Goal: Task Accomplishment & Management: Use online tool/utility

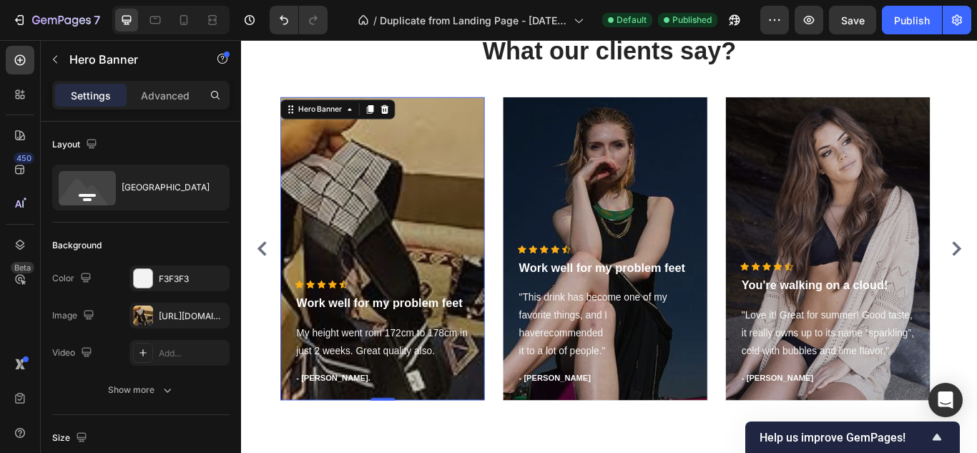
scroll to position [8652, 0]
click at [195, 317] on div "[URL][DOMAIN_NAME]" at bounding box center [179, 316] width 41 height 13
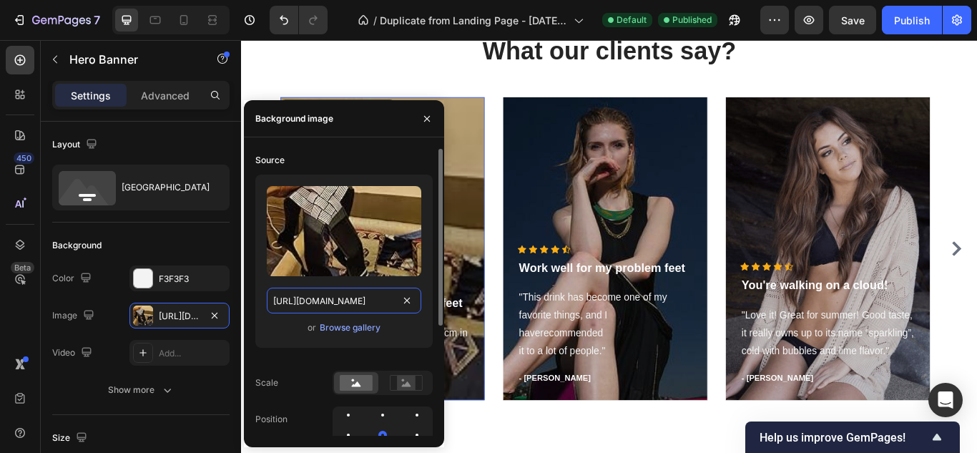
click at [325, 292] on input "[URL][DOMAIN_NAME]" at bounding box center [344, 300] width 154 height 26
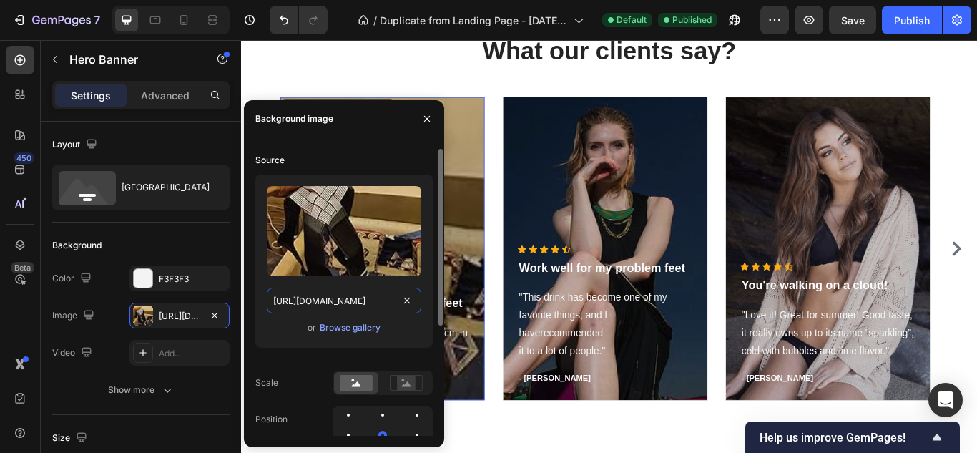
click at [325, 292] on input "[URL][DOMAIN_NAME]" at bounding box center [344, 300] width 154 height 26
paste input "61UFwfe3k7"
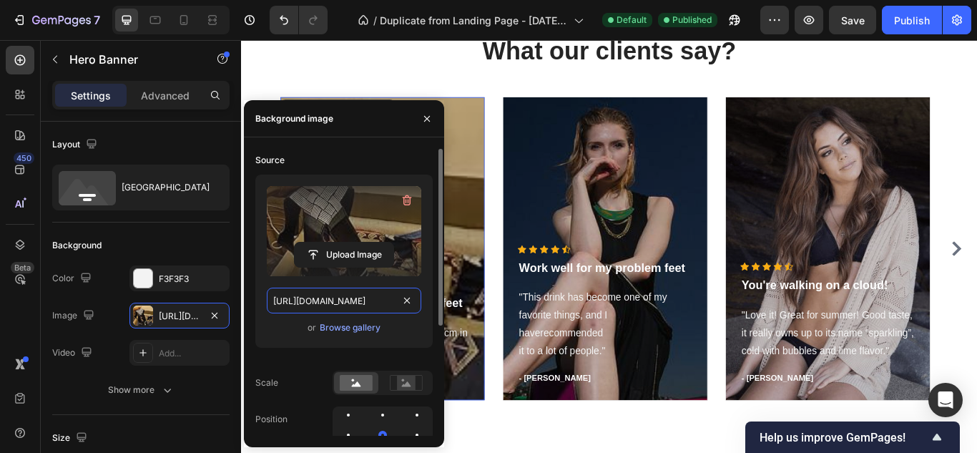
type input "[URL][DOMAIN_NAME]"
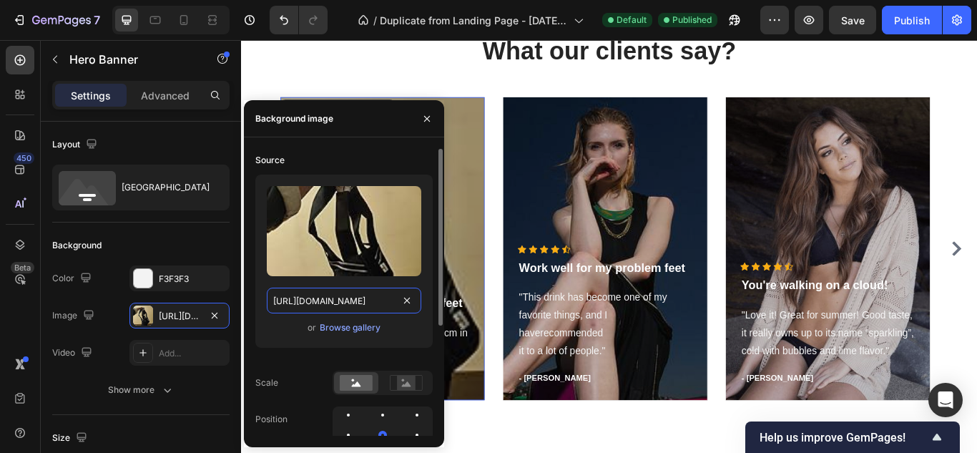
click at [356, 297] on input "[URL][DOMAIN_NAME]" at bounding box center [344, 300] width 154 height 26
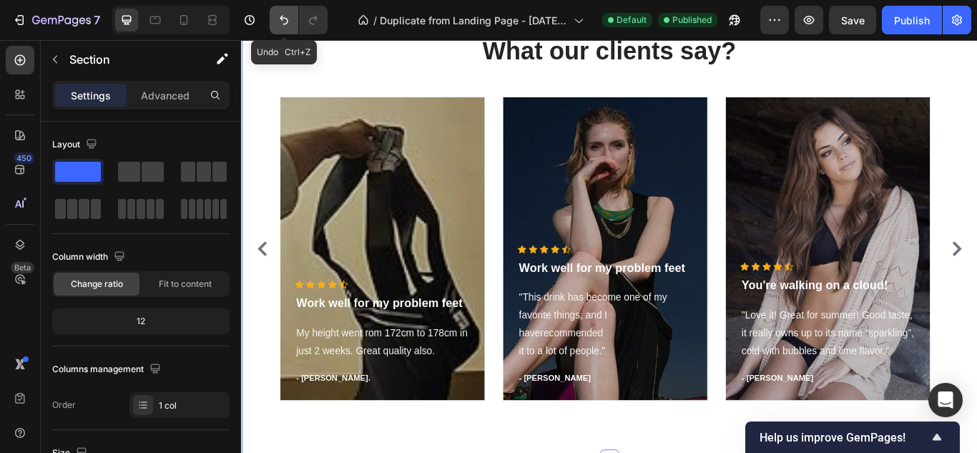
click at [289, 17] on icon "Undo/Redo" at bounding box center [284, 20] width 14 height 14
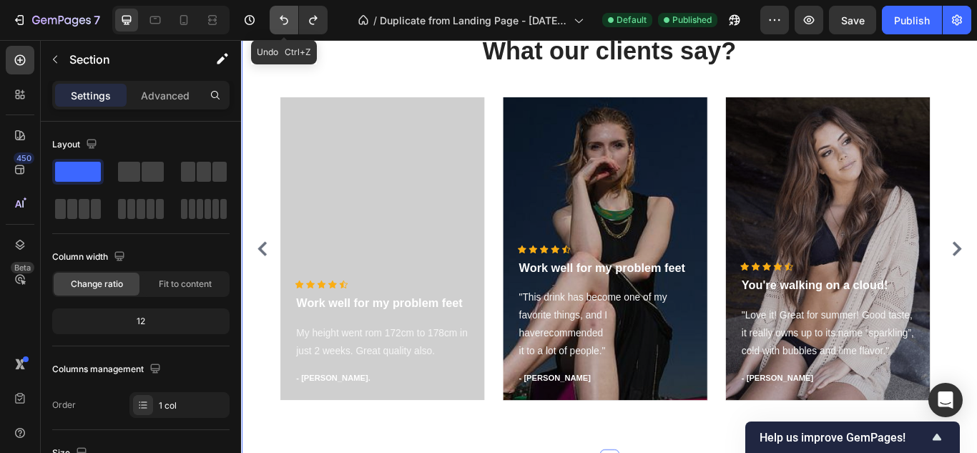
click at [289, 17] on icon "Undo/Redo" at bounding box center [284, 20] width 14 height 14
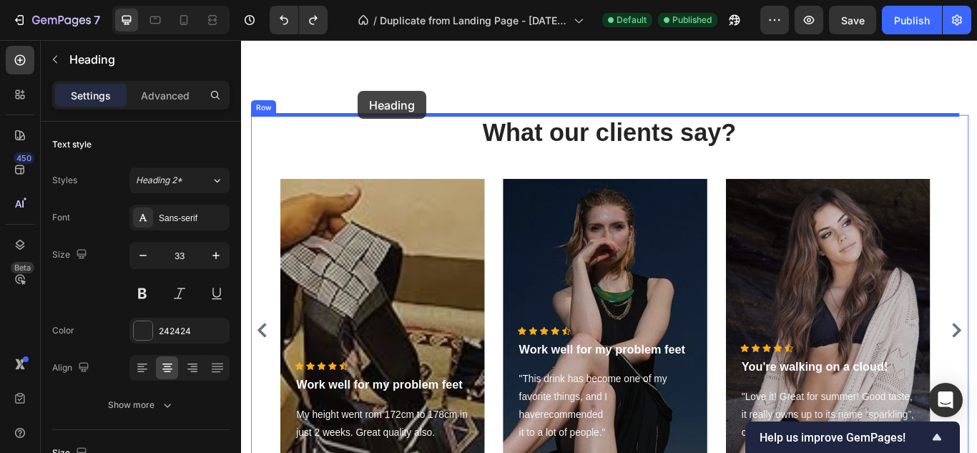
scroll to position [8539, 0]
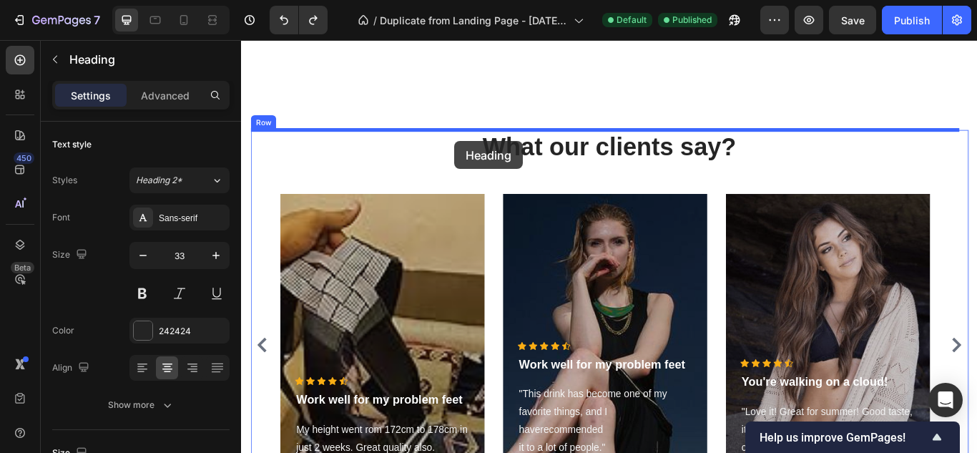
drag, startPoint x: 259, startPoint y: 172, endPoint x: 491, endPoint y: 159, distance: 232.1
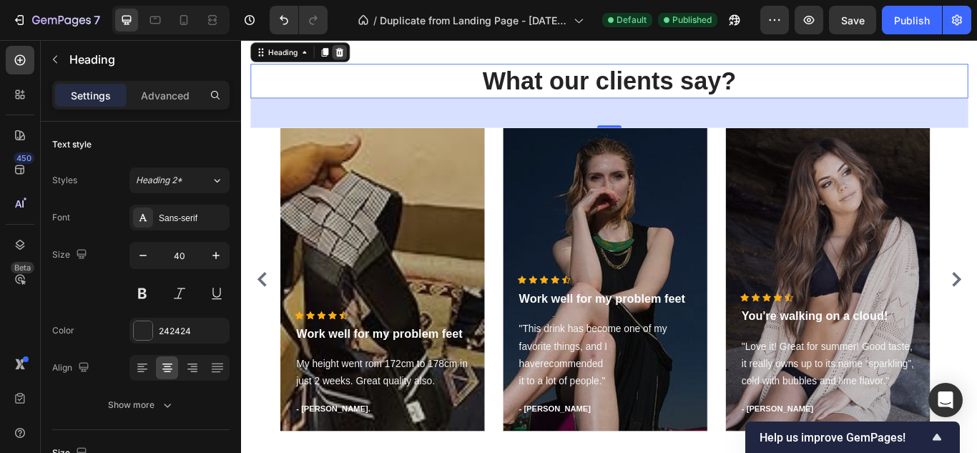
click at [360, 60] on icon at bounding box center [355, 54] width 11 height 11
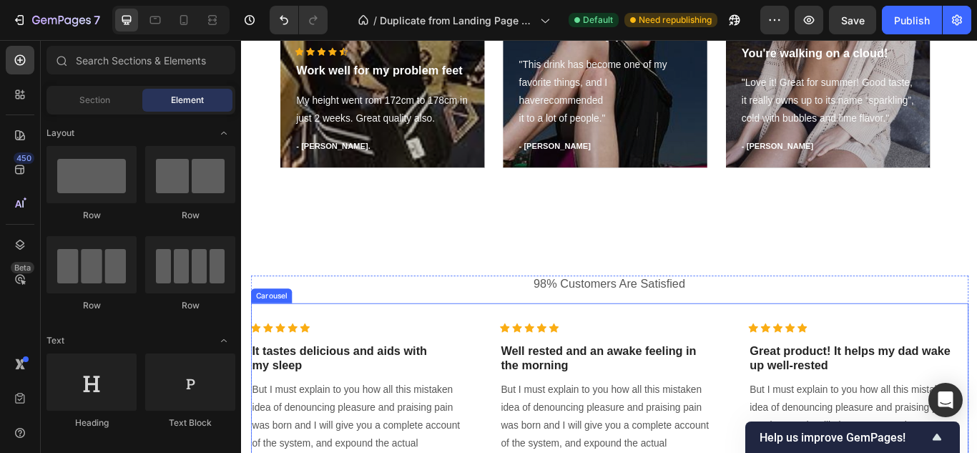
scroll to position [9023, 0]
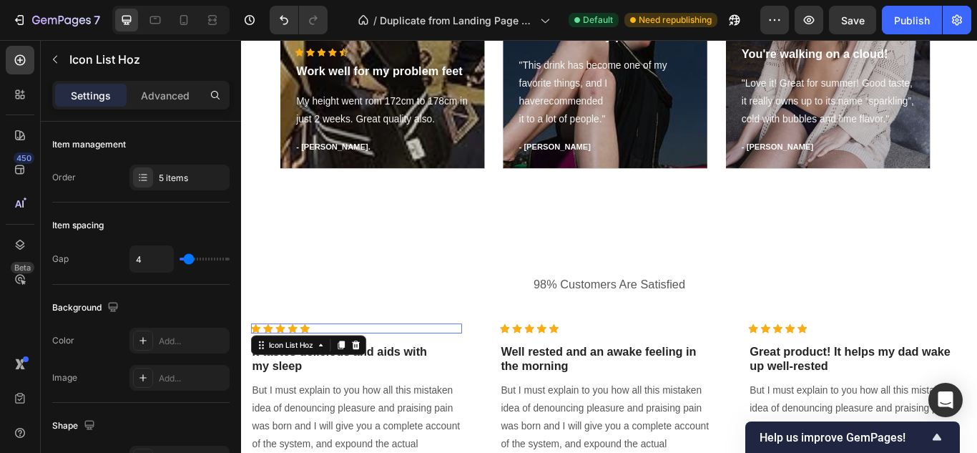
click at [327, 374] on div "Icon Icon Icon Icon Icon" at bounding box center [375, 375] width 246 height 11
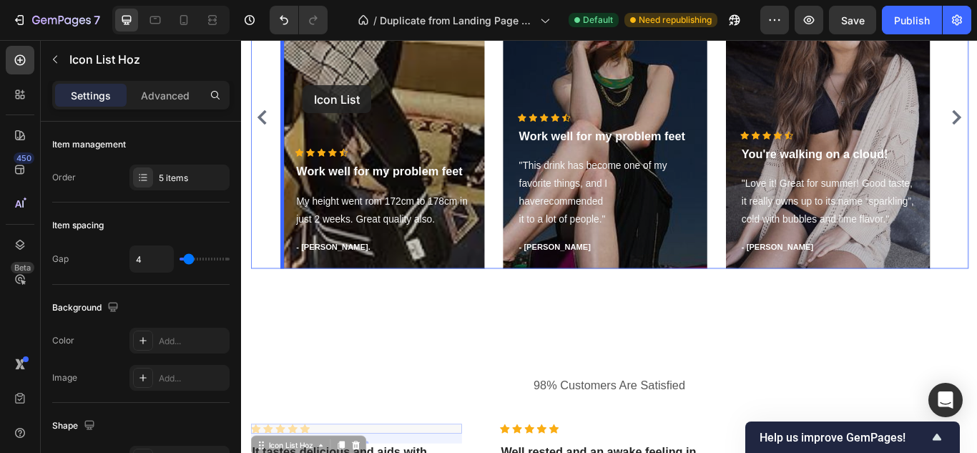
scroll to position [8894, 0]
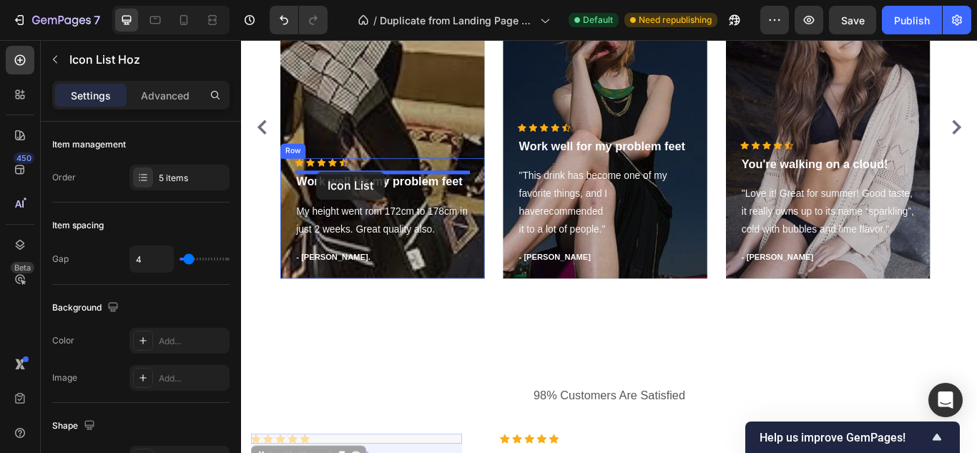
drag, startPoint x: 260, startPoint y: 397, endPoint x: 328, endPoint y: 193, distance: 214.8
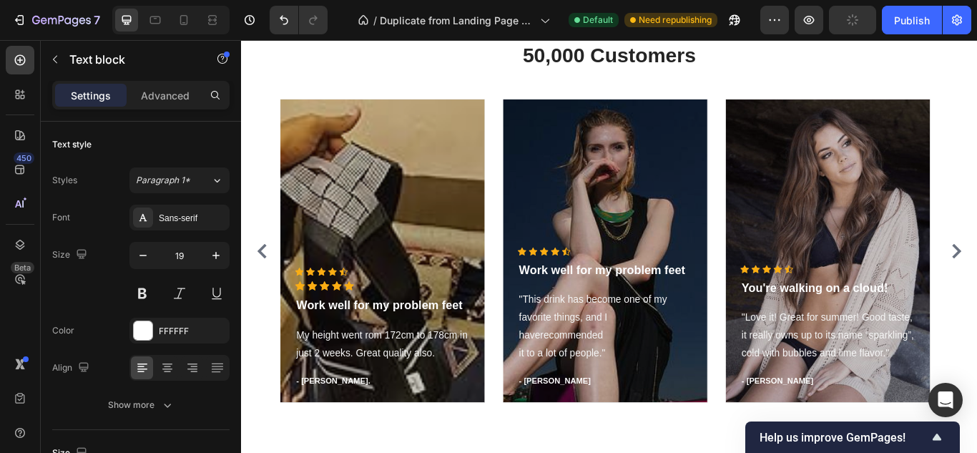
scroll to position [8766, 0]
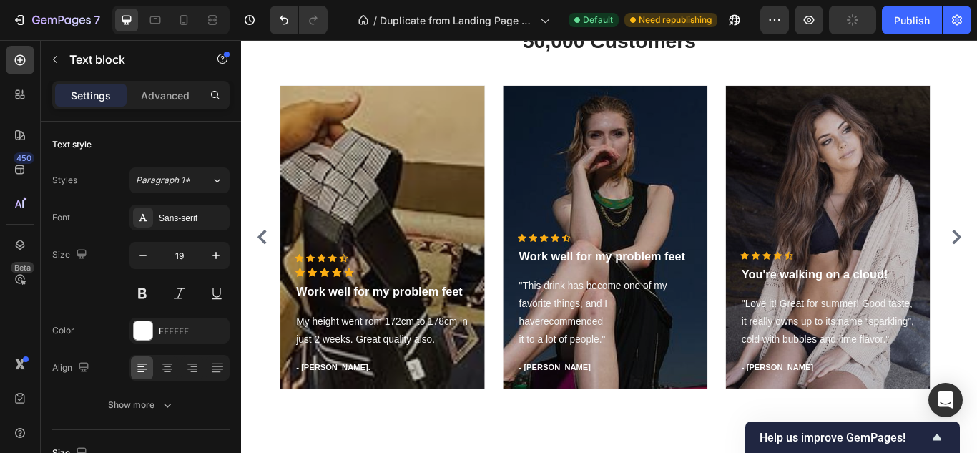
click at [460, 338] on div "Icon Icon Icon Icon Icon Icon List Hoz Icon Icon Icon Icon Icon Icon List Hoz W…" at bounding box center [405, 359] width 204 height 140
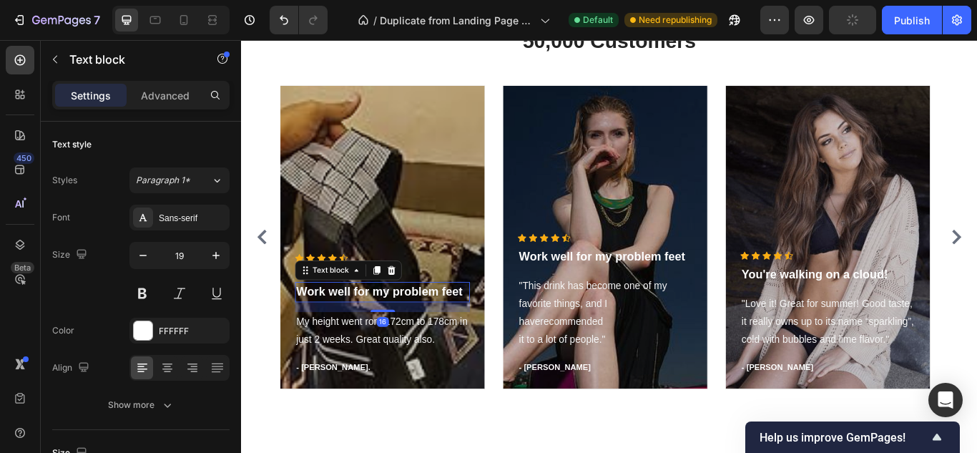
scroll to position [8731, 0]
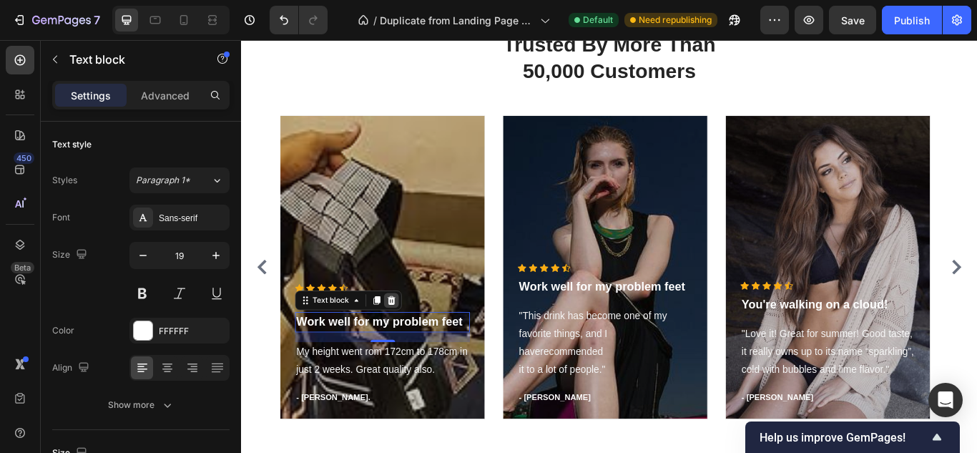
click at [420, 349] on div at bounding box center [415, 343] width 17 height 17
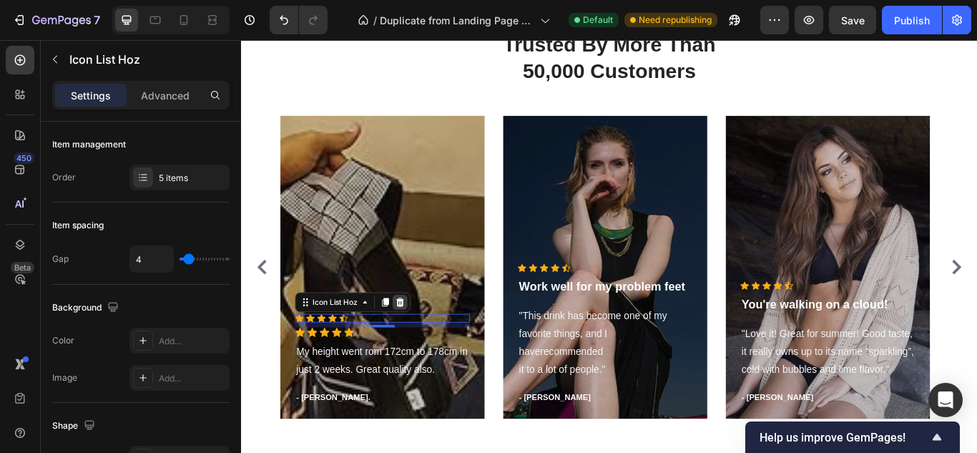
click at [428, 348] on icon at bounding box center [425, 345] width 9 height 10
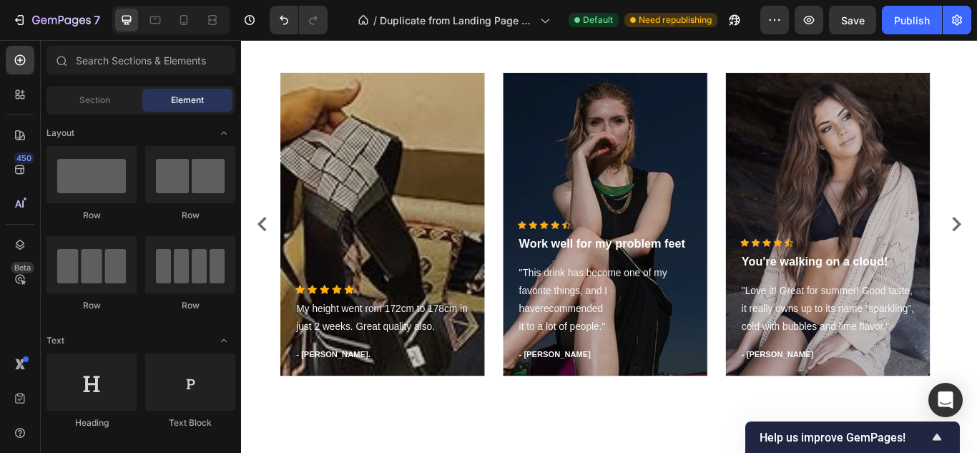
scroll to position [8782, 0]
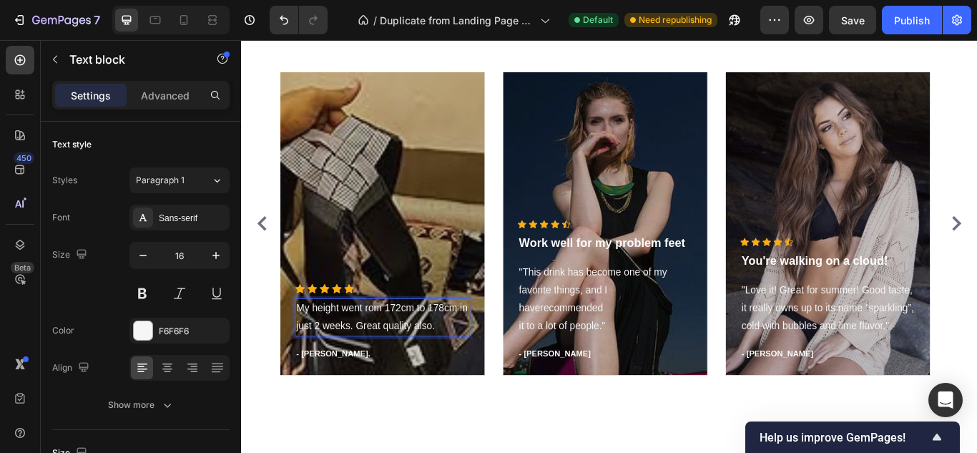
click at [333, 367] on div "Icon Icon Icon Icon Icon Icon List Hoz My height went rom 172cm to 178cm in jus…" at bounding box center [405, 253] width 238 height 353
click at [333, 367] on div "Overlay" at bounding box center [405, 253] width 238 height 353
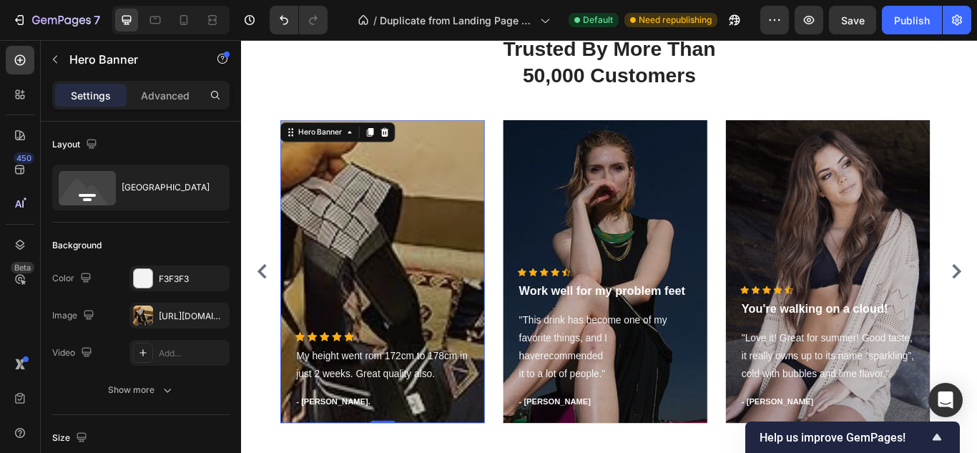
click at [333, 367] on div "Overlay" at bounding box center [405, 309] width 238 height 353
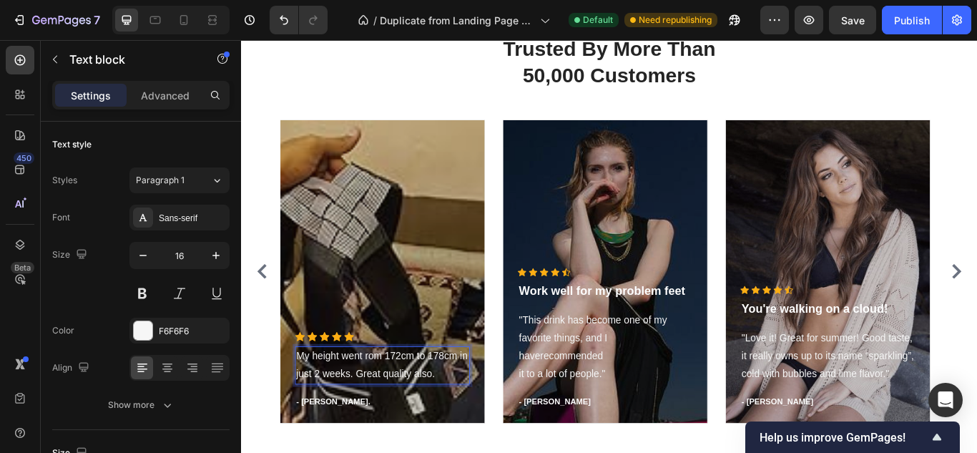
click at [325, 422] on p "My height went rom 172cm to 178cm in just 2 weeks. Great quality also." at bounding box center [405, 418] width 201 height 41
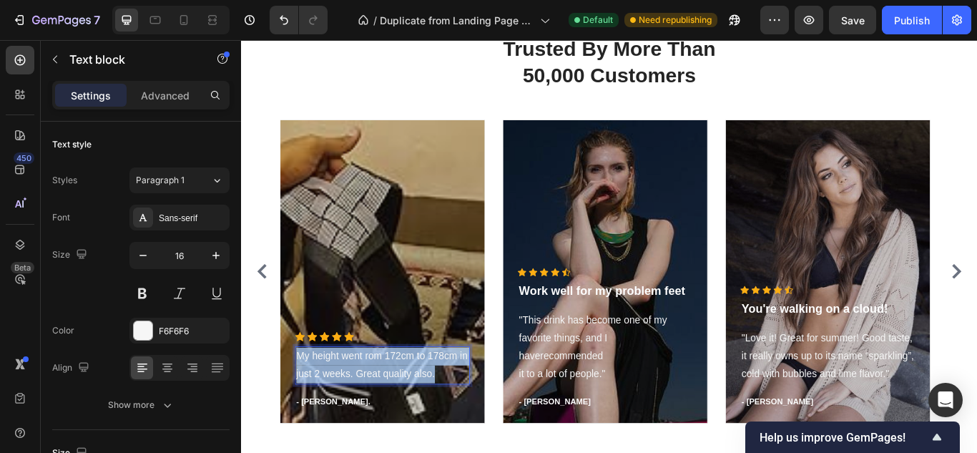
click at [325, 422] on p "My height went rom 172cm to 178cm in just 2 weeks. Great quality also." at bounding box center [405, 418] width 201 height 41
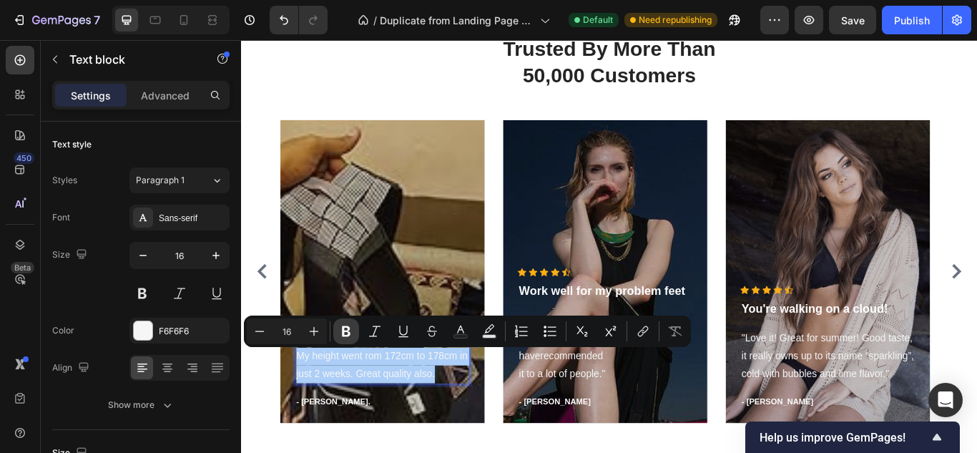
click at [348, 333] on icon "Editor contextual toolbar" at bounding box center [346, 331] width 9 height 11
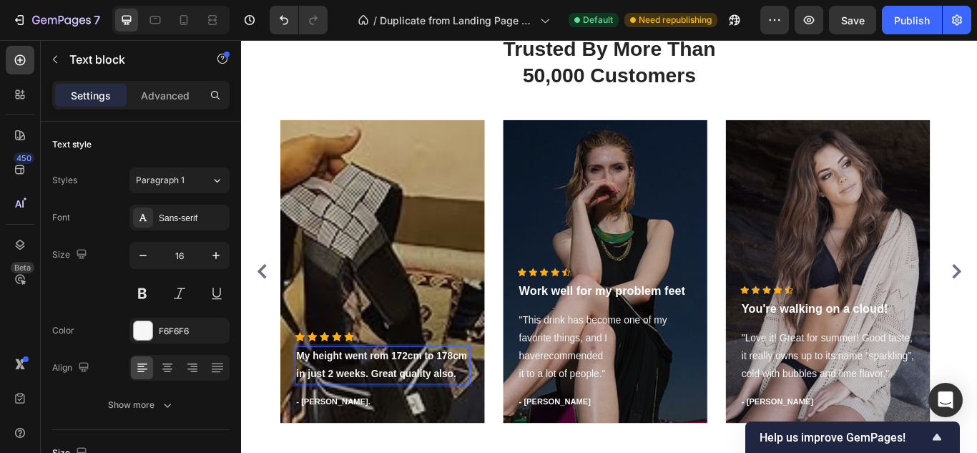
click at [363, 408] on strong "My height went rom 172cm to 178cm in just 2 weeks. Great quality also." at bounding box center [404, 418] width 199 height 33
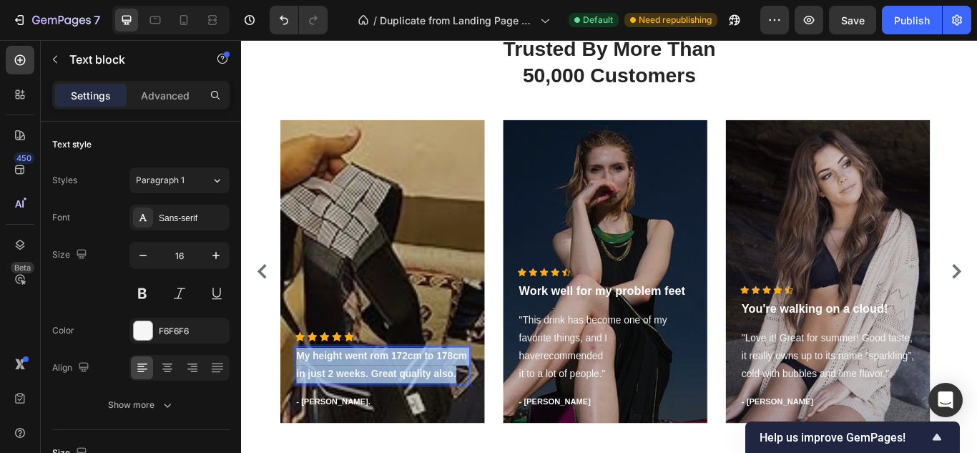
click at [363, 408] on strong "My height went rom 172cm to 178cm in just 2 weeks. Great quality also." at bounding box center [404, 418] width 199 height 33
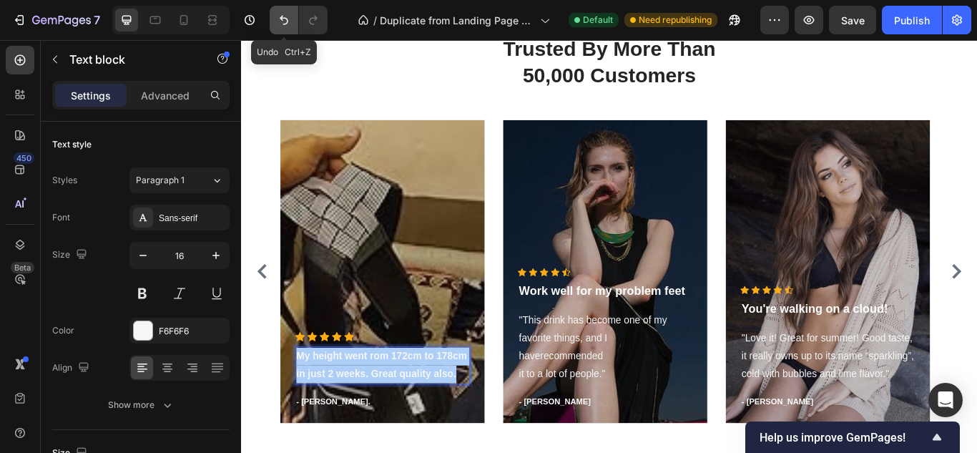
click at [280, 29] on button "Undo/Redo" at bounding box center [284, 20] width 29 height 29
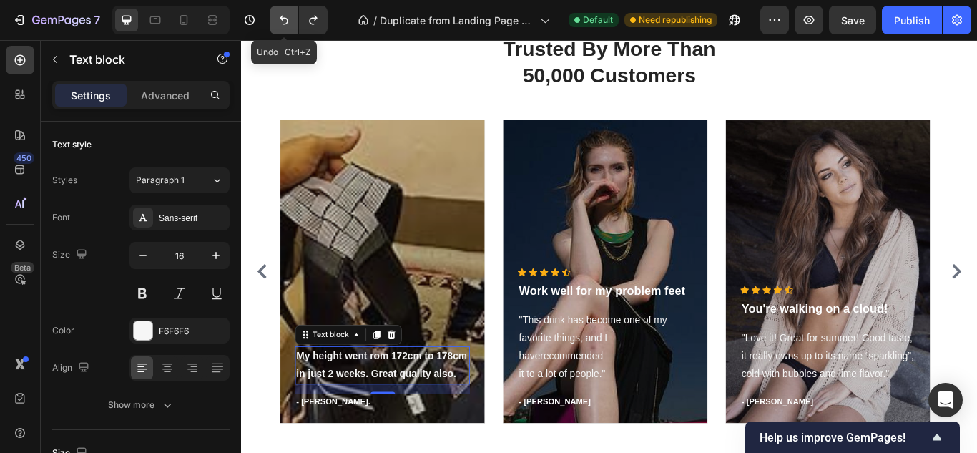
click at [280, 29] on button "Undo/Redo" at bounding box center [284, 20] width 29 height 29
click at [320, 25] on icon "Undo/Redo" at bounding box center [313, 20] width 14 height 14
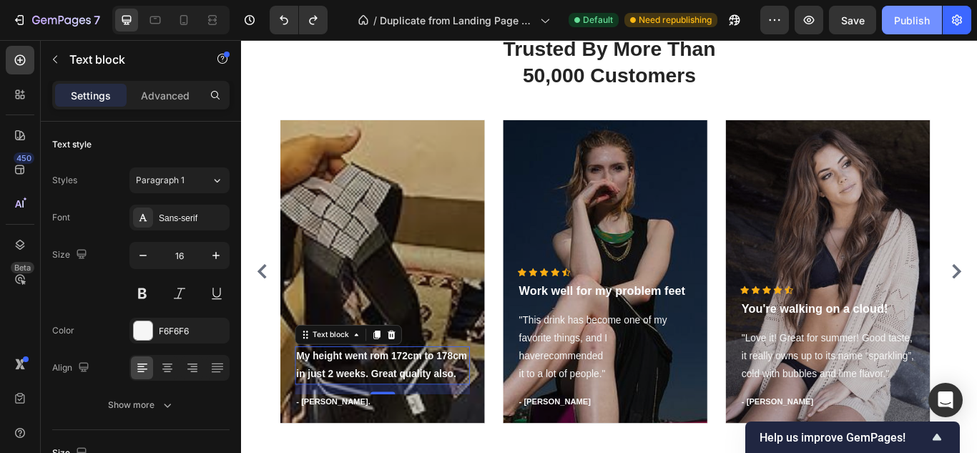
click at [909, 21] on div "Publish" at bounding box center [912, 20] width 36 height 15
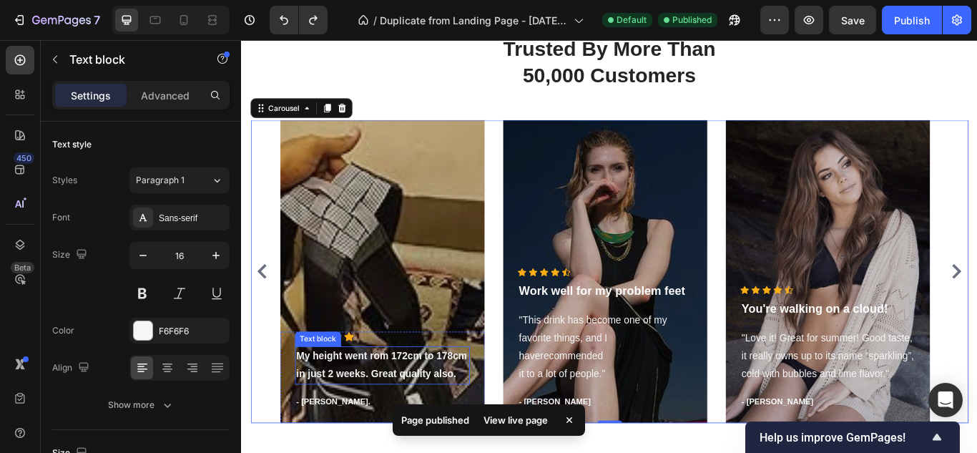
click at [453, 405] on strong "My height went rom 172cm to 178cm in just 2 weeks. Great quality also." at bounding box center [404, 418] width 199 height 33
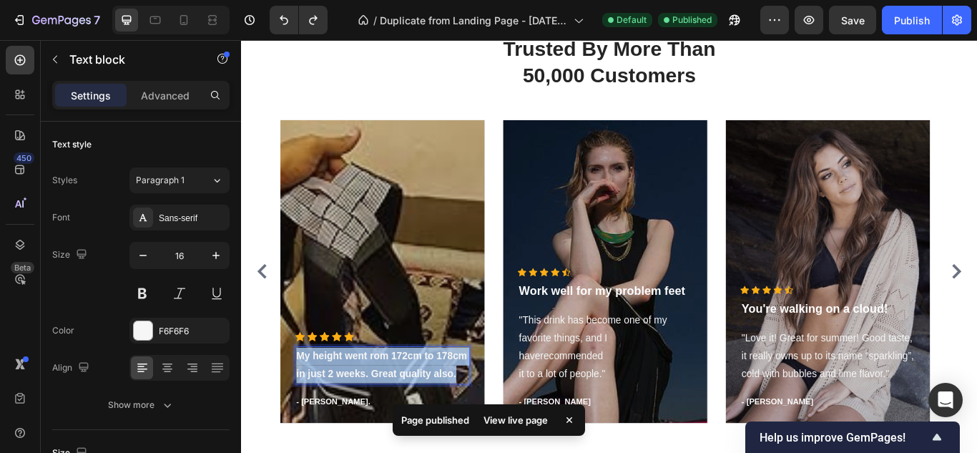
click at [453, 405] on strong "My height went rom 172cm to 178cm in just 2 weeks. Great quality also." at bounding box center [404, 418] width 199 height 33
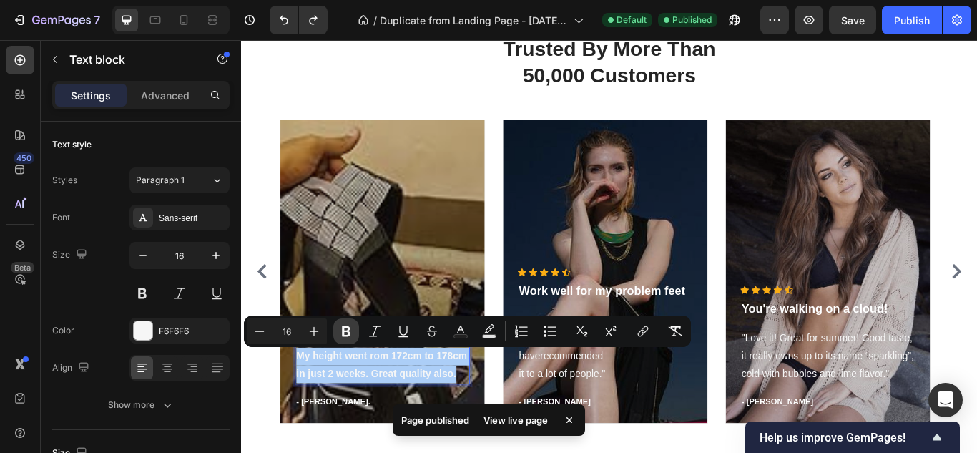
click at [348, 325] on icon "Editor contextual toolbar" at bounding box center [346, 331] width 14 height 14
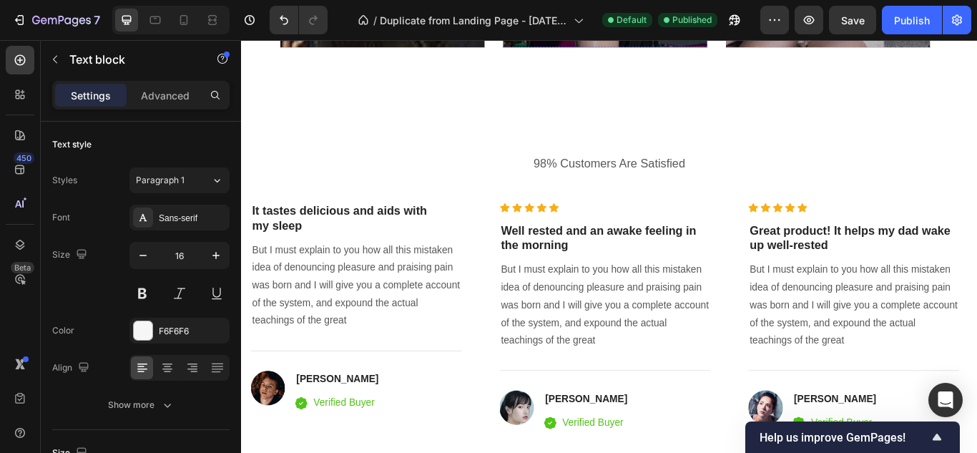
scroll to position [9165, 0]
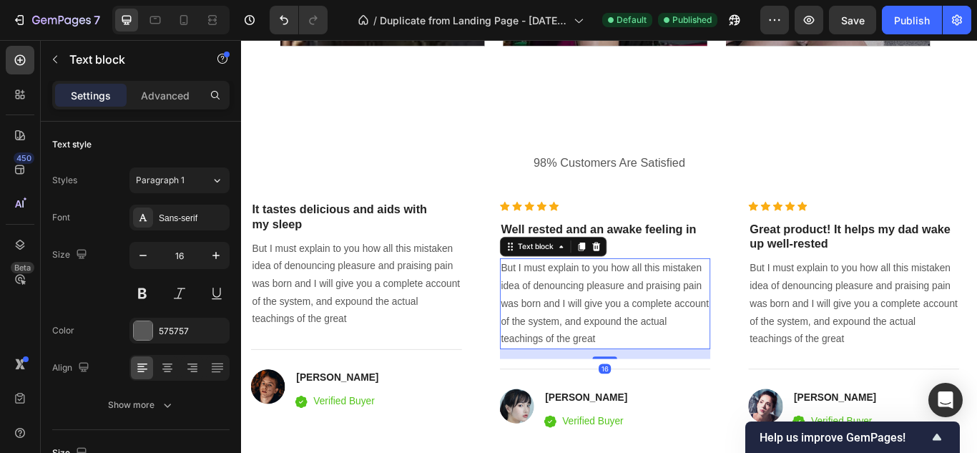
click at [584, 374] on p "But I must explain to you how all this mistaken idea of denouncing pleasure and…" at bounding box center [665, 347] width 243 height 103
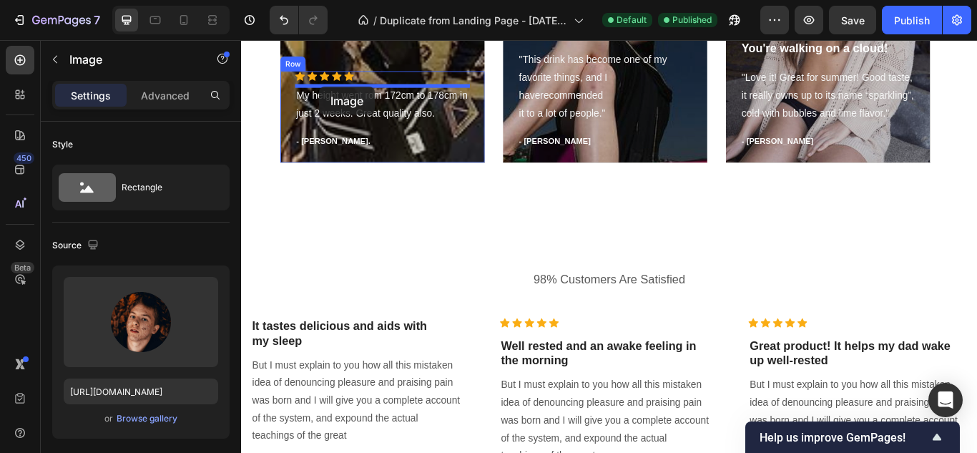
scroll to position [9025, 0]
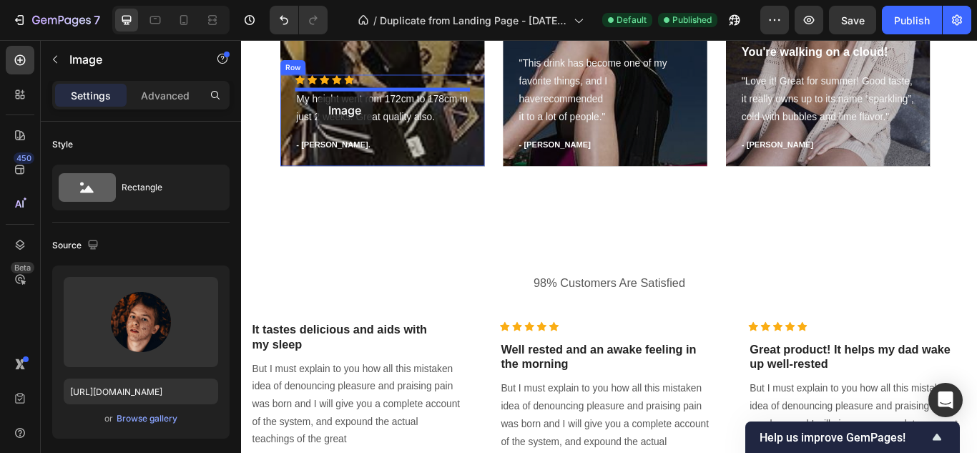
drag, startPoint x: 267, startPoint y: 385, endPoint x: 330, endPoint y: 106, distance: 286.6
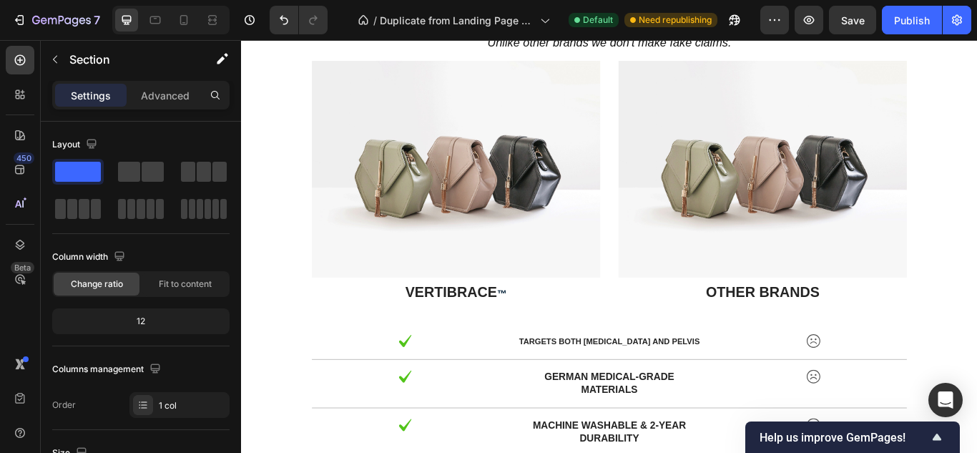
scroll to position [8050, 0]
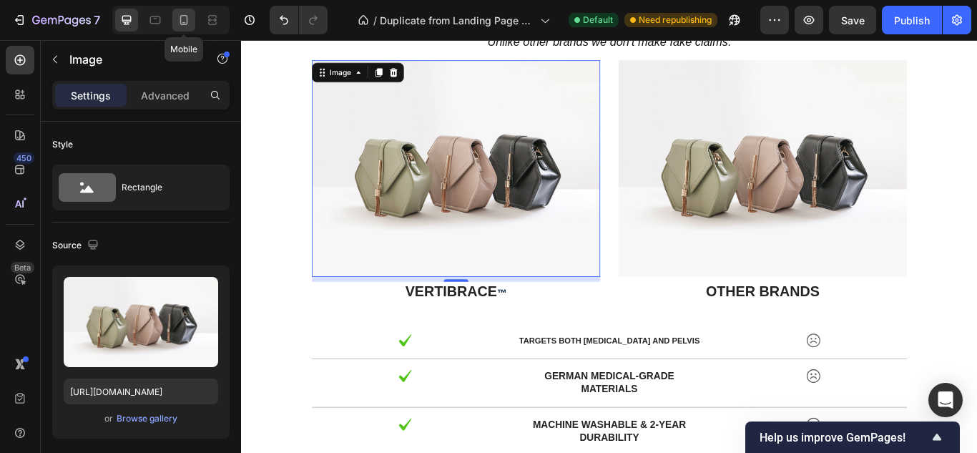
click at [188, 24] on icon at bounding box center [184, 20] width 14 height 14
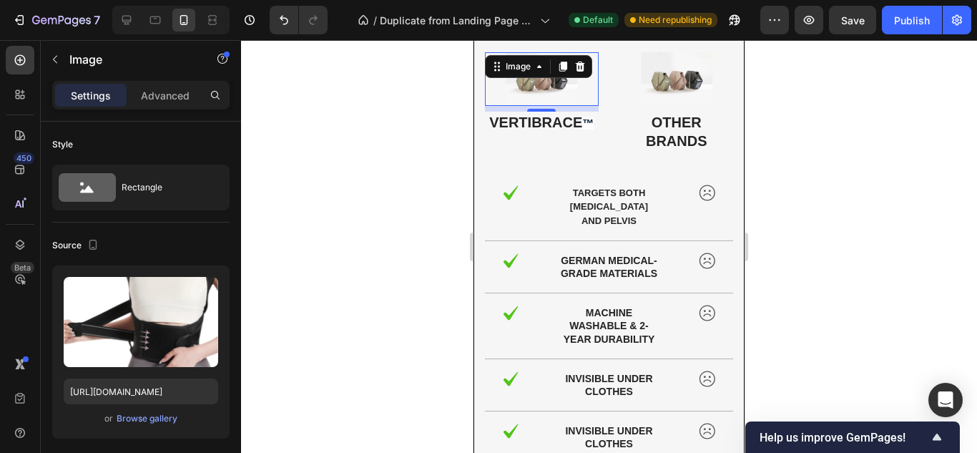
scroll to position [8053, 0]
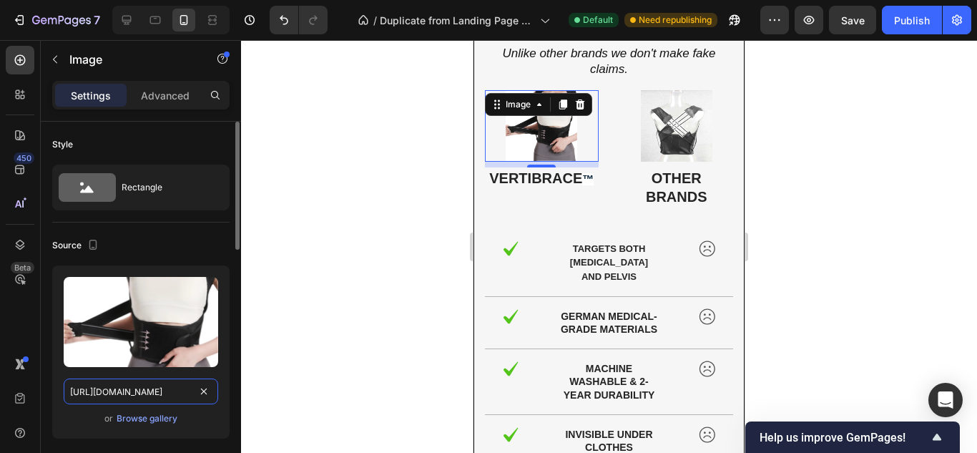
click at [179, 395] on input "[URL][DOMAIN_NAME]" at bounding box center [141, 391] width 154 height 26
click at [128, 20] on icon at bounding box center [126, 20] width 9 height 9
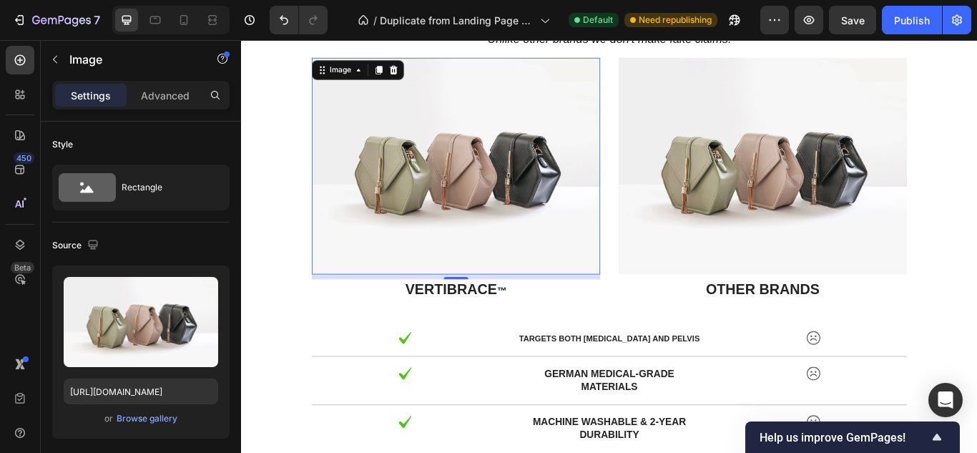
scroll to position [8024, 0]
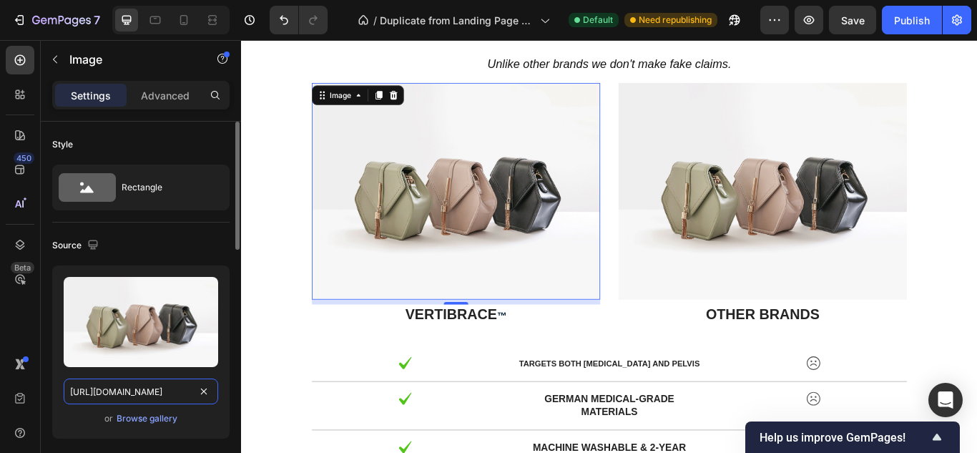
click at [172, 386] on input "[URL][DOMAIN_NAME]" at bounding box center [141, 391] width 154 height 26
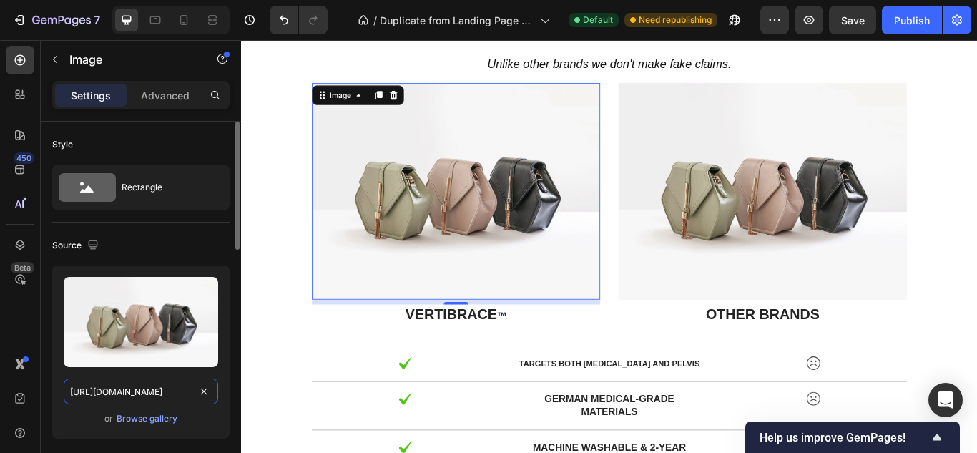
click at [172, 386] on input "[URL][DOMAIN_NAME]" at bounding box center [141, 391] width 154 height 26
paste input "0730/7709/6606/files/[URL][DOMAIN_NAME]"
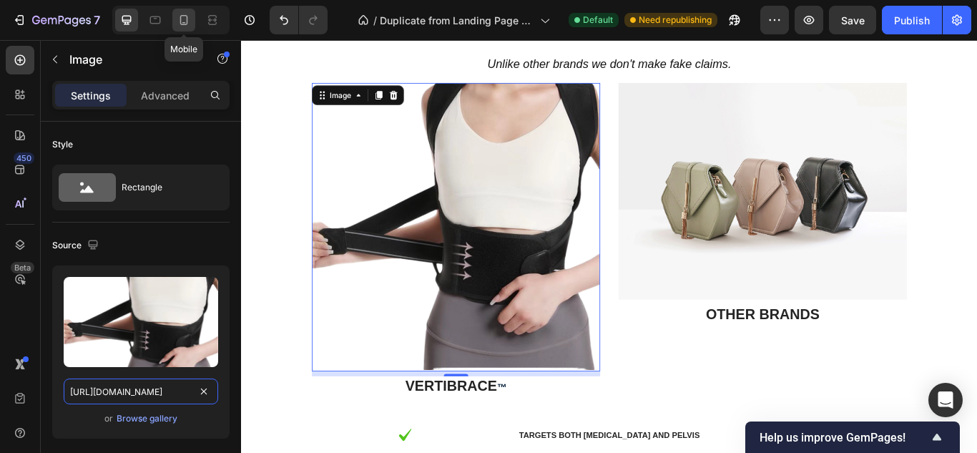
type input "[URL][DOMAIN_NAME]"
click at [182, 16] on icon at bounding box center [184, 20] width 14 height 14
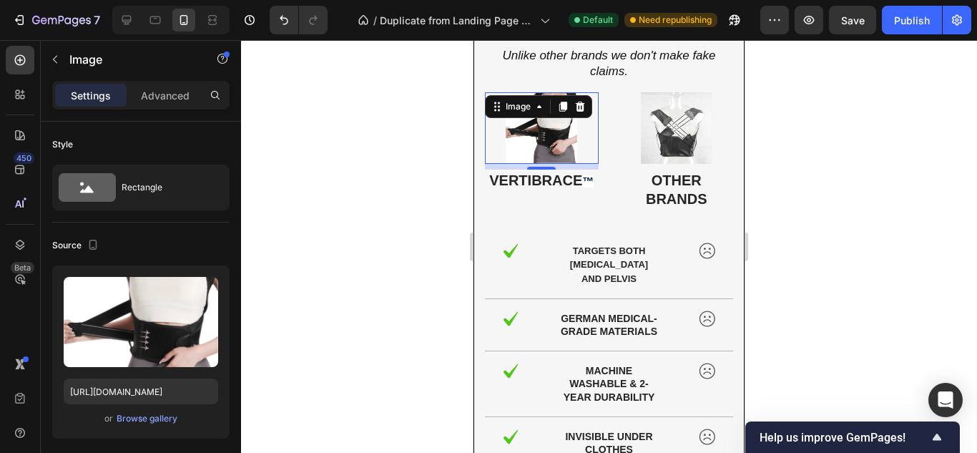
scroll to position [8053, 0]
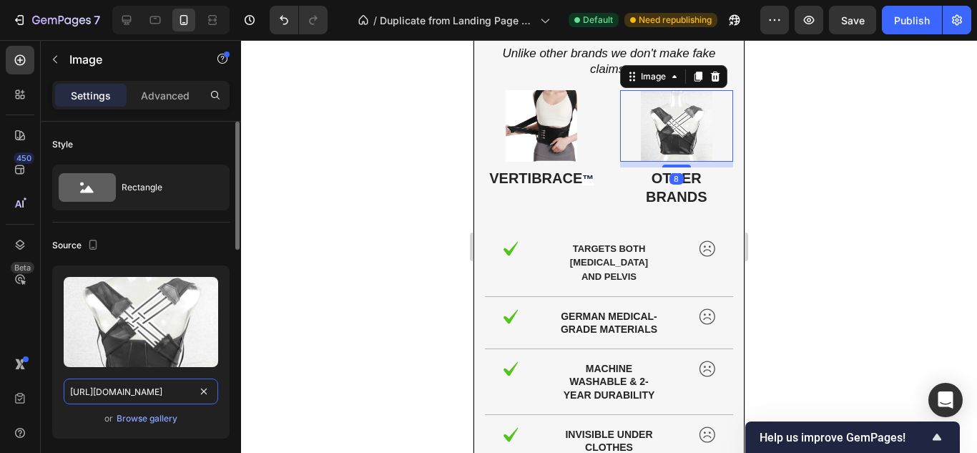
click at [167, 394] on input "[URL][DOMAIN_NAME]" at bounding box center [141, 391] width 154 height 26
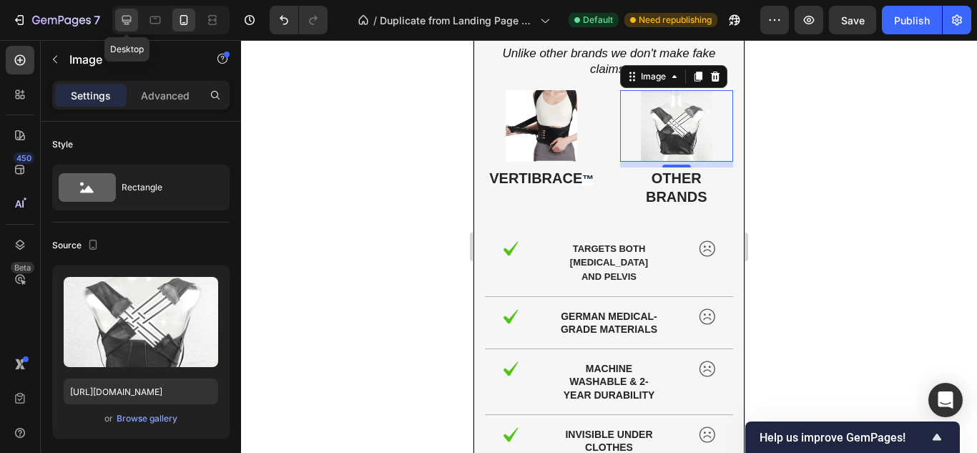
click at [120, 14] on icon at bounding box center [126, 20] width 14 height 14
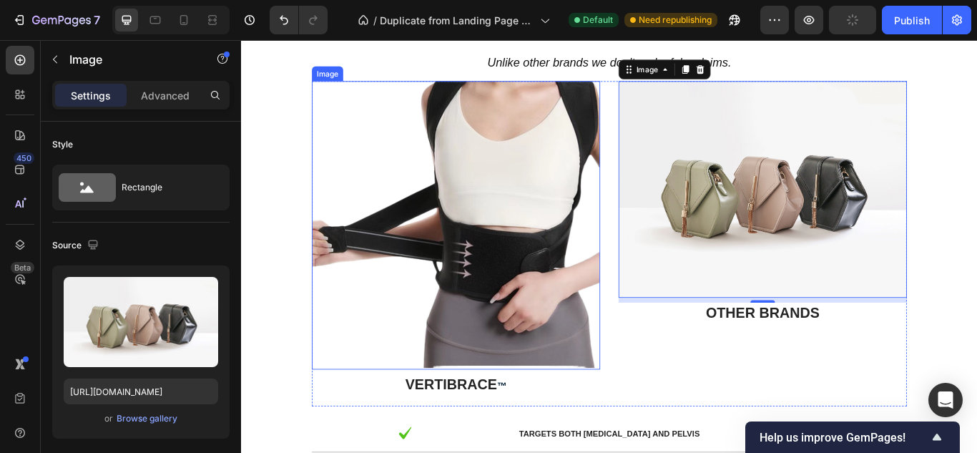
scroll to position [8024, 0]
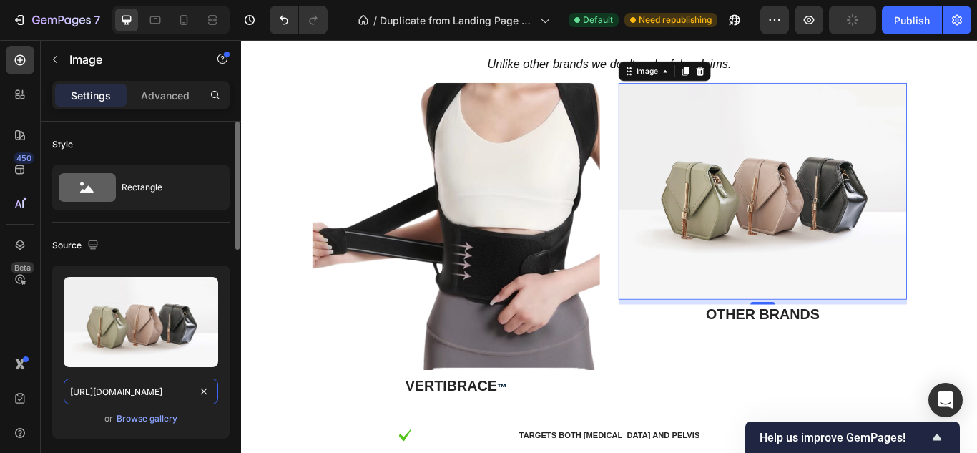
click at [149, 385] on input "[URL][DOMAIN_NAME]" at bounding box center [141, 391] width 154 height 26
paste input "0730/7709/6606/files/gempages_584370536780399370-af1e04be-627f-427d-bade-39002f…"
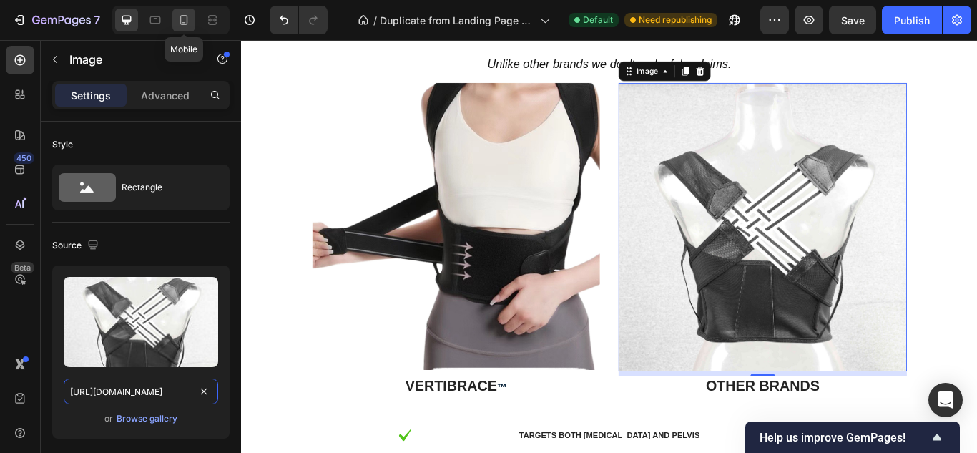
type input "[URL][DOMAIN_NAME]"
click at [185, 19] on icon at bounding box center [184, 20] width 14 height 14
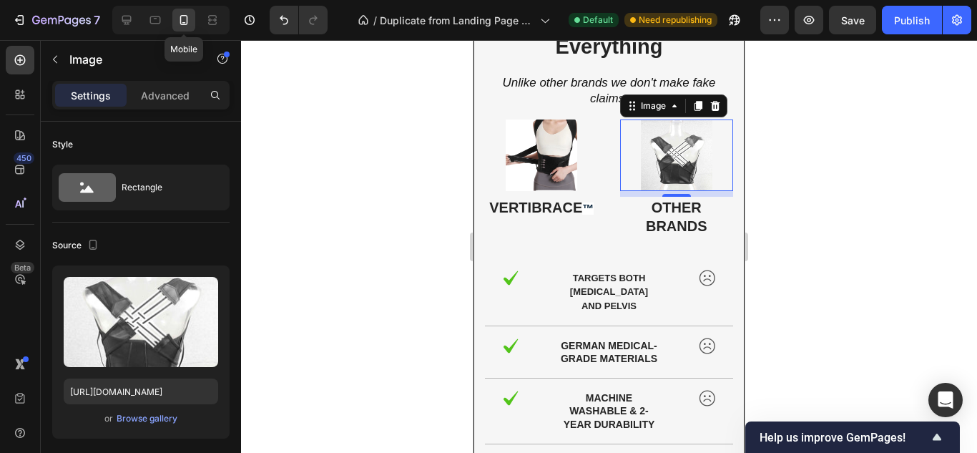
scroll to position [8053, 0]
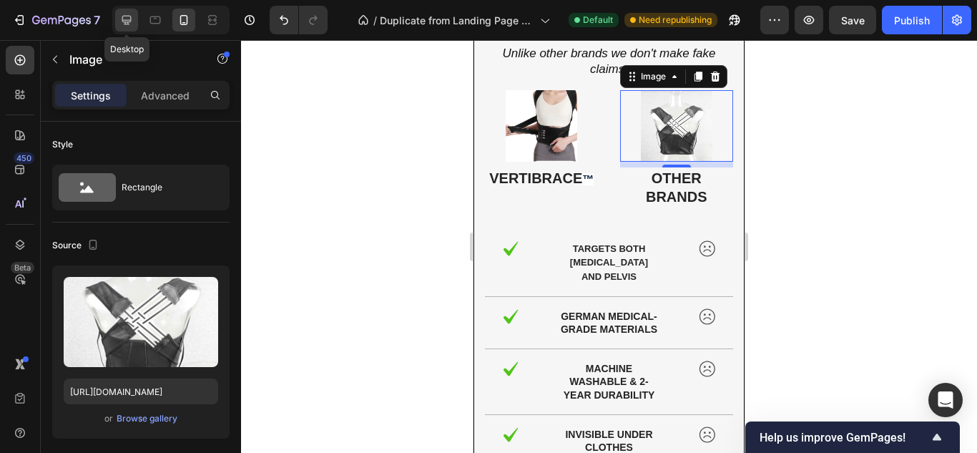
click at [124, 28] on div at bounding box center [126, 20] width 23 height 23
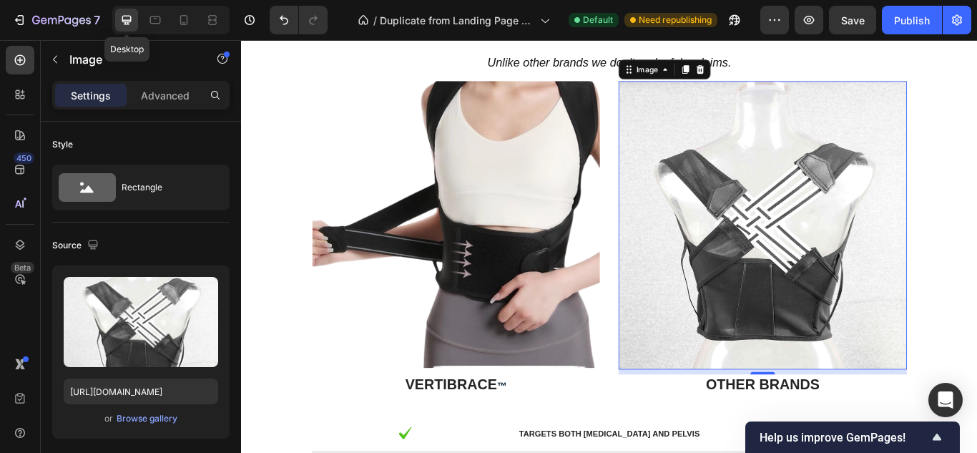
scroll to position [8024, 0]
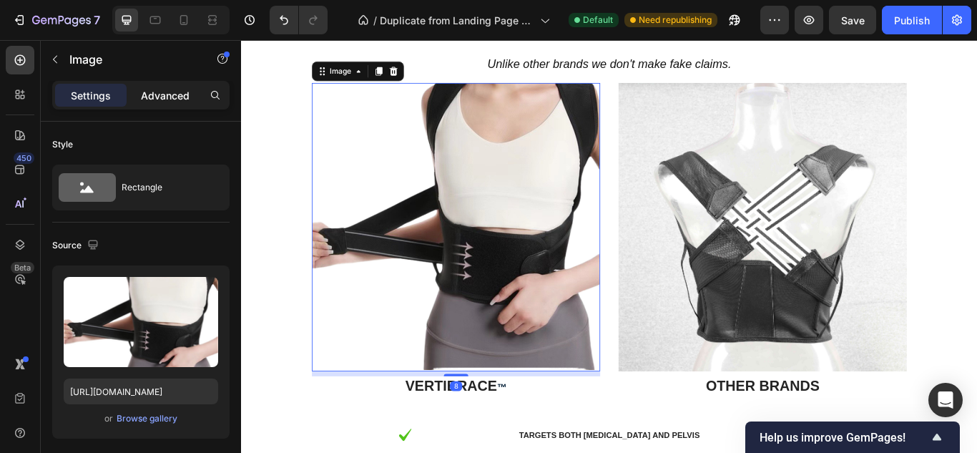
click at [166, 95] on p "Advanced" at bounding box center [165, 95] width 49 height 15
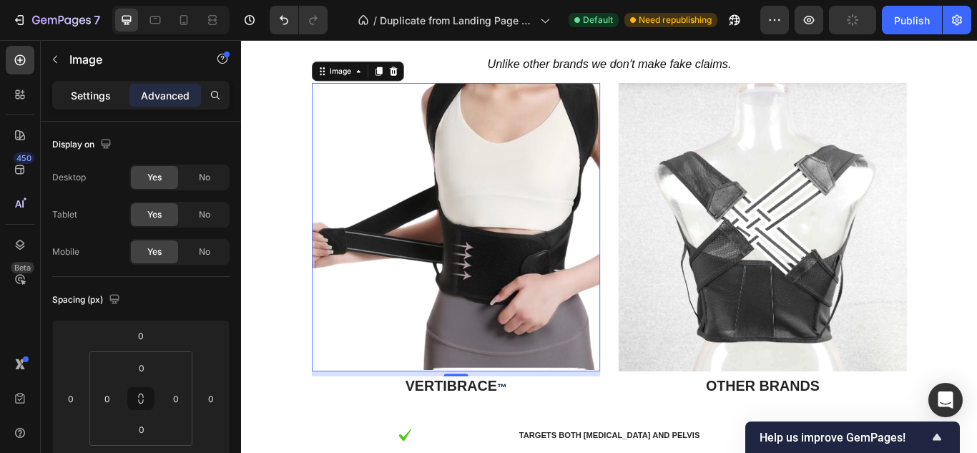
click at [92, 92] on p "Settings" at bounding box center [91, 95] width 40 height 15
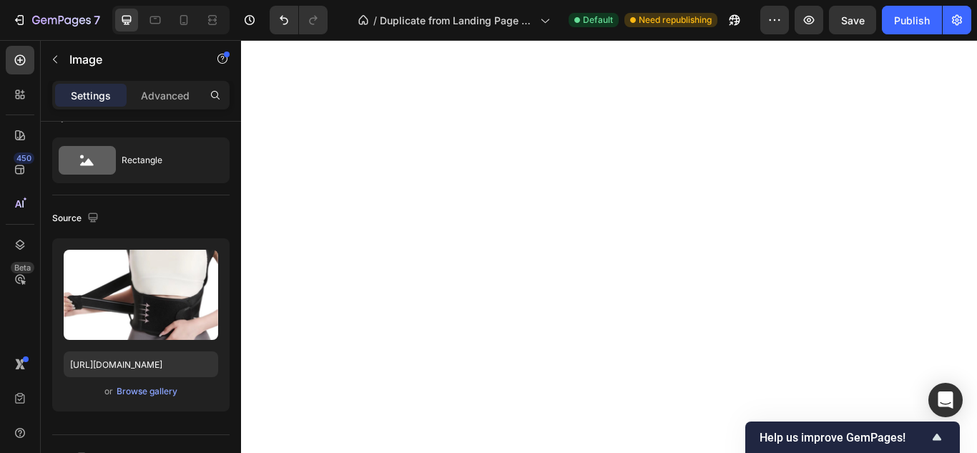
scroll to position [6975, 0]
click at [185, 19] on icon at bounding box center [184, 20] width 14 height 14
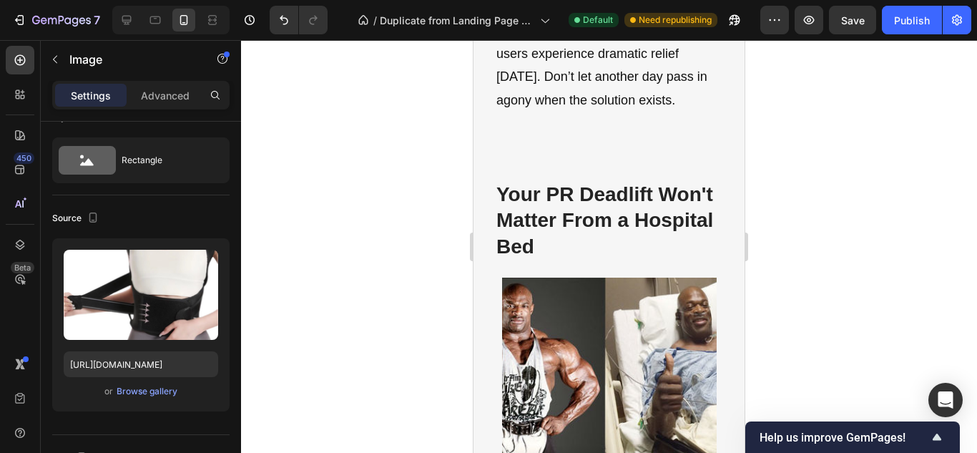
scroll to position [4928, 0]
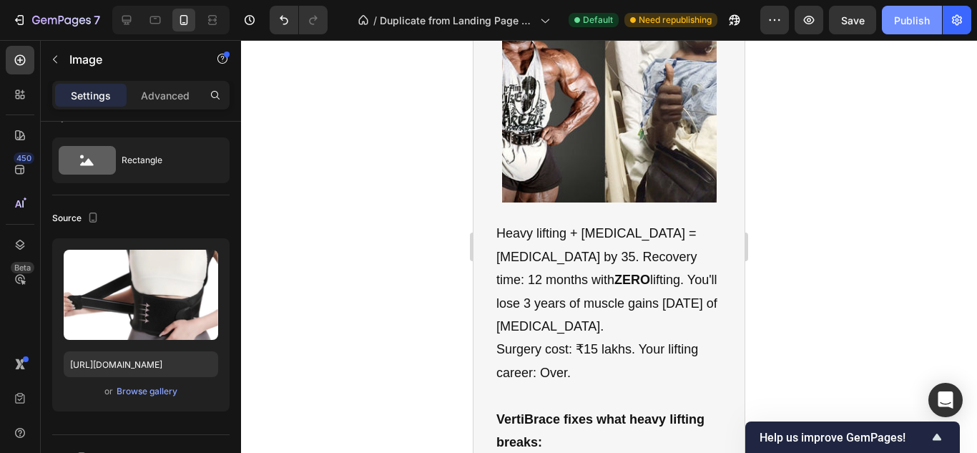
click at [908, 21] on div "Publish" at bounding box center [912, 20] width 36 height 15
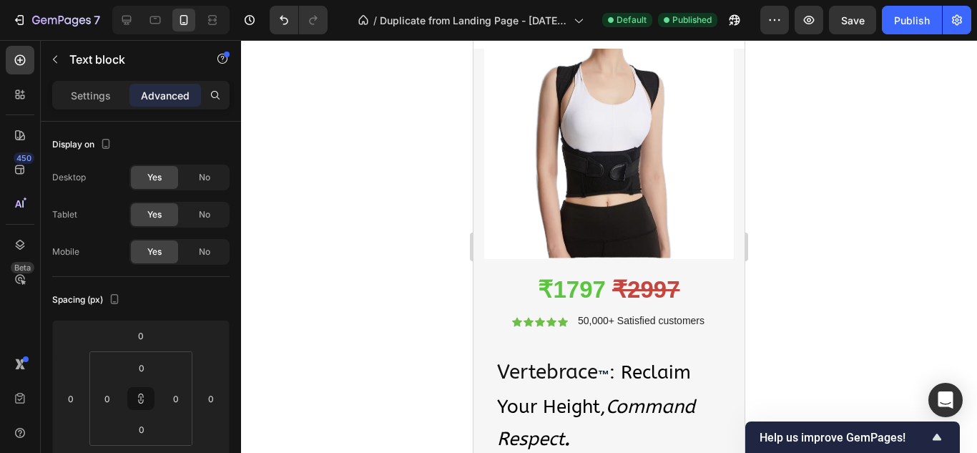
scroll to position [0, 0]
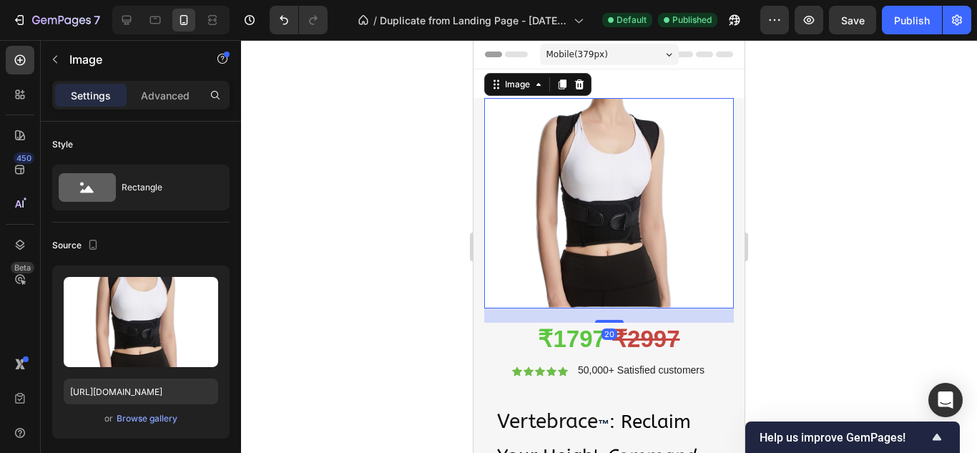
click at [300, 230] on div at bounding box center [609, 246] width 736 height 413
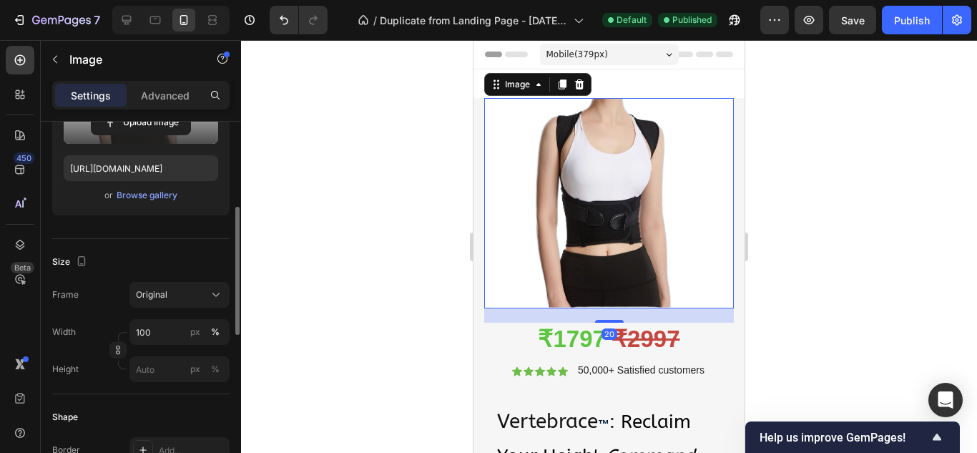
scroll to position [230, 0]
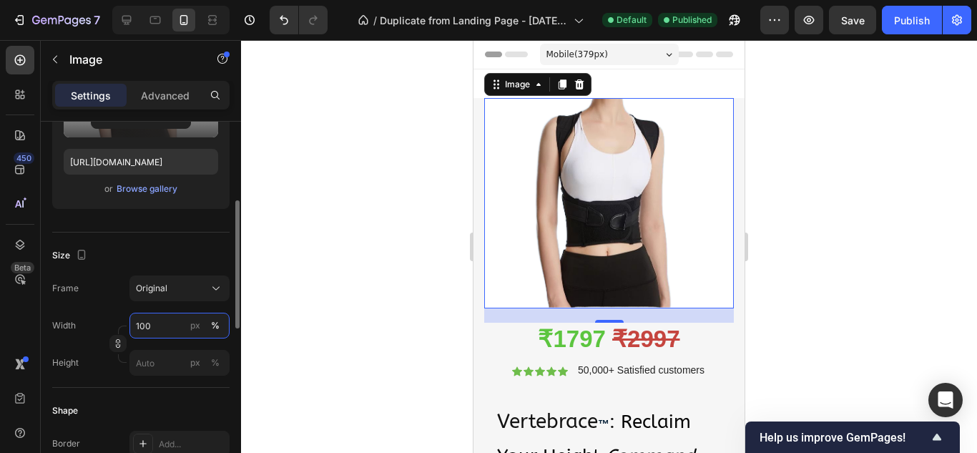
click at [176, 315] on input "100" at bounding box center [179, 326] width 100 height 26
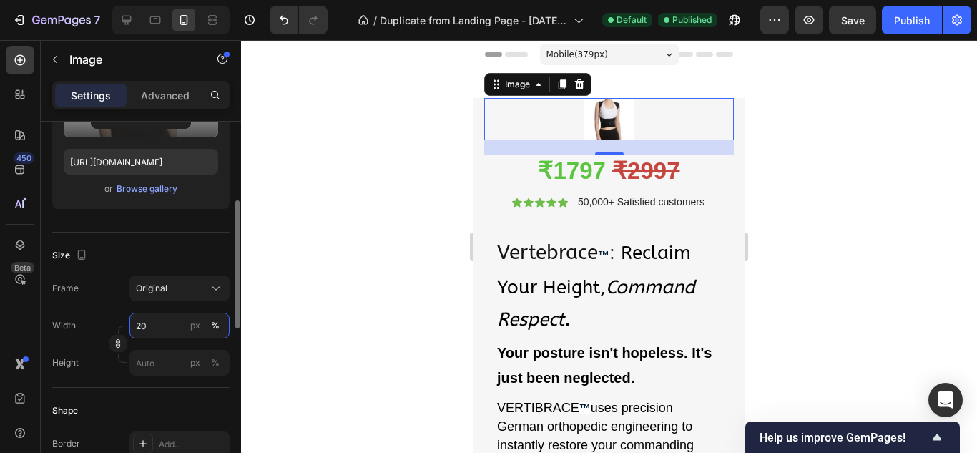
type input "2"
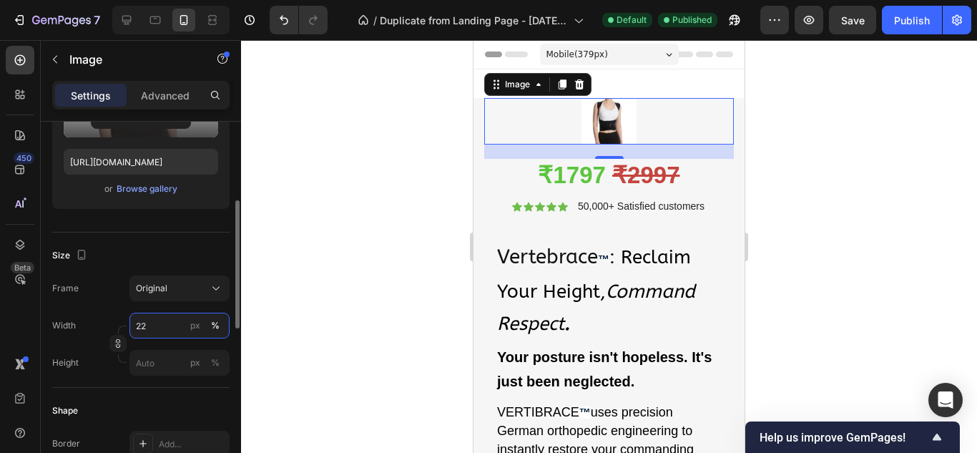
type input "2"
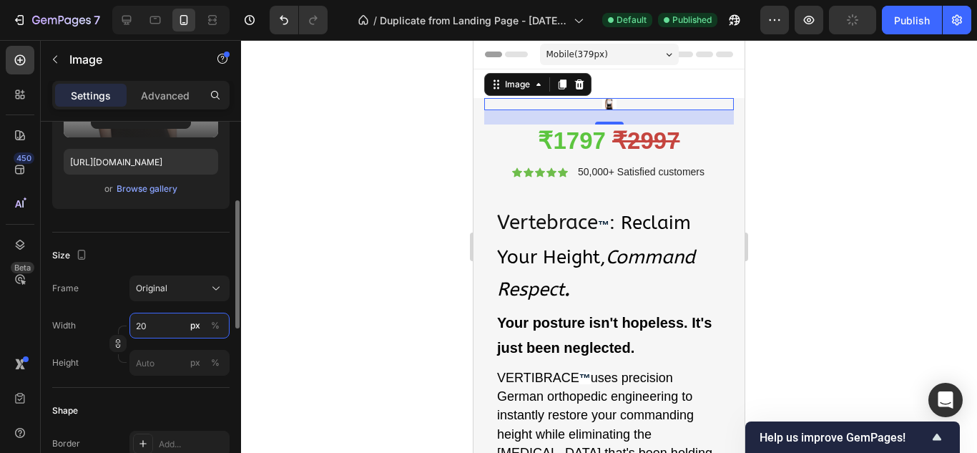
type input "2"
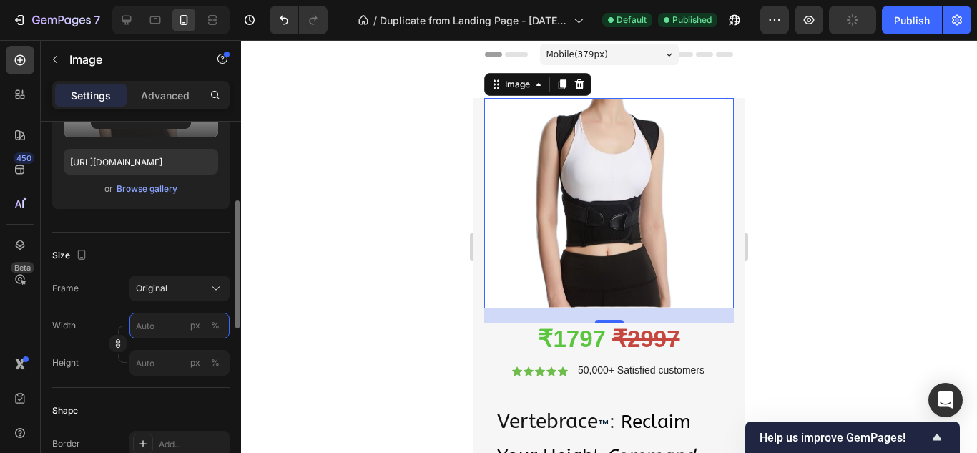
type input "2"
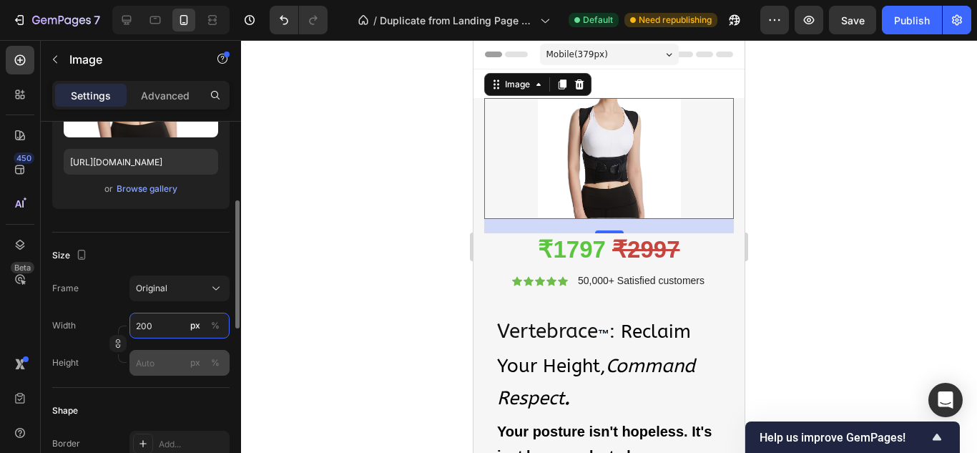
type input "200"
click at [179, 360] on input "px %" at bounding box center [179, 363] width 100 height 26
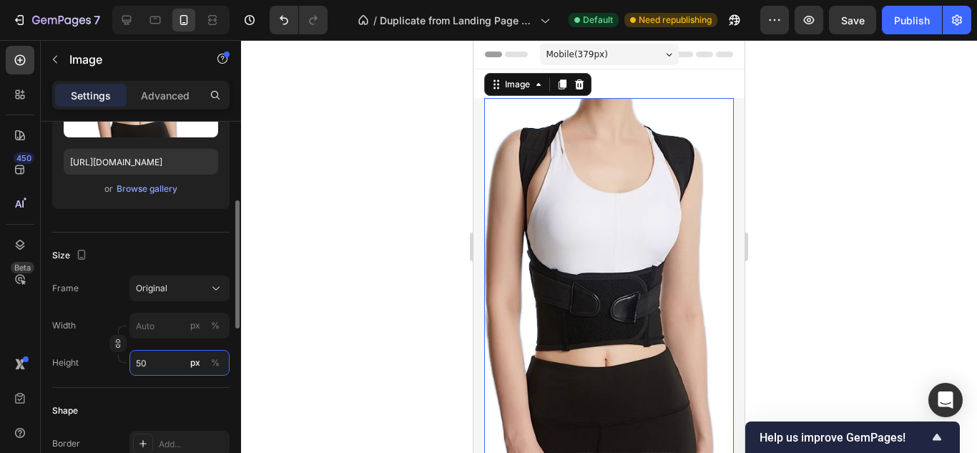
type input "5"
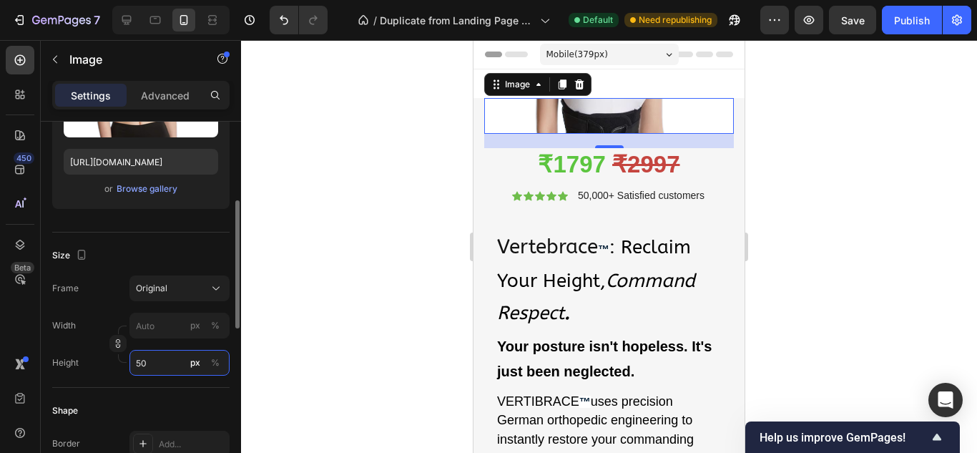
type input "5"
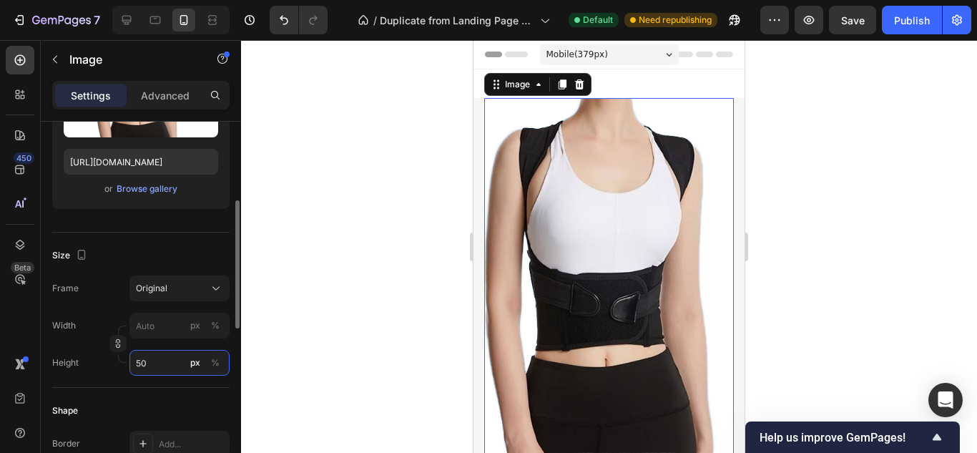
type input "5"
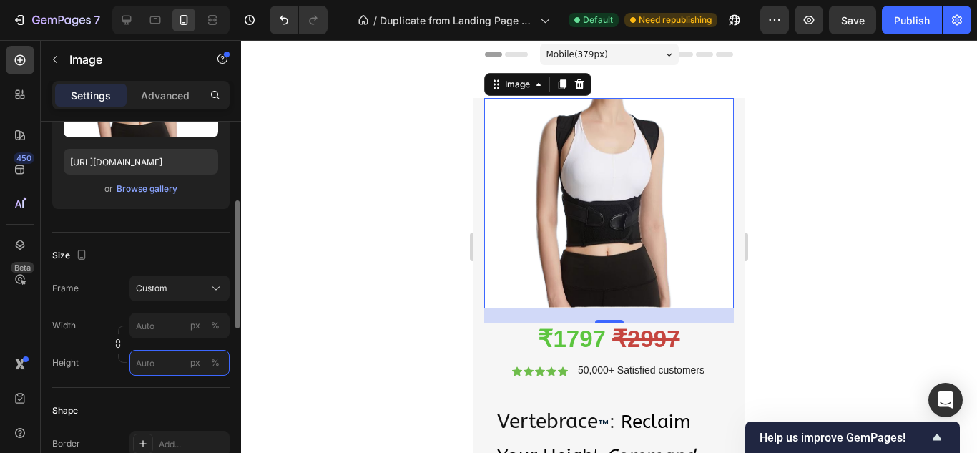
type input "5"
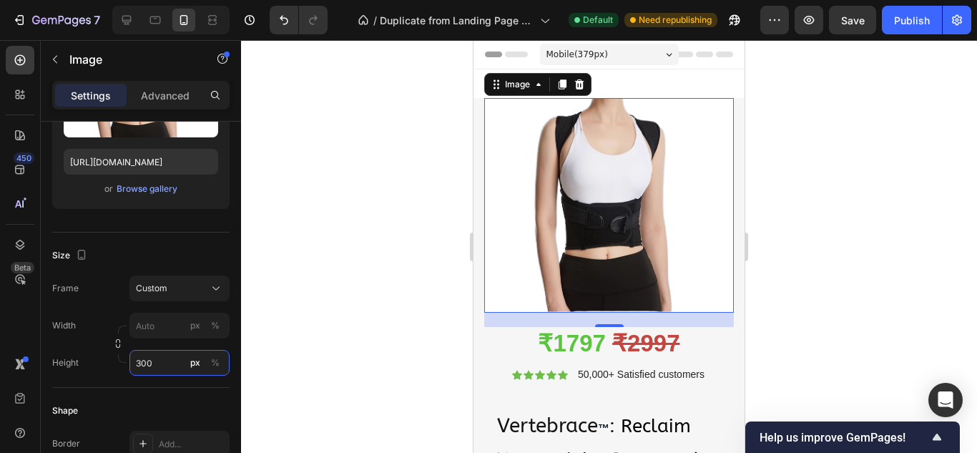
type input "300"
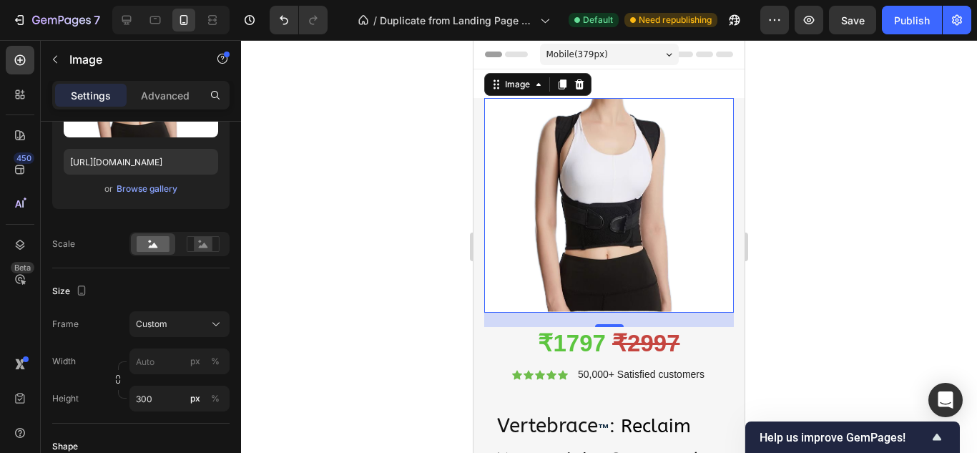
click at [265, 275] on div at bounding box center [609, 246] width 736 height 413
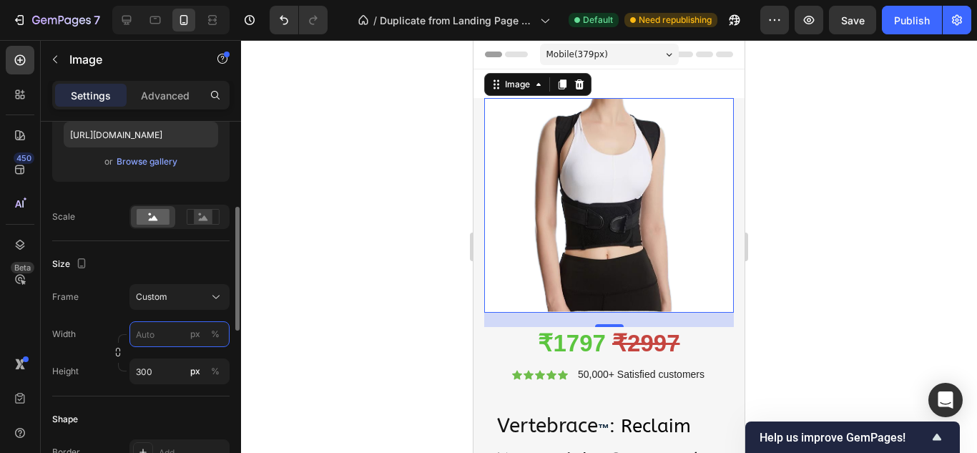
click at [145, 335] on input "px %" at bounding box center [179, 334] width 100 height 26
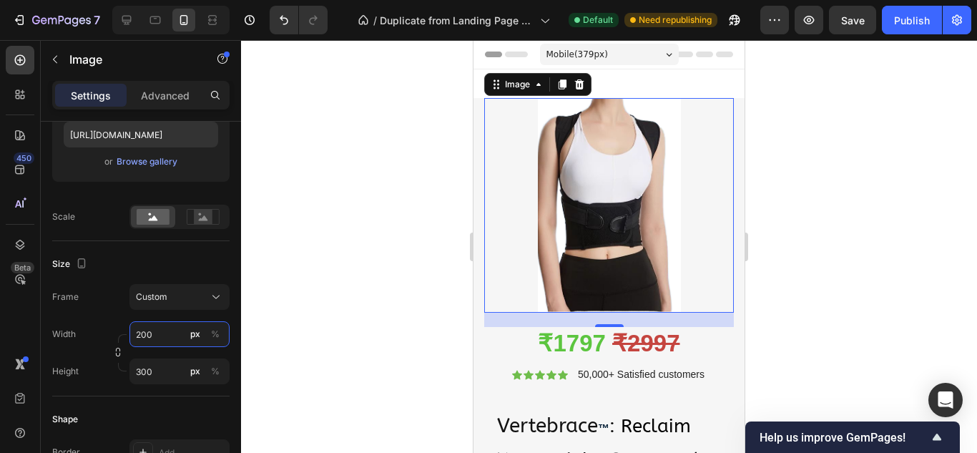
type input "200"
click at [342, 238] on div at bounding box center [609, 246] width 736 height 413
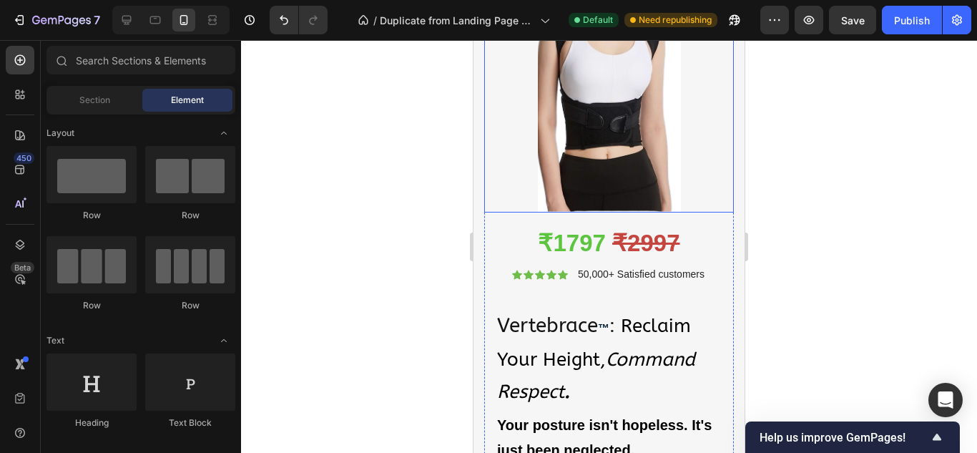
scroll to position [0, 0]
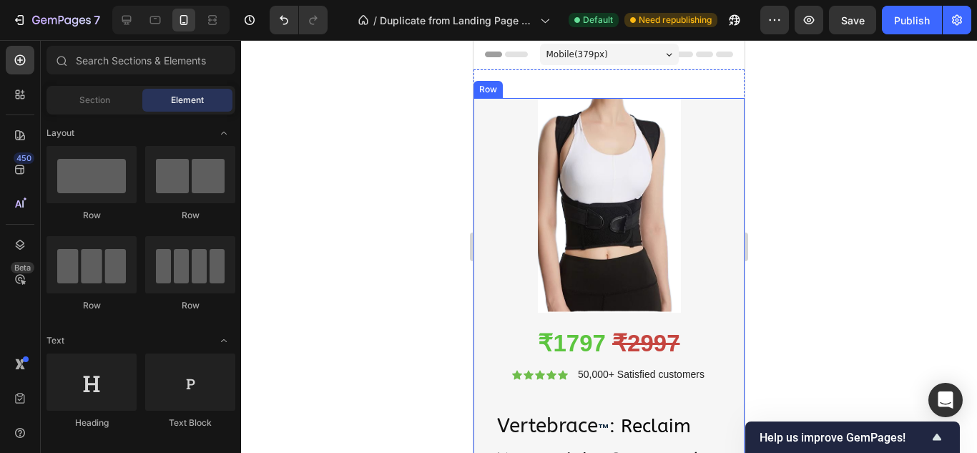
click at [448, 237] on div at bounding box center [609, 246] width 736 height 413
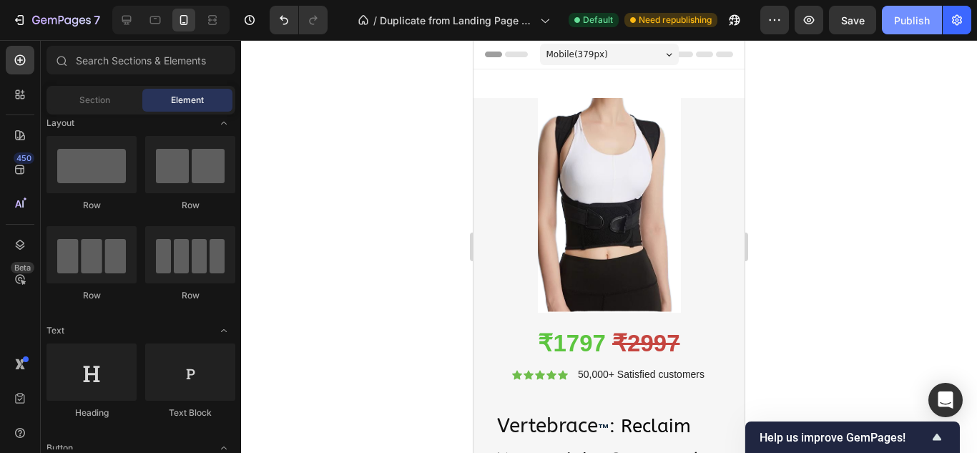
click at [910, 22] on div "Publish" at bounding box center [912, 20] width 36 height 15
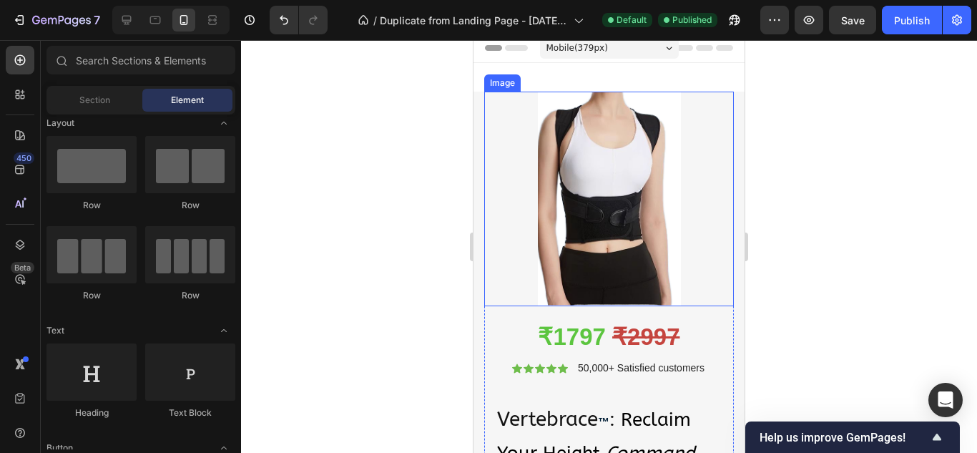
scroll to position [7, 0]
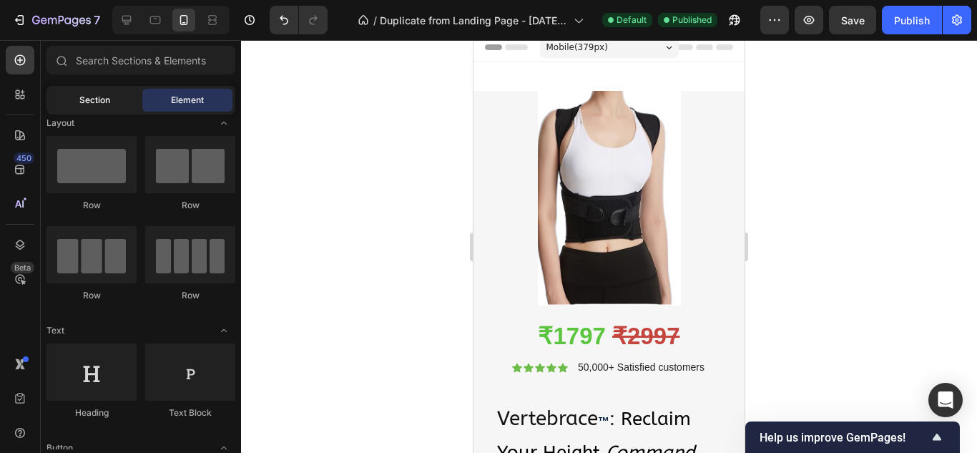
click at [104, 111] on div "Section" at bounding box center [94, 100] width 90 height 23
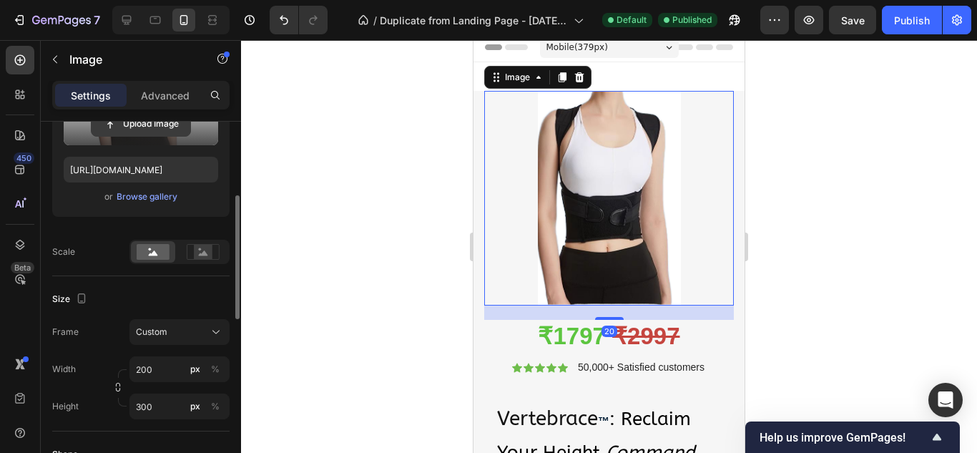
scroll to position [226, 0]
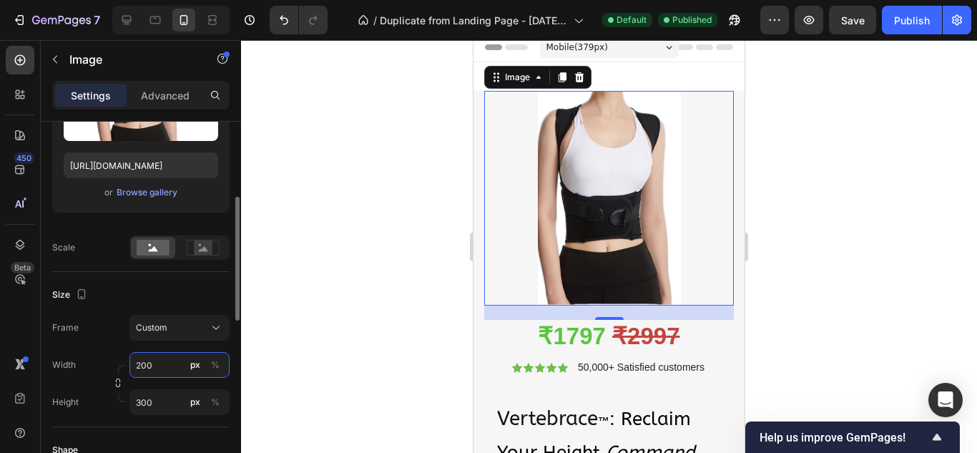
click at [158, 371] on input "200" at bounding box center [179, 365] width 100 height 26
type input "250"
click at [287, 235] on div at bounding box center [609, 246] width 736 height 413
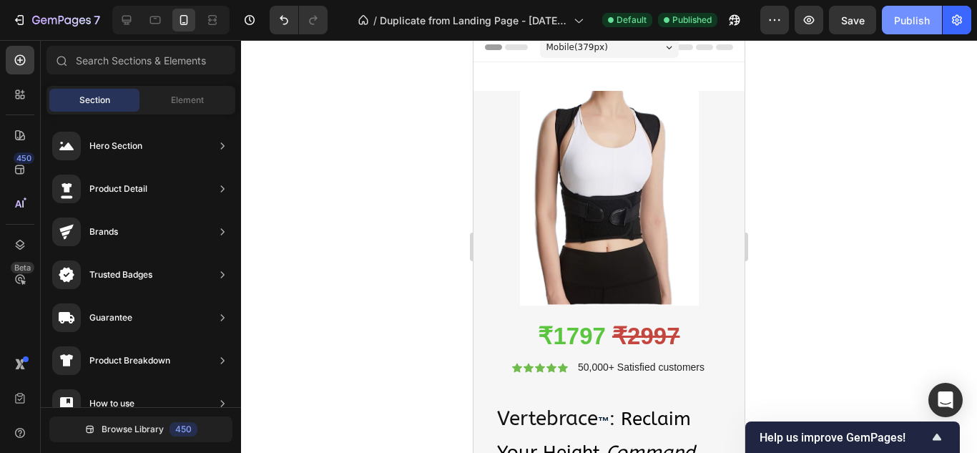
click at [902, 14] on div "Publish" at bounding box center [912, 20] width 36 height 15
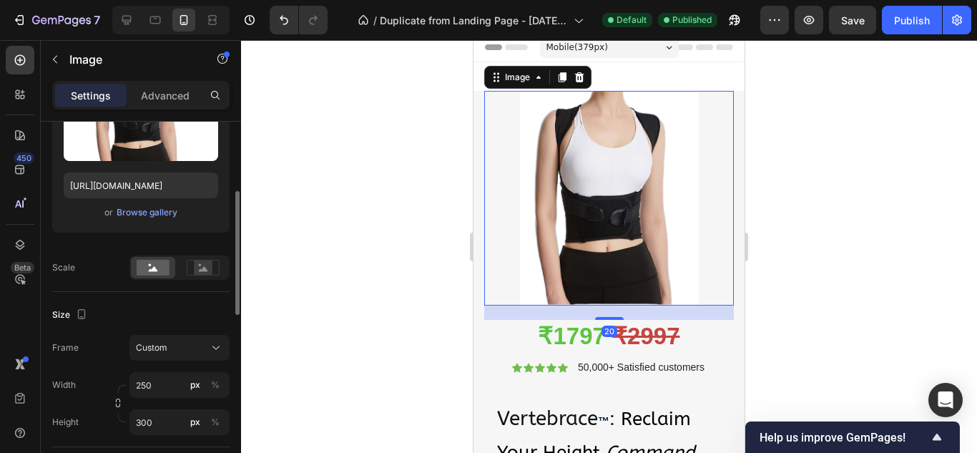
scroll to position [207, 0]
click at [172, 383] on input "250" at bounding box center [179, 384] width 100 height 26
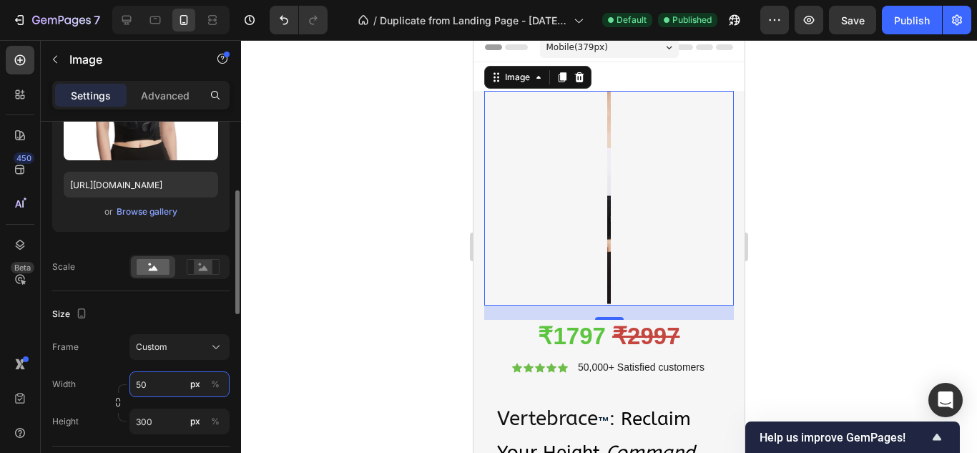
type input "5"
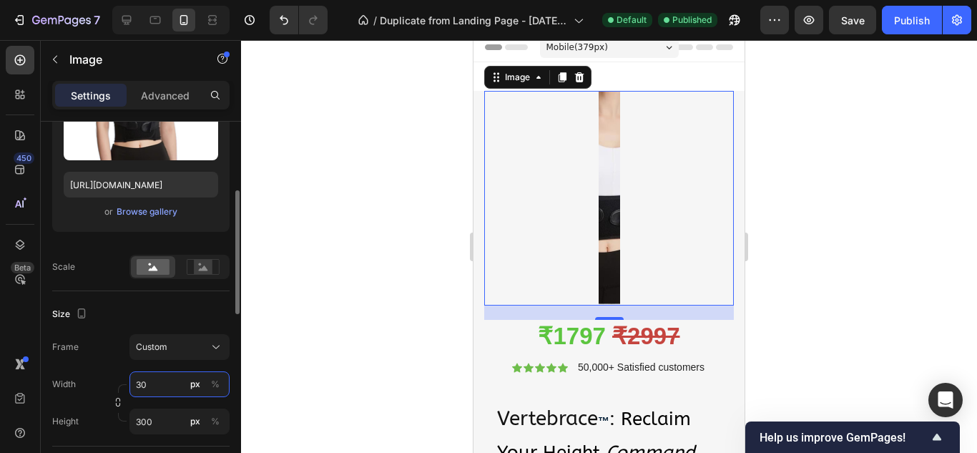
type input "300"
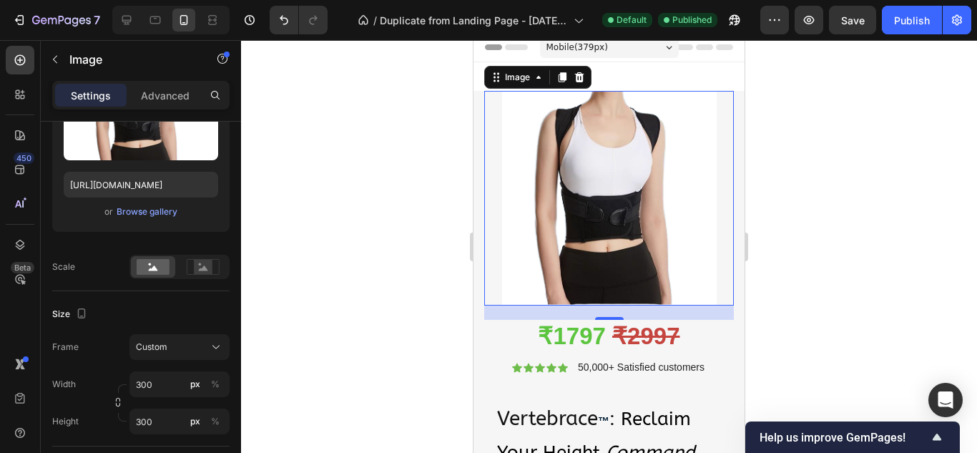
click at [250, 295] on div at bounding box center [609, 246] width 736 height 413
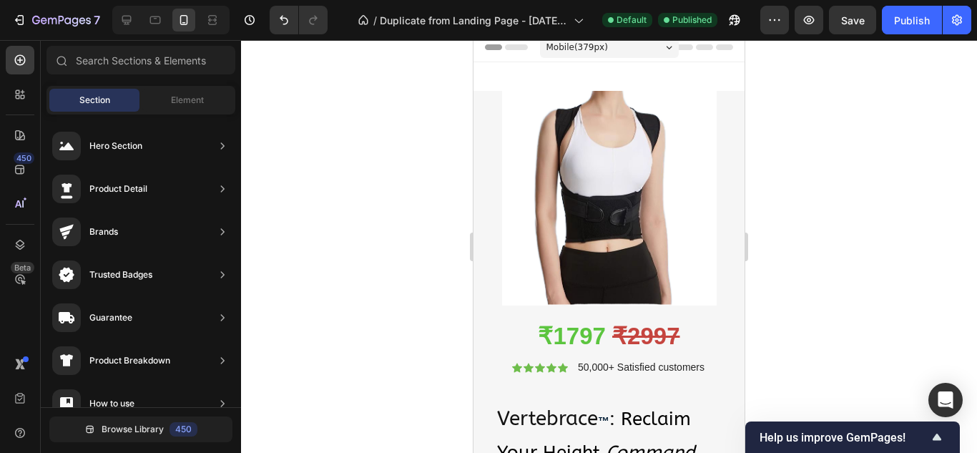
click at [250, 295] on div at bounding box center [609, 246] width 736 height 413
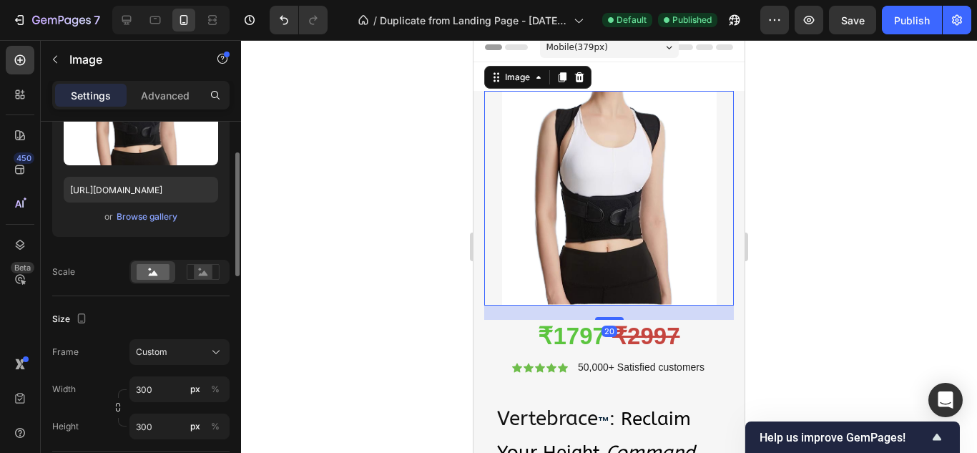
scroll to position [208, 0]
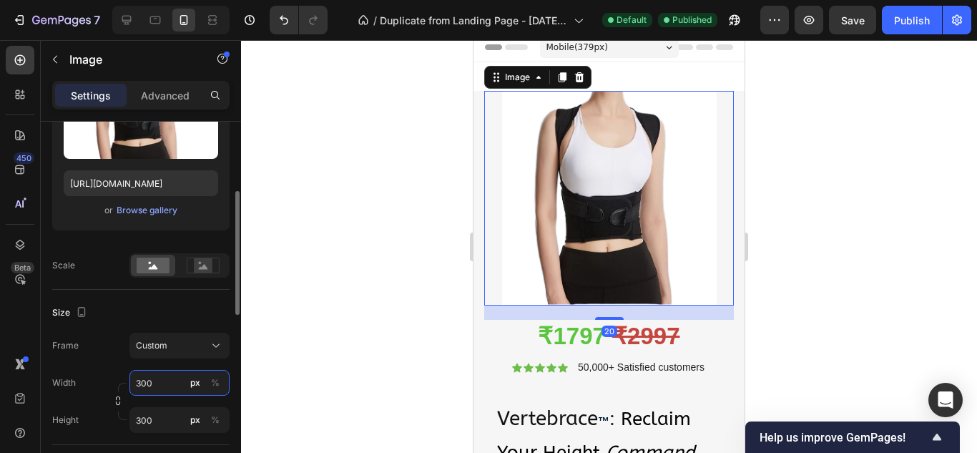
click at [157, 373] on input "300" at bounding box center [179, 383] width 100 height 26
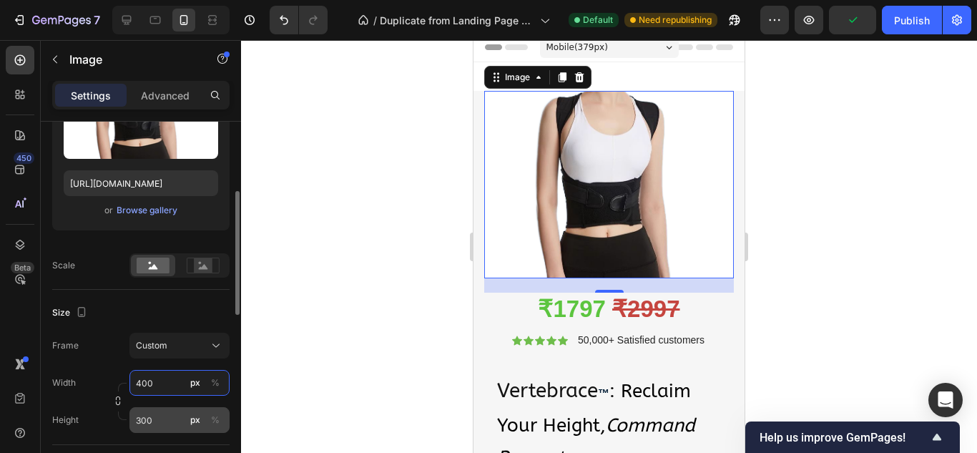
type input "400"
click at [164, 420] on input "300" at bounding box center [179, 420] width 100 height 26
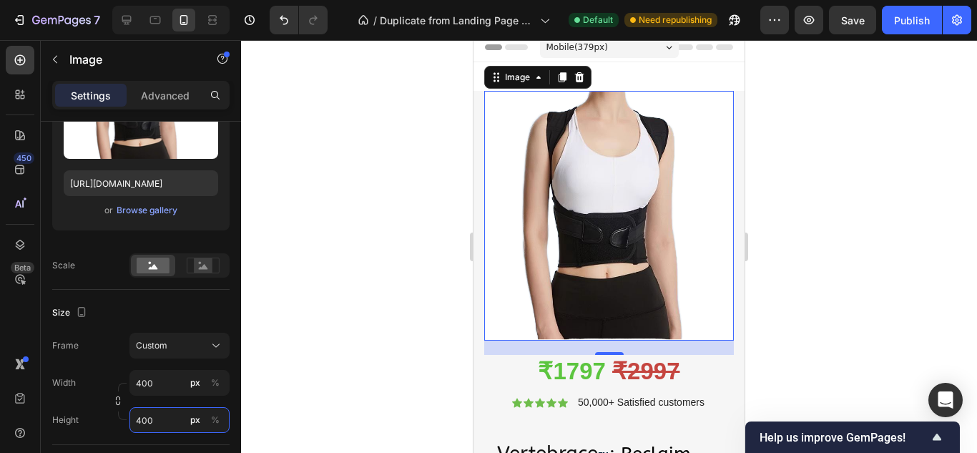
type input "400"
click at [317, 272] on div at bounding box center [609, 246] width 736 height 413
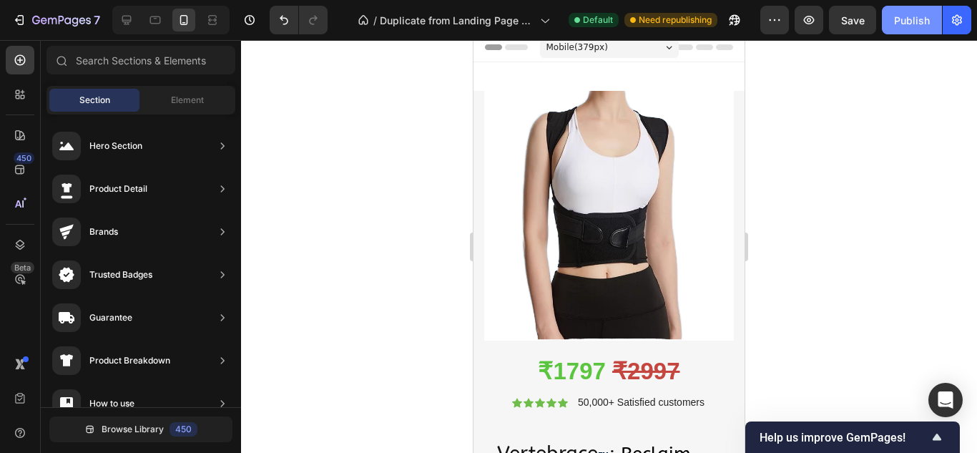
click at [900, 14] on div "Publish" at bounding box center [912, 20] width 36 height 15
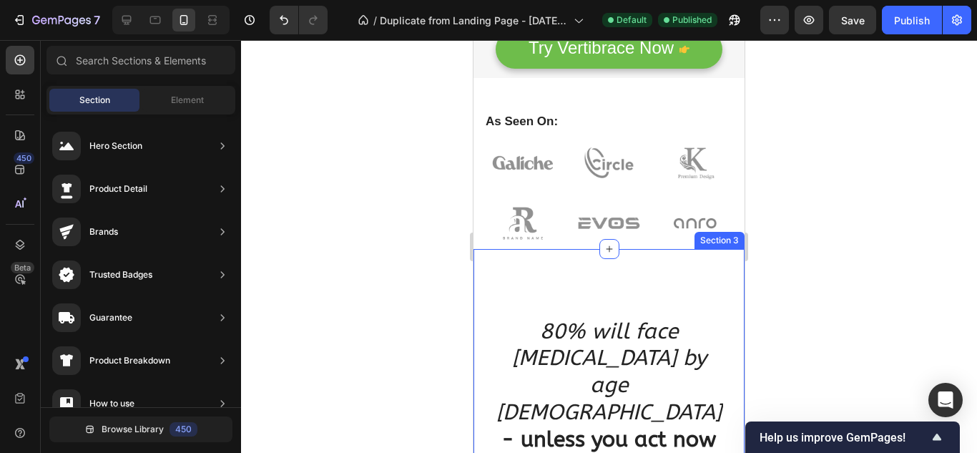
scroll to position [796, 0]
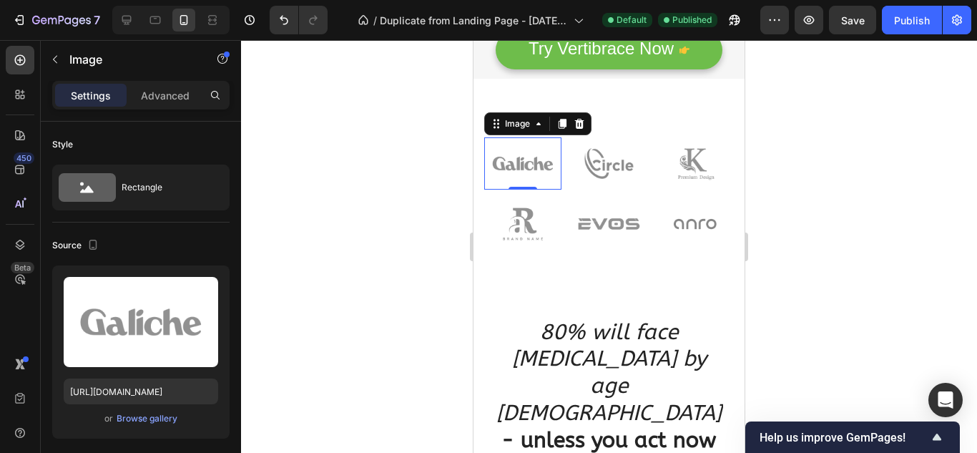
click at [497, 167] on img at bounding box center [522, 162] width 77 height 51
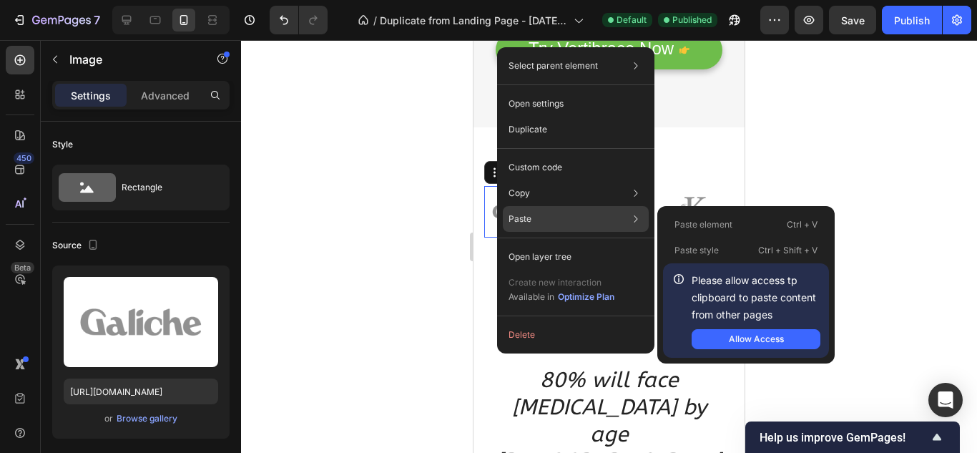
click at [533, 222] on div "Paste Paste element Ctrl + V Paste style Ctrl + Shift + V Please allow access t…" at bounding box center [576, 219] width 146 height 26
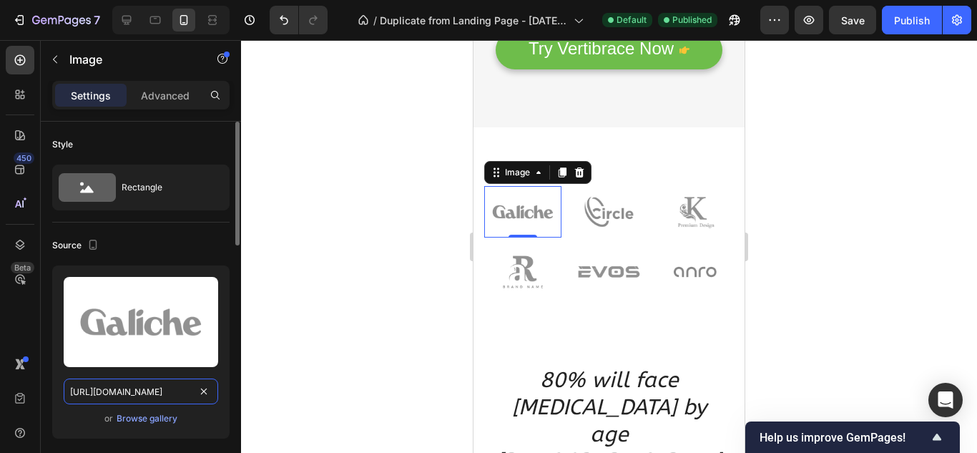
click at [157, 382] on input "[URL][DOMAIN_NAME]" at bounding box center [141, 391] width 154 height 26
paste input "[DOMAIN_NAME][URL]"
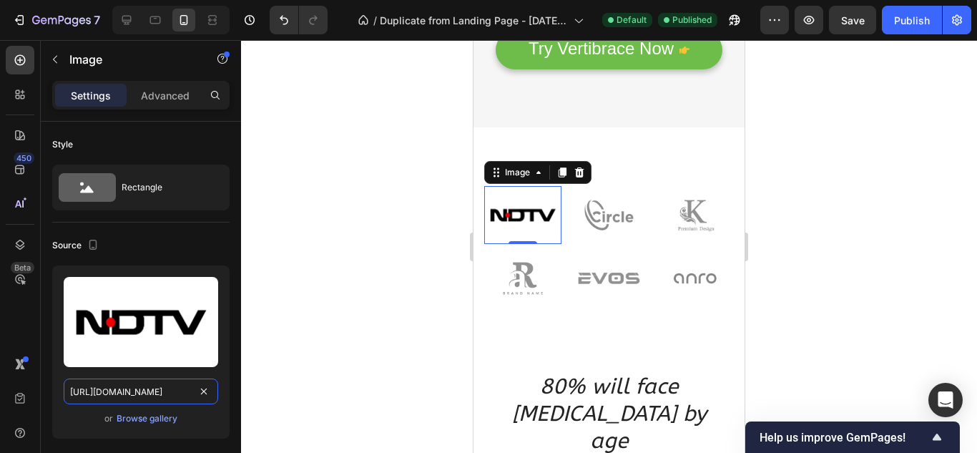
type input "[URL][DOMAIN_NAME]"
click at [355, 118] on div at bounding box center [609, 246] width 736 height 413
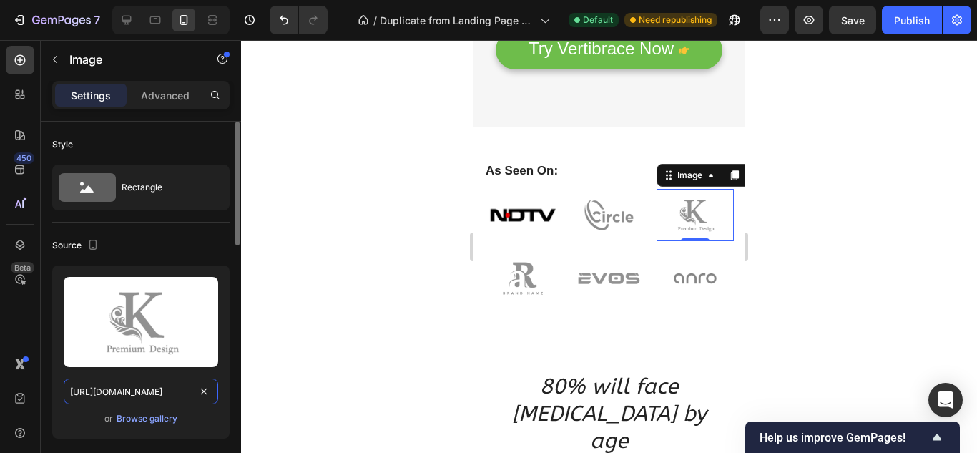
click at [168, 388] on input "[URL][DOMAIN_NAME]" at bounding box center [141, 391] width 154 height 26
paste input "[DOMAIN_NAME][URL]"
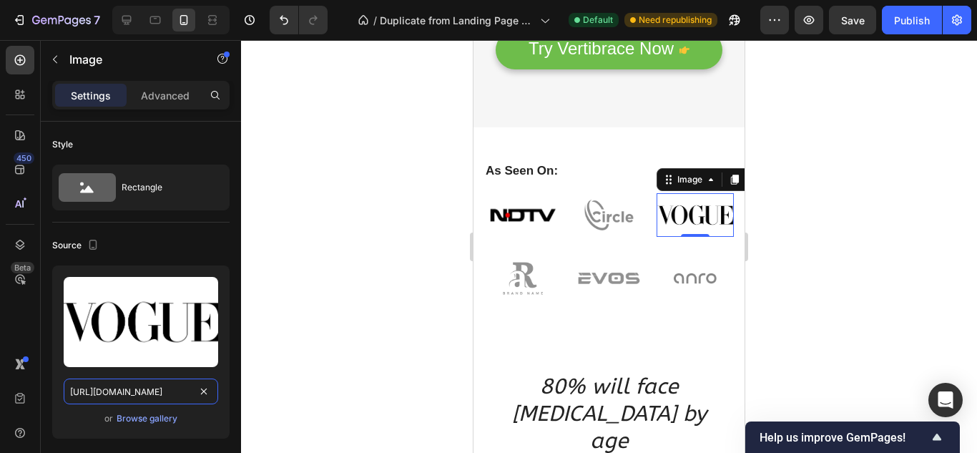
type input "[URL][DOMAIN_NAME]"
click at [364, 38] on div "7 / Duplicate from Landing Page - [DATE] 16:13:49 Default Need republishing Pre…" at bounding box center [488, 20] width 977 height 41
click at [420, 117] on div at bounding box center [609, 246] width 736 height 413
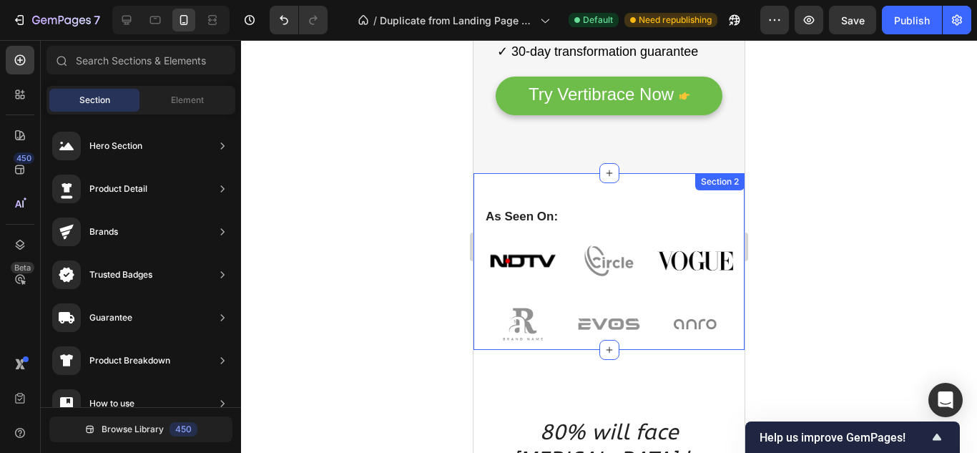
scroll to position [751, 0]
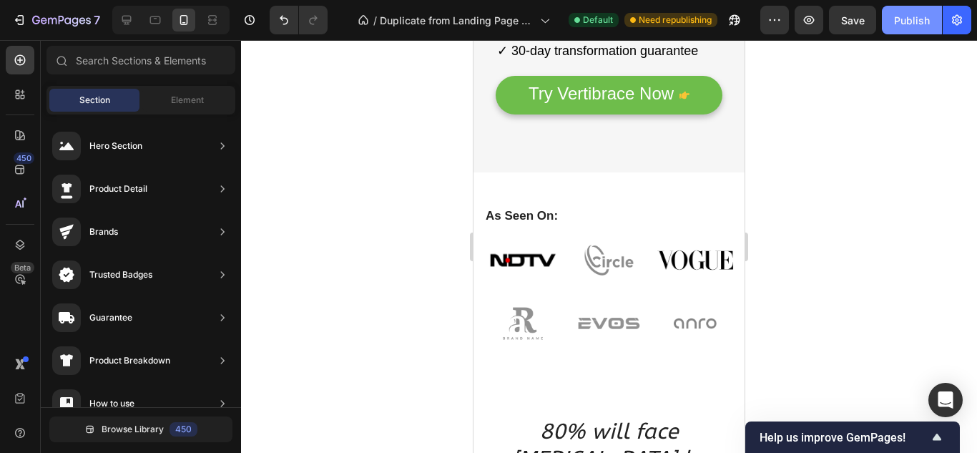
click at [913, 13] on div "Publish" at bounding box center [912, 20] width 36 height 15
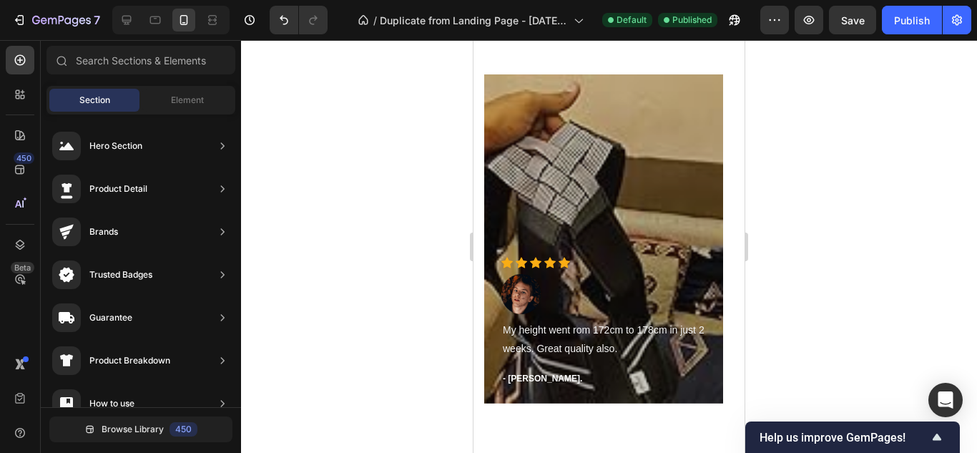
scroll to position [8724, 0]
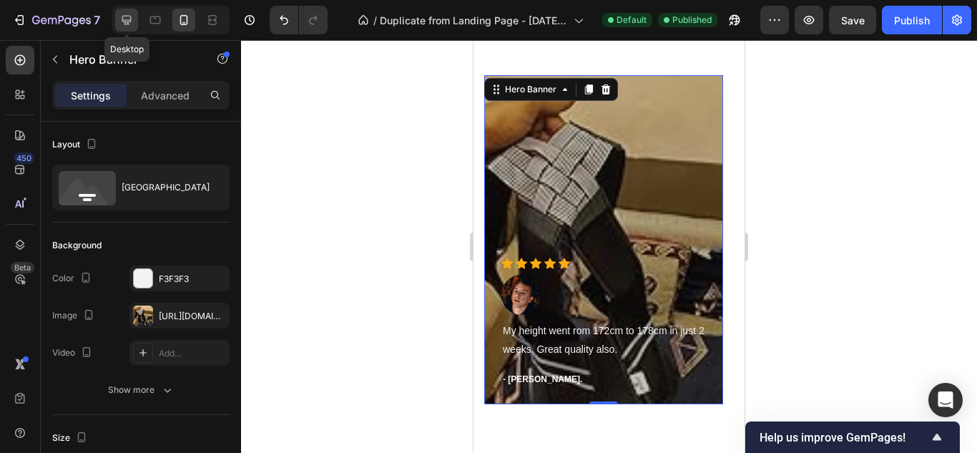
click at [124, 16] on icon at bounding box center [126, 20] width 9 height 9
type input "494"
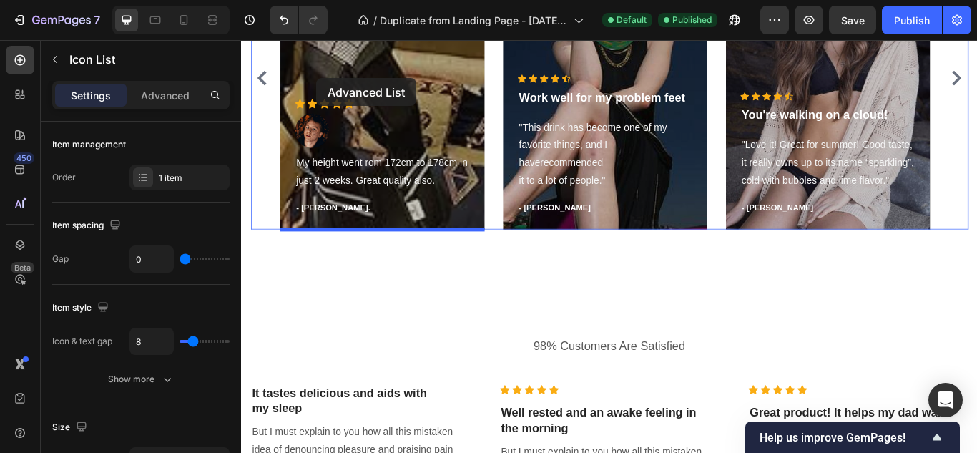
scroll to position [8885, 0]
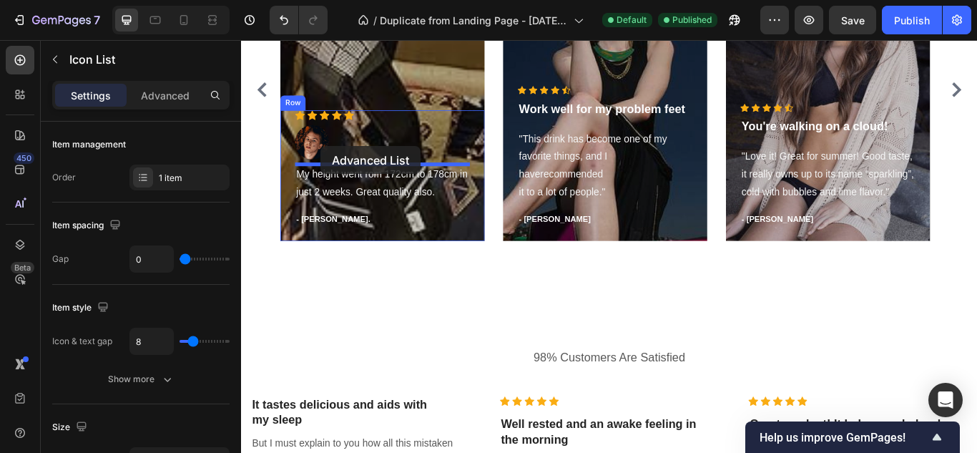
drag, startPoint x: 392, startPoint y: 348, endPoint x: 333, endPoint y: 164, distance: 192.9
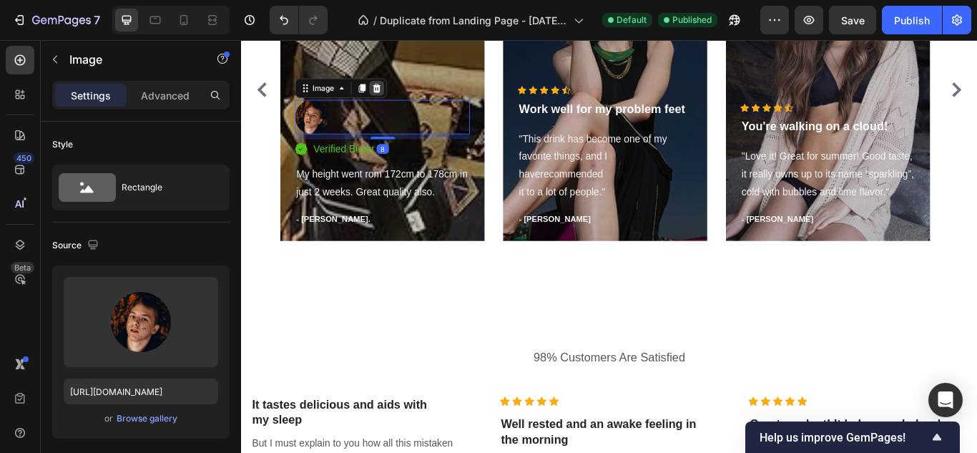
click at [397, 91] on icon at bounding box center [398, 96] width 11 height 11
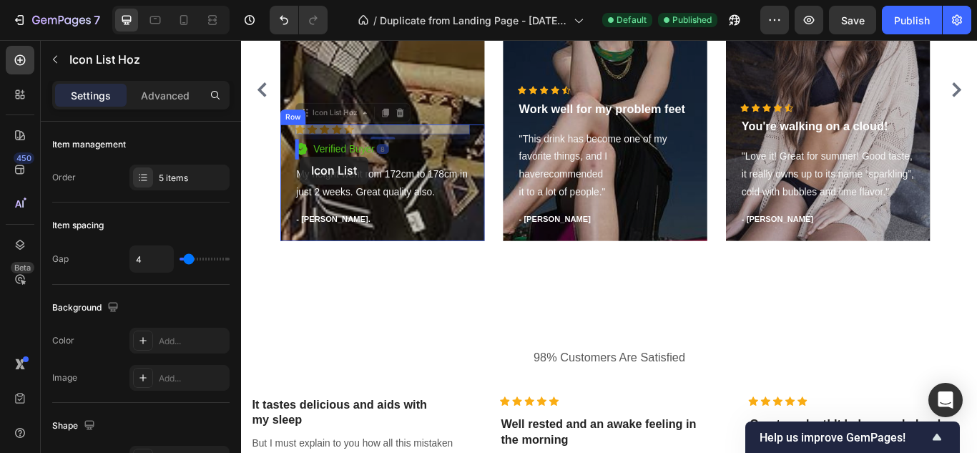
drag, startPoint x: 315, startPoint y: 127, endPoint x: 310, endPoint y: 176, distance: 49.7
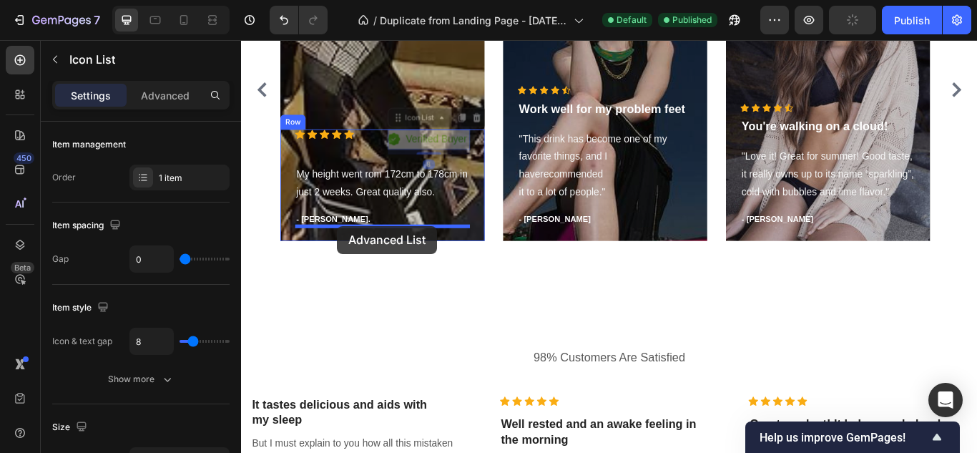
drag, startPoint x: 420, startPoint y: 127, endPoint x: 353, endPoint y: 257, distance: 146.8
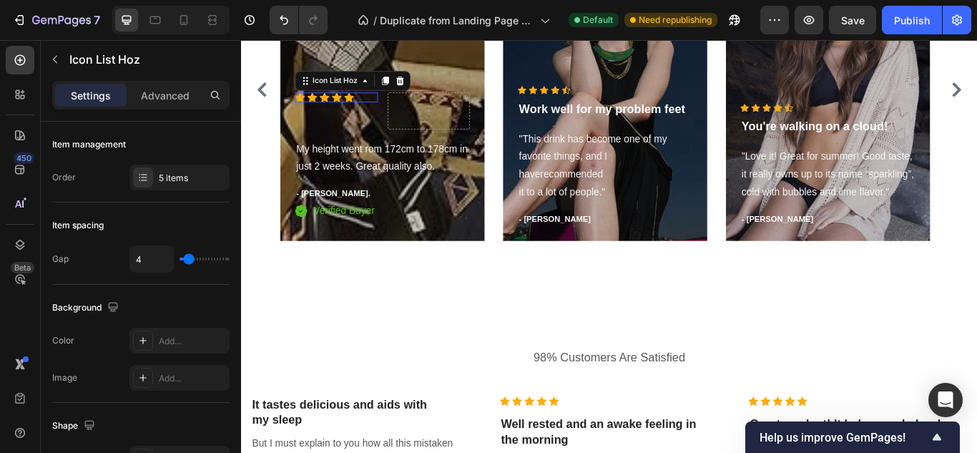
click at [387, 104] on div "Icon Icon Icon Icon Icon" at bounding box center [351, 107] width 97 height 11
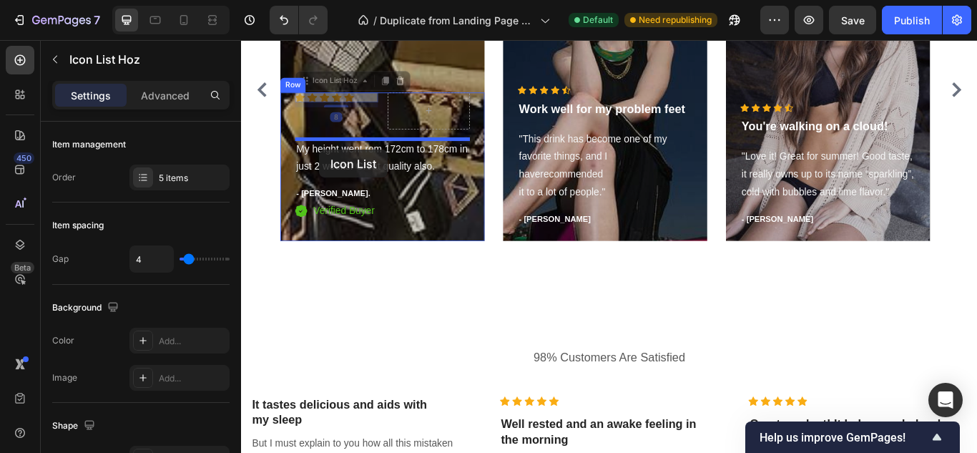
drag, startPoint x: 320, startPoint y: 91, endPoint x: 332, endPoint y: 167, distance: 76.8
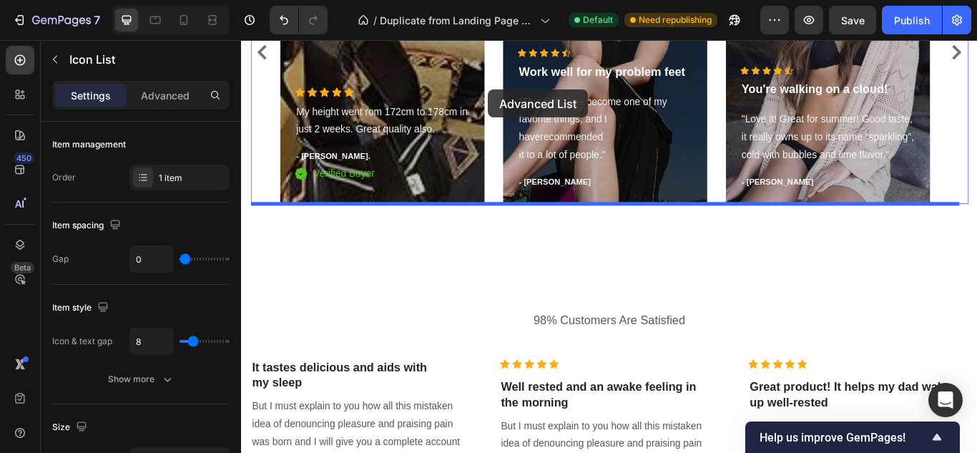
scroll to position [8920, 0]
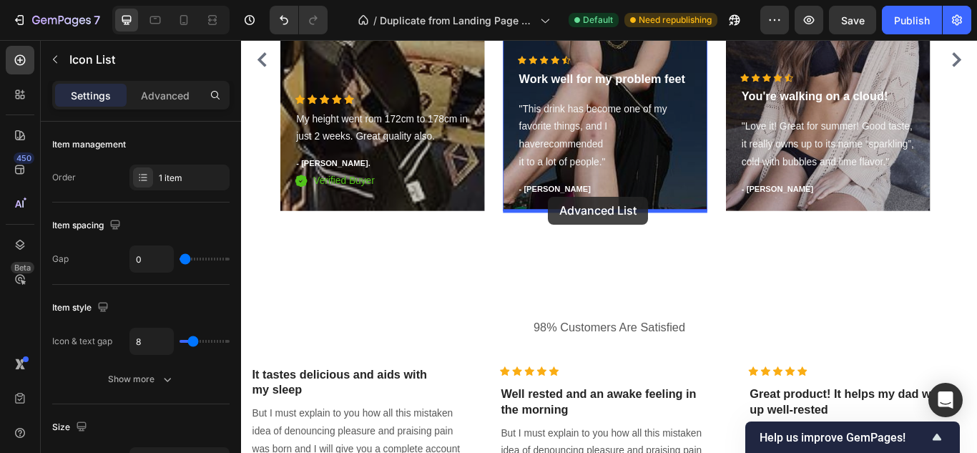
drag, startPoint x: 609, startPoint y: 197, endPoint x: 599, endPoint y: 224, distance: 28.3
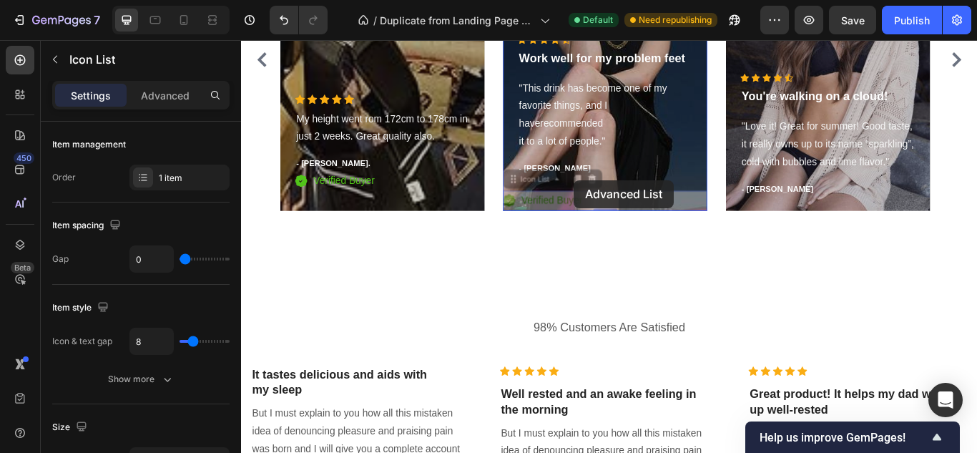
drag, startPoint x: 553, startPoint y: 207, endPoint x: 626, endPoint y: 201, distance: 73.9
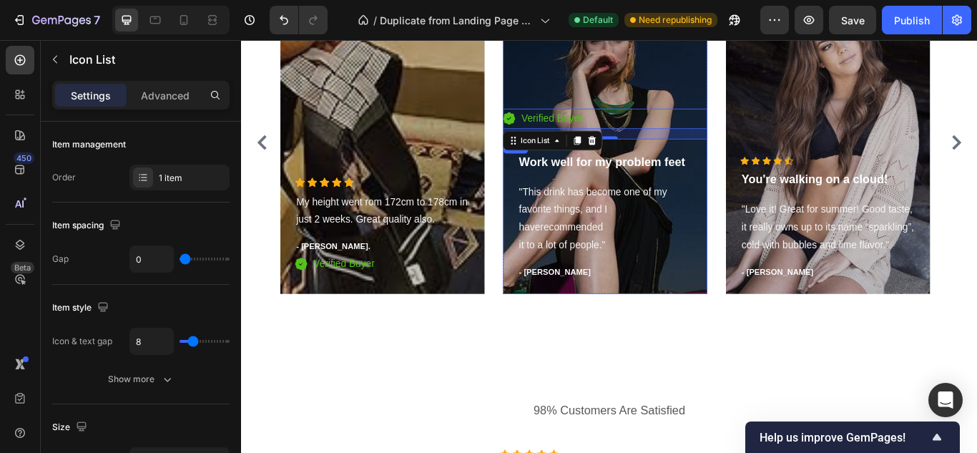
scroll to position [8823, 0]
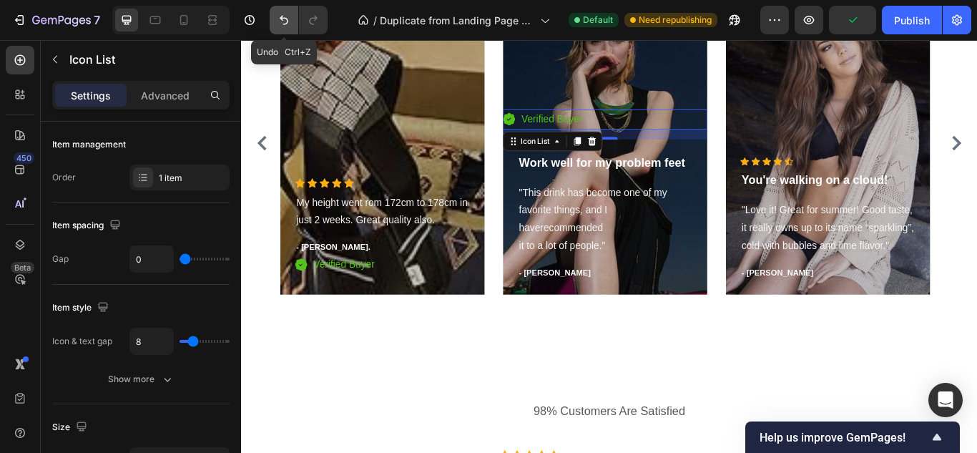
click at [288, 22] on icon "Undo/Redo" at bounding box center [284, 20] width 14 height 14
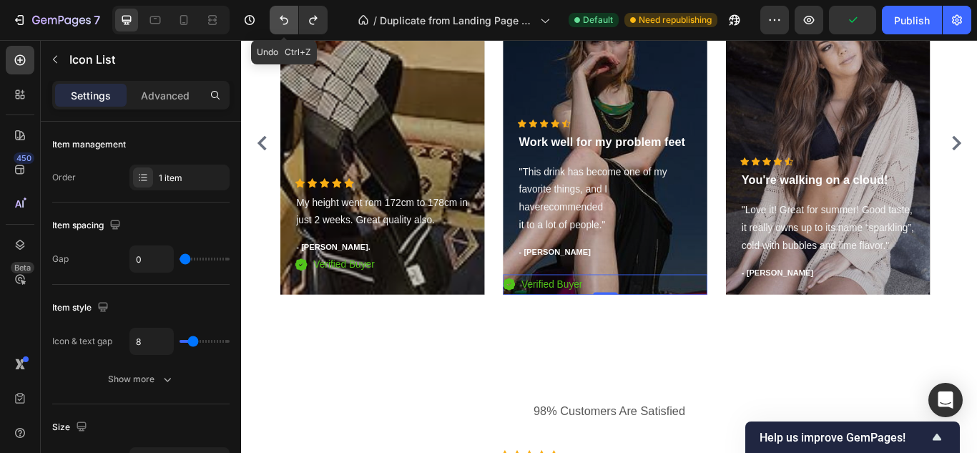
click at [288, 22] on icon "Undo/Redo" at bounding box center [284, 20] width 14 height 14
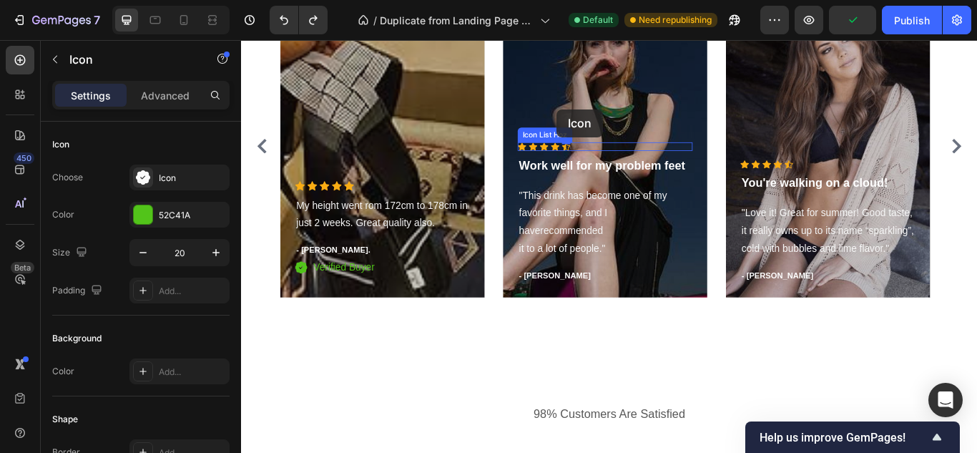
scroll to position [8812, 0]
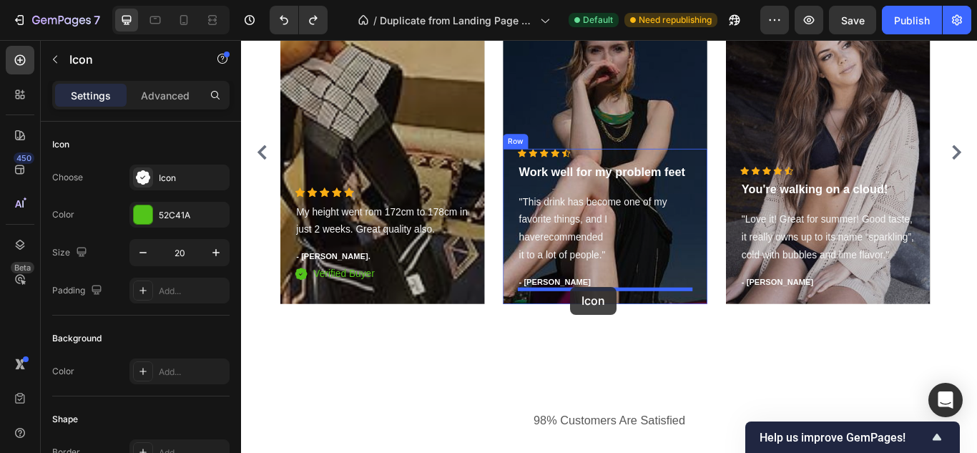
drag, startPoint x: 601, startPoint y: 316, endPoint x: 624, endPoint y: 328, distance: 25.6
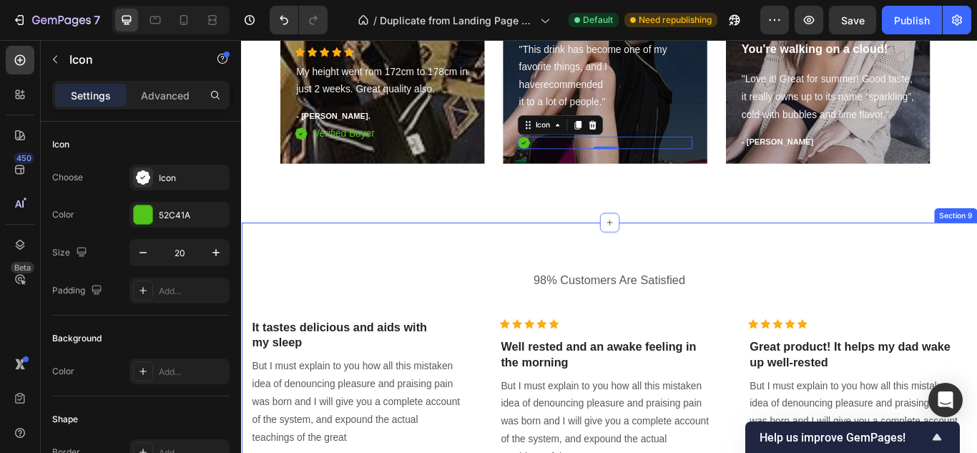
scroll to position [8971, 0]
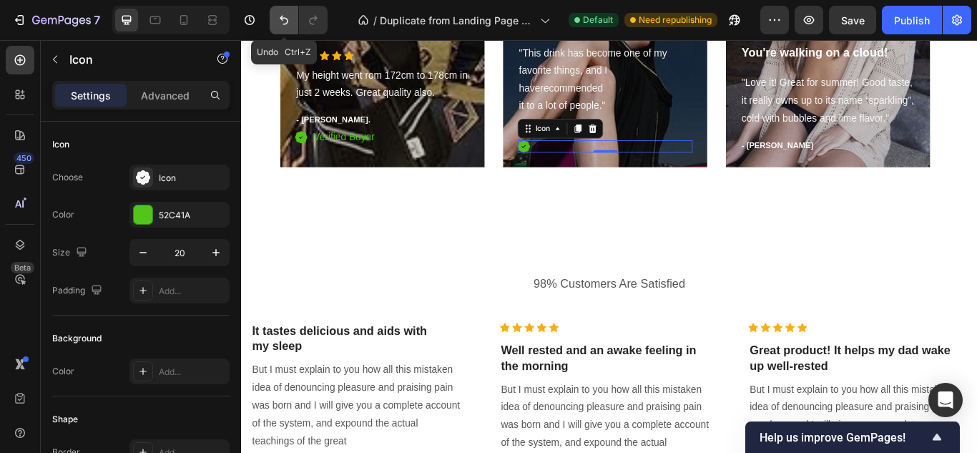
click at [284, 9] on button "Undo/Redo" at bounding box center [284, 20] width 29 height 29
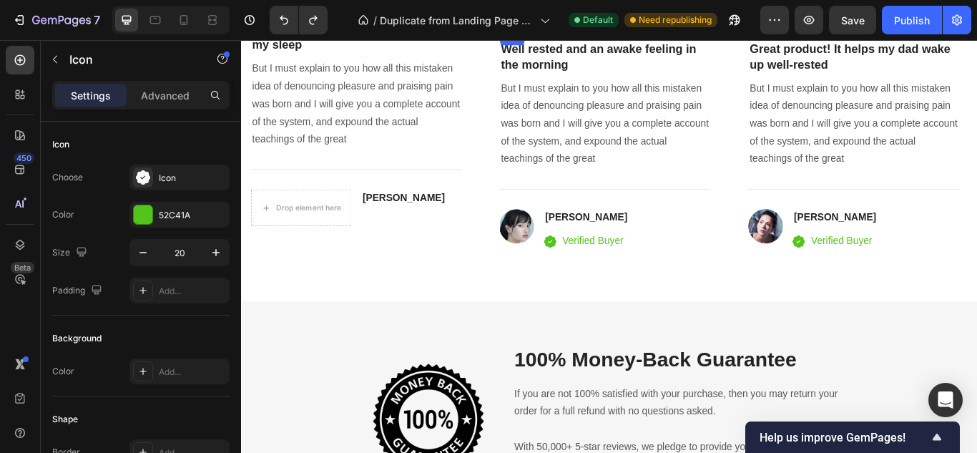
scroll to position [9321, 0]
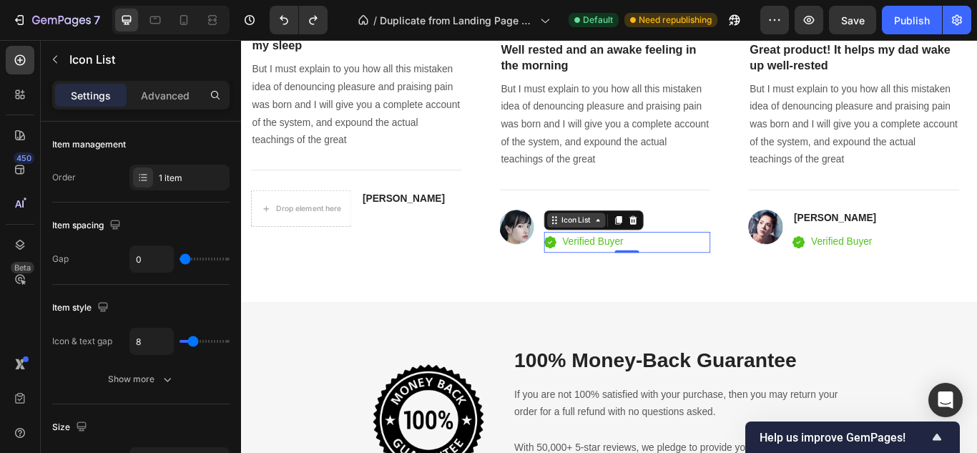
click at [604, 255] on icon at bounding box center [605, 250] width 11 height 11
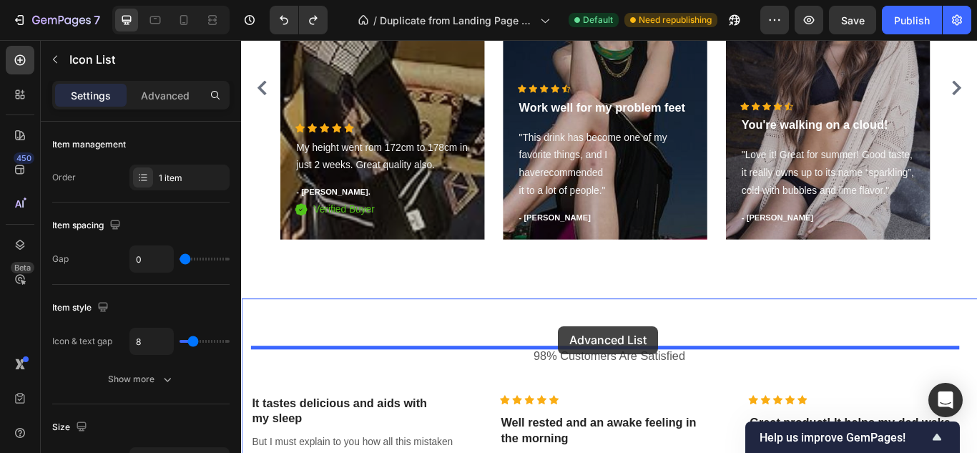
scroll to position [8958, 0]
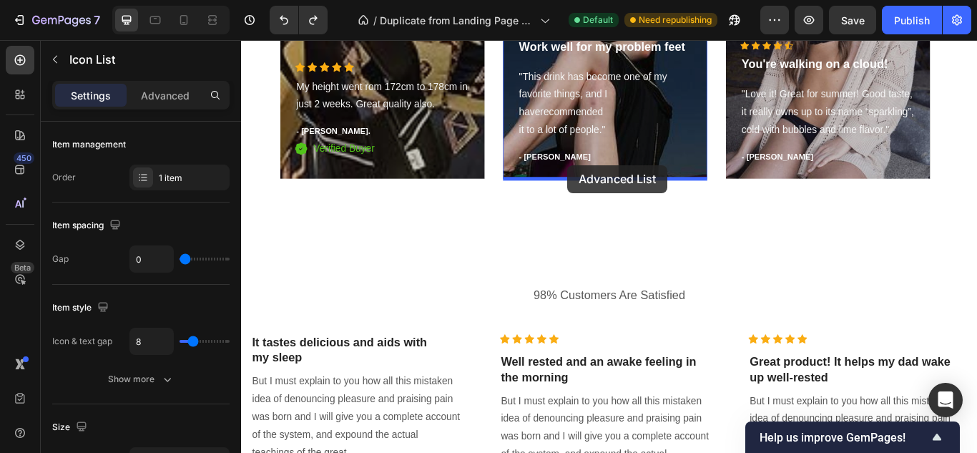
drag, startPoint x: 608, startPoint y: 257, endPoint x: 621, endPoint y: 186, distance: 72.8
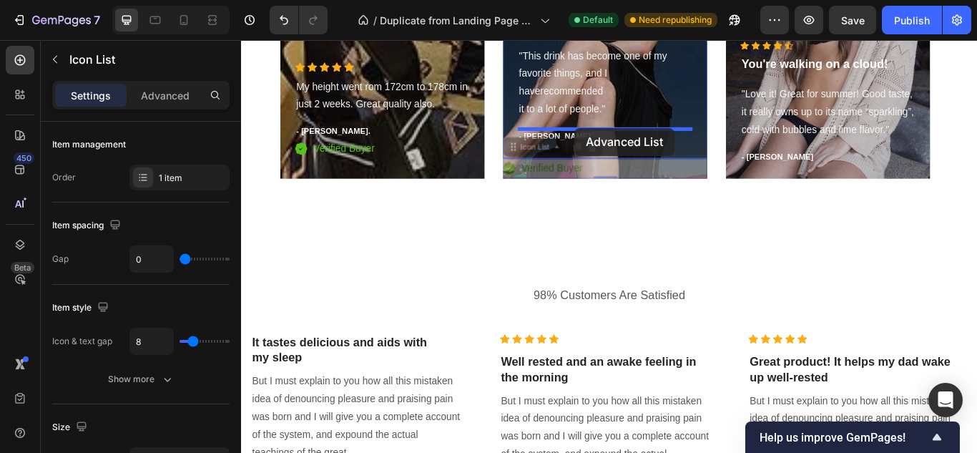
drag, startPoint x: 556, startPoint y: 167, endPoint x: 629, endPoint y: 142, distance: 76.9
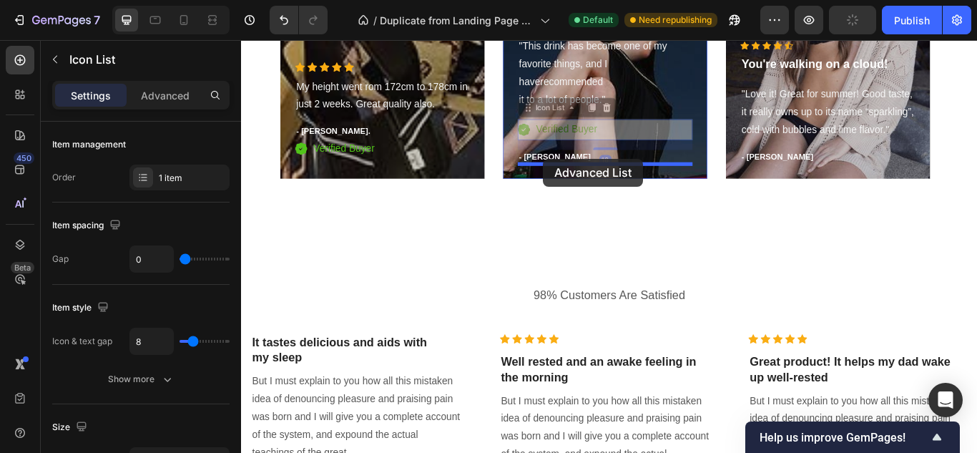
drag, startPoint x: 579, startPoint y: 123, endPoint x: 593, endPoint y: 178, distance: 56.7
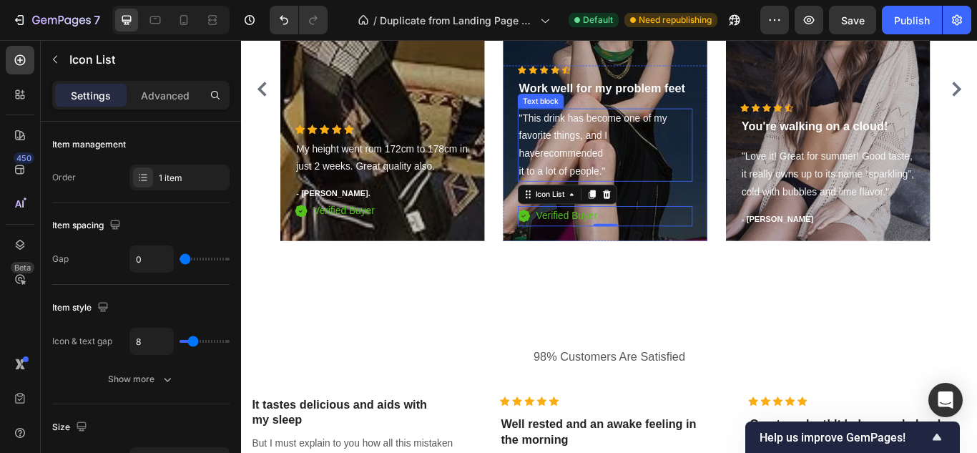
scroll to position [8827, 0]
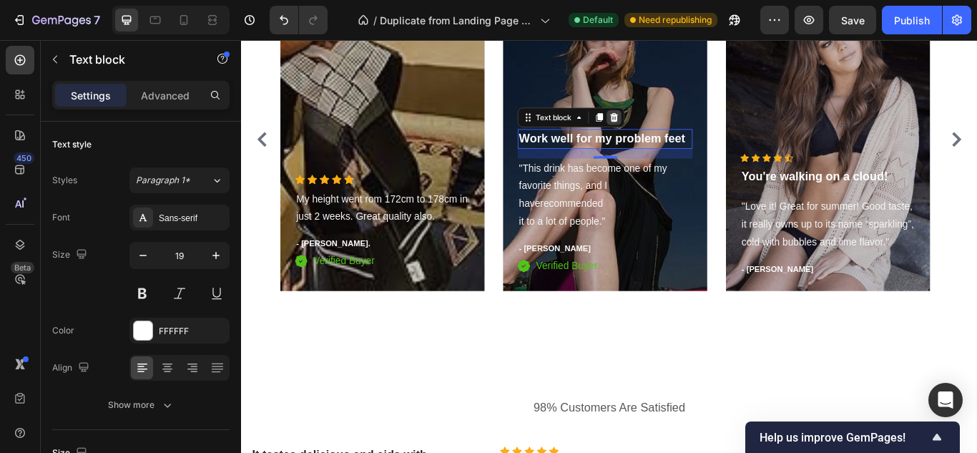
click at [680, 129] on icon at bounding box center [674, 129] width 11 height 11
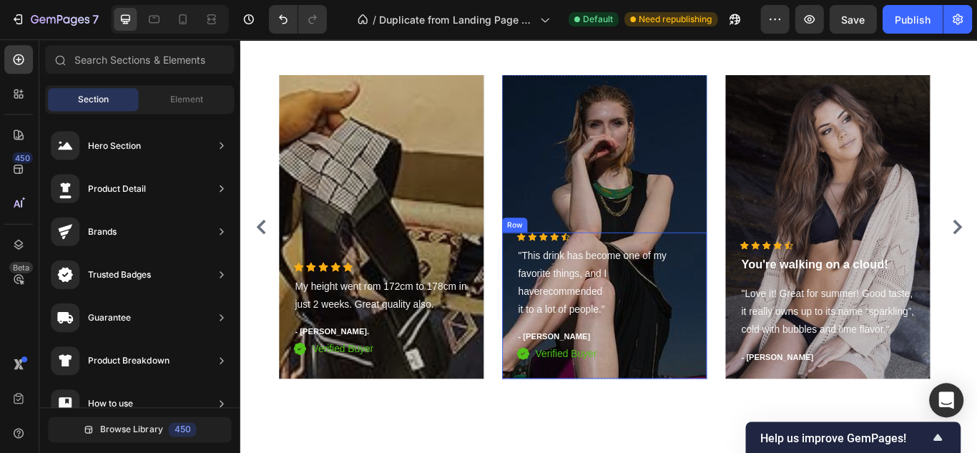
scroll to position [0, 0]
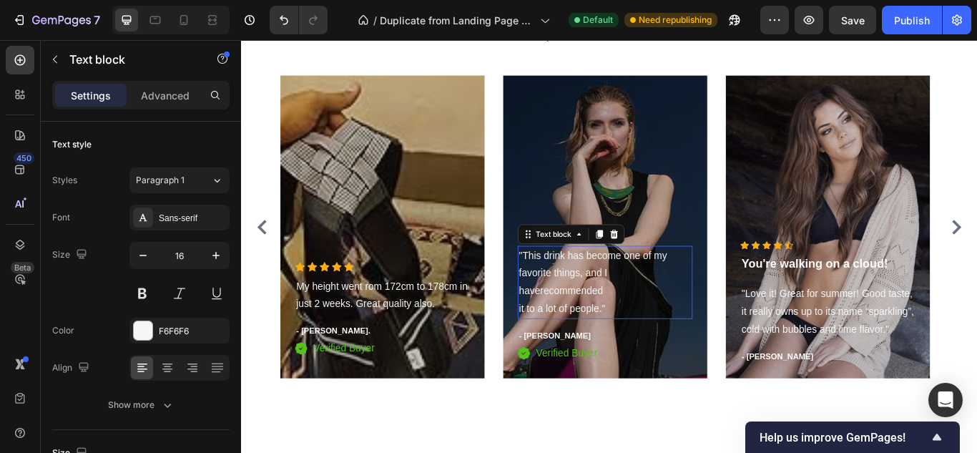
click at [613, 308] on p ""This drink has become one of my favorite things, and I haverecommended it to a…" at bounding box center [664, 323] width 201 height 82
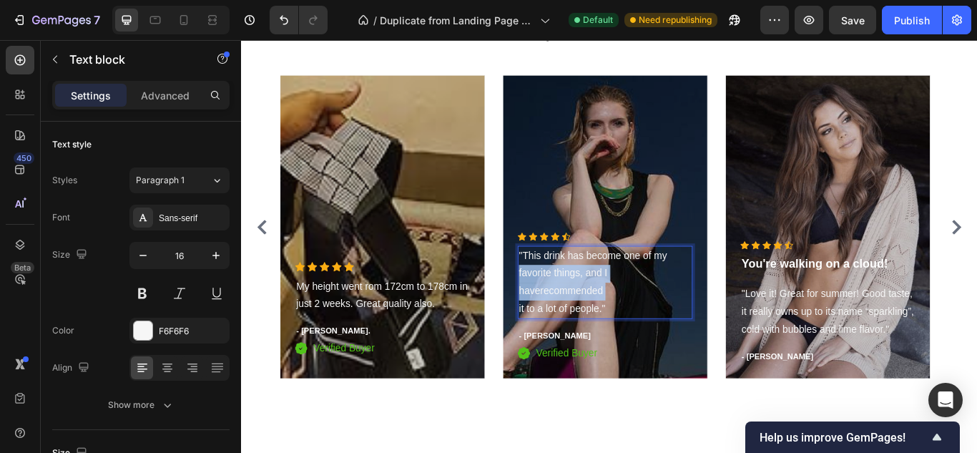
click at [613, 308] on p ""This drink has become one of my favorite things, and I haverecommended it to a…" at bounding box center [664, 323] width 201 height 82
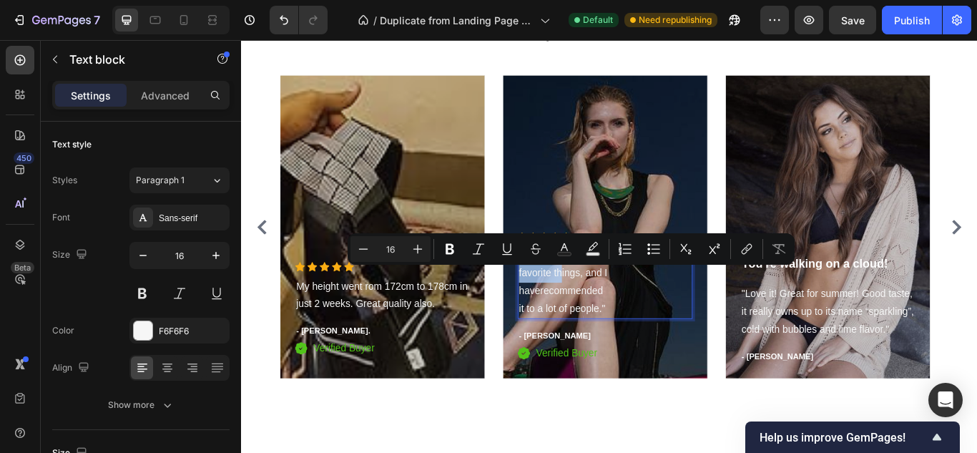
click at [613, 308] on p ""This drink has become one of my favorite things, and I haverecommended it to a…" at bounding box center [664, 323] width 201 height 82
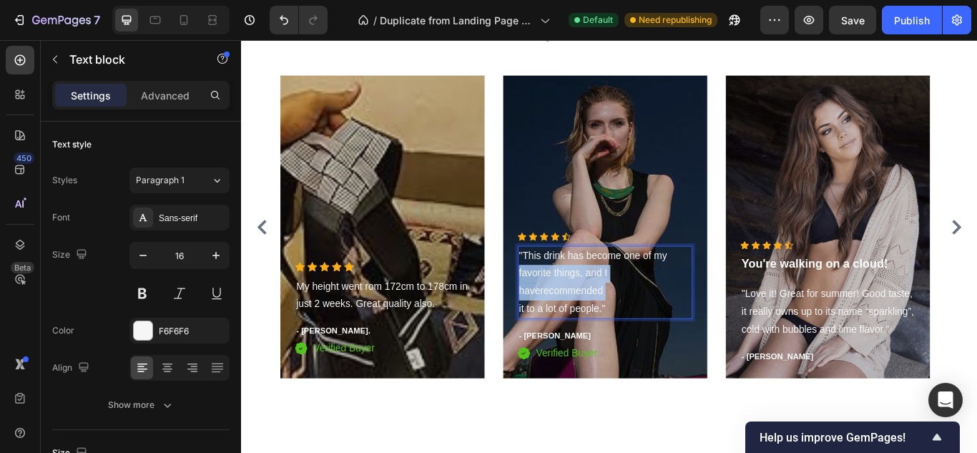
click at [613, 308] on p ""This drink has become one of my favorite things, and I haverecommended it to a…" at bounding box center [664, 323] width 201 height 82
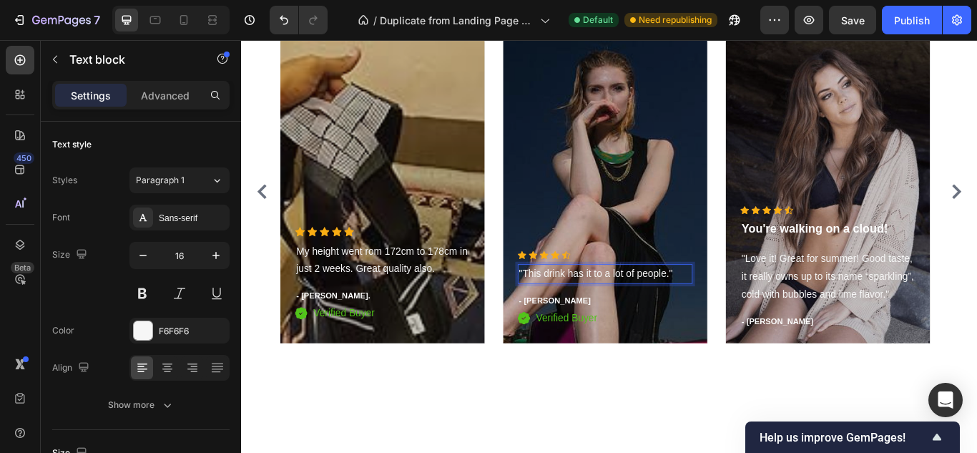
scroll to position [8787, 0]
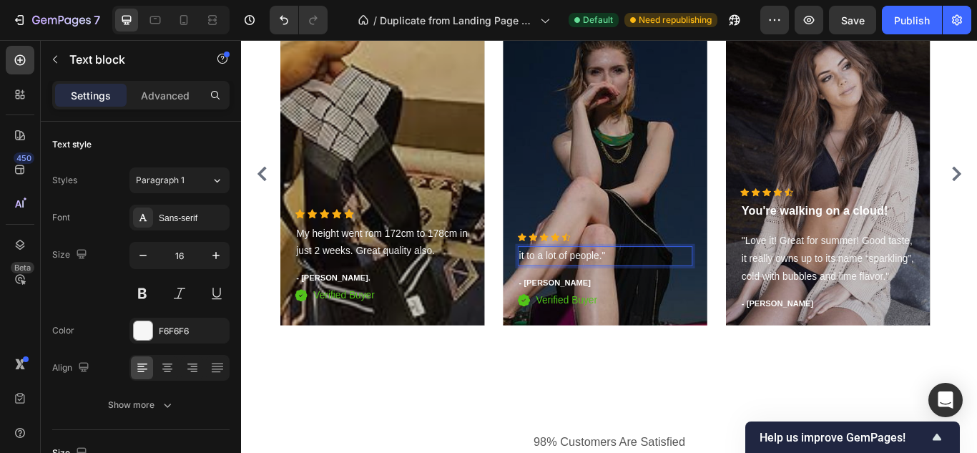
click at [656, 283] on p "it to a lot of people."" at bounding box center [664, 292] width 201 height 21
click at [691, 287] on p "Great prodcut works like charm" at bounding box center [664, 292] width 201 height 21
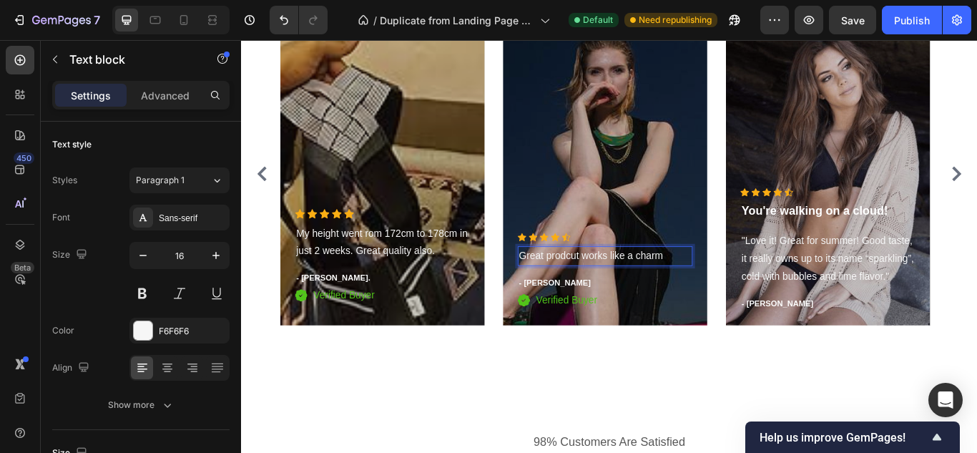
click at [743, 287] on p "Great prodcut works like a charm" at bounding box center [664, 292] width 201 height 21
click at [595, 324] on p "- [PERSON_NAME]" at bounding box center [664, 323] width 201 height 14
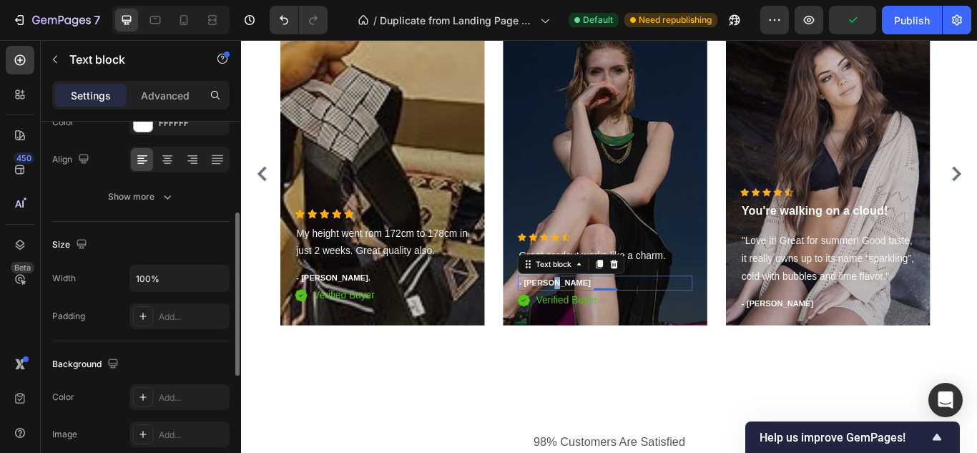
click at [595, 324] on p "- [PERSON_NAME]" at bounding box center [664, 323] width 201 height 14
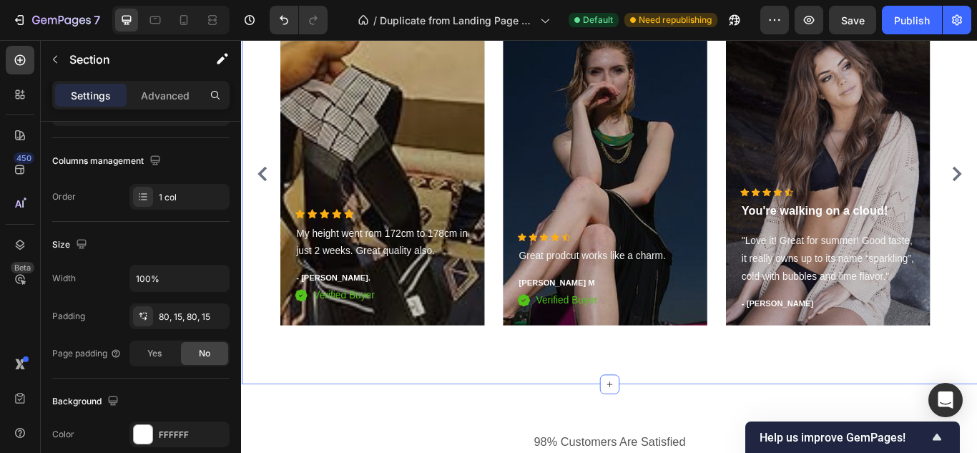
scroll to position [0, 0]
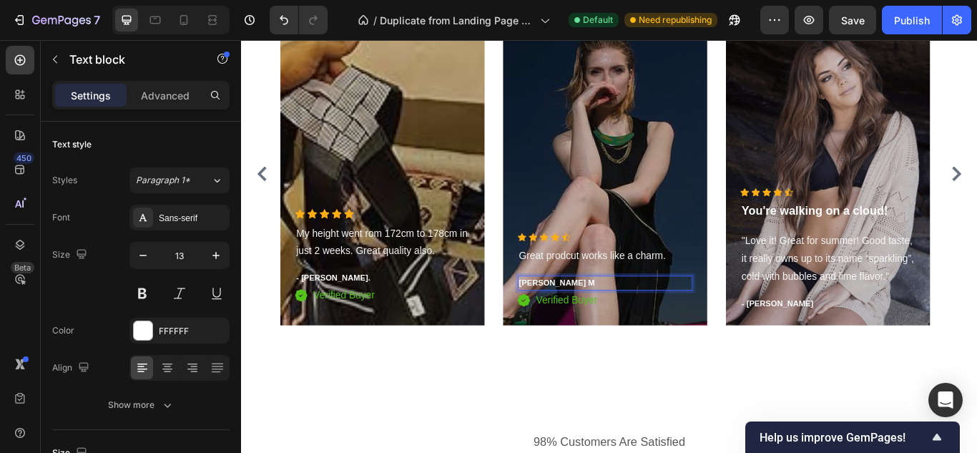
click at [564, 323] on p "[PERSON_NAME] M" at bounding box center [664, 323] width 201 height 14
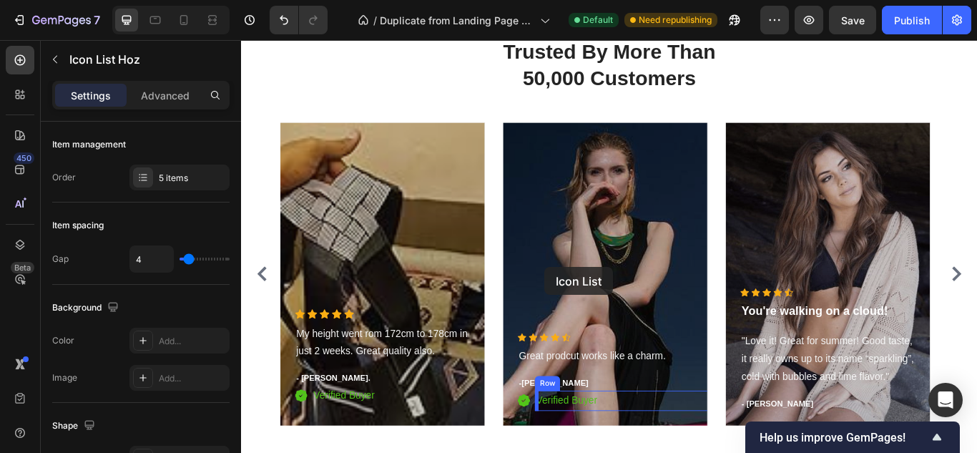
scroll to position [8884, 0]
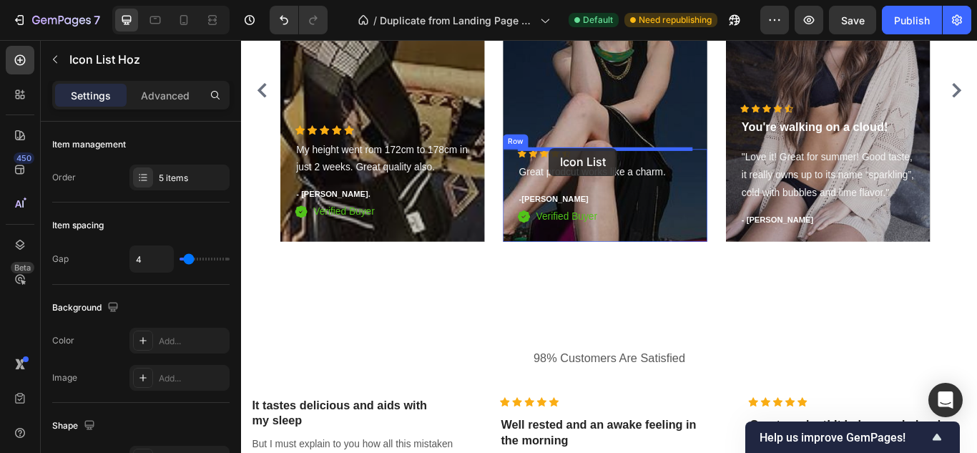
drag, startPoint x: 554, startPoint y: 197, endPoint x: 599, endPoint y: 166, distance: 54.5
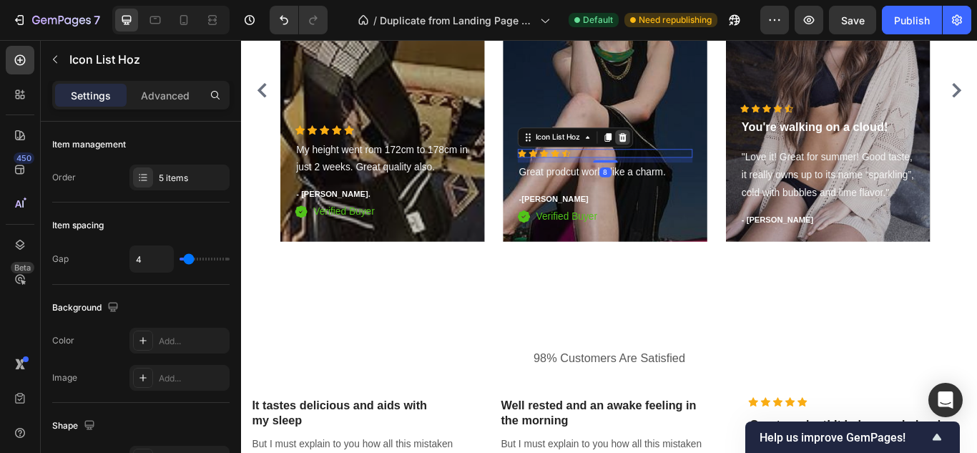
click at [689, 151] on icon at bounding box center [685, 153] width 9 height 10
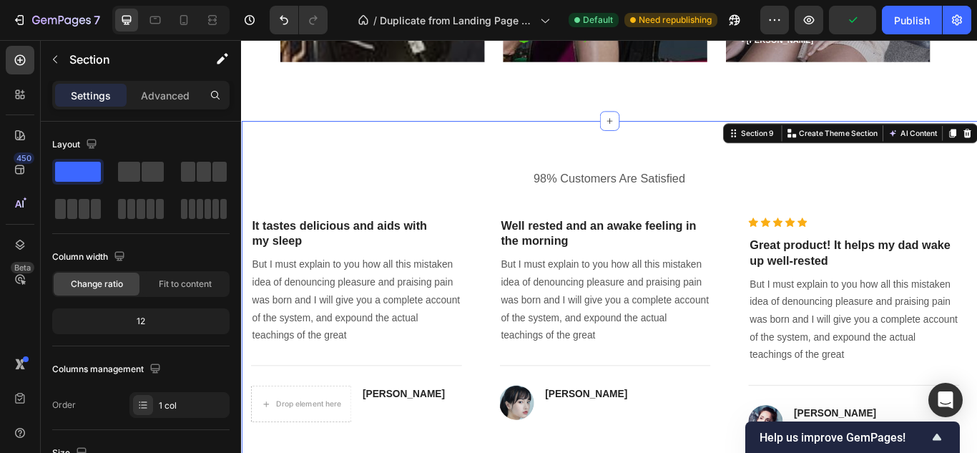
scroll to position [9096, 0]
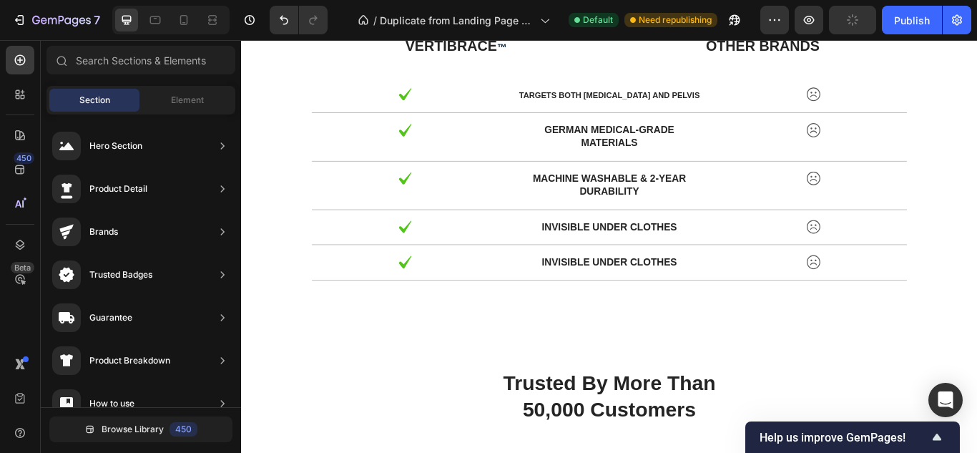
scroll to position [8512, 0]
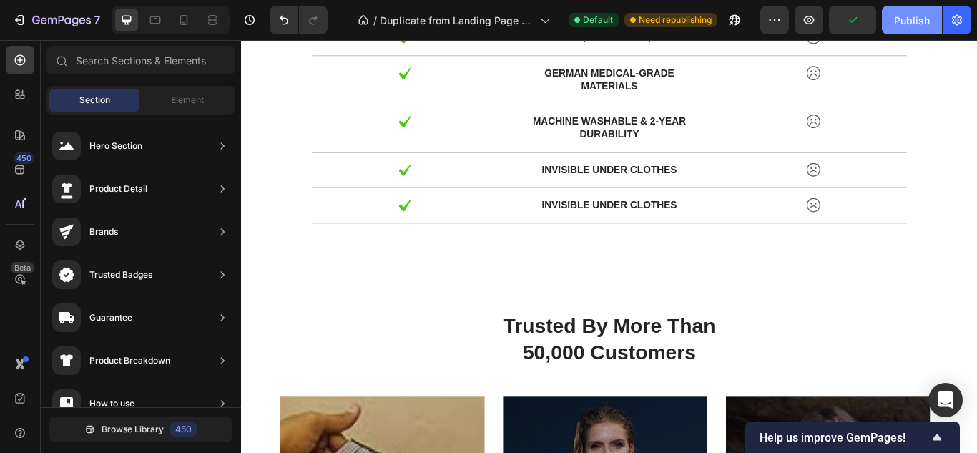
click at [897, 15] on div "Publish" at bounding box center [912, 20] width 36 height 15
click at [187, 19] on icon at bounding box center [184, 20] width 8 height 10
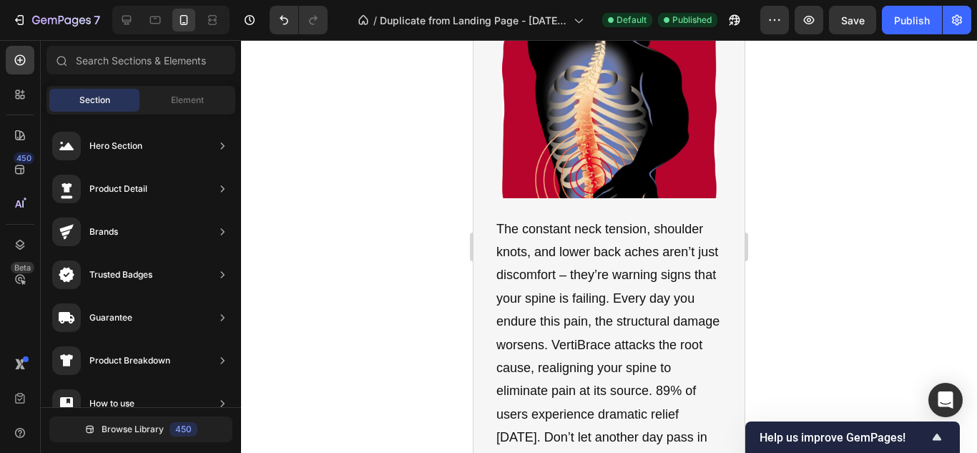
scroll to position [4311, 0]
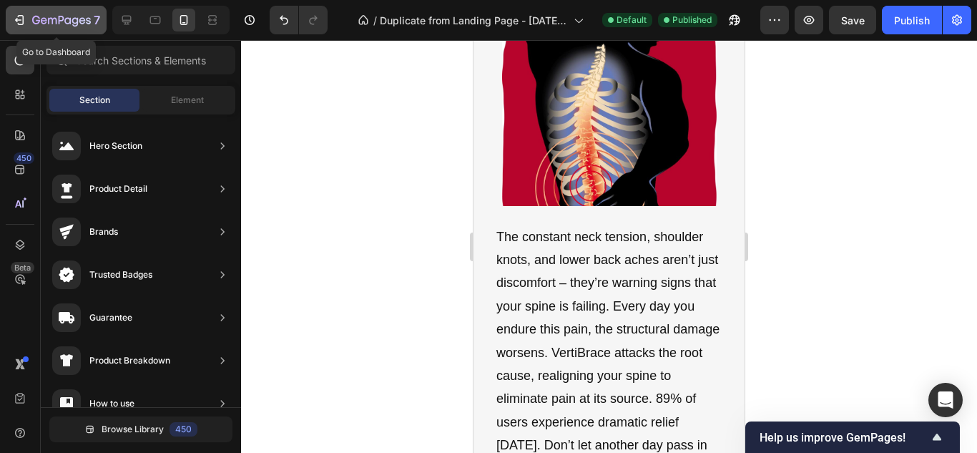
click at [18, 21] on icon "button" at bounding box center [19, 20] width 14 height 14
